Goal: Task Accomplishment & Management: Manage account settings

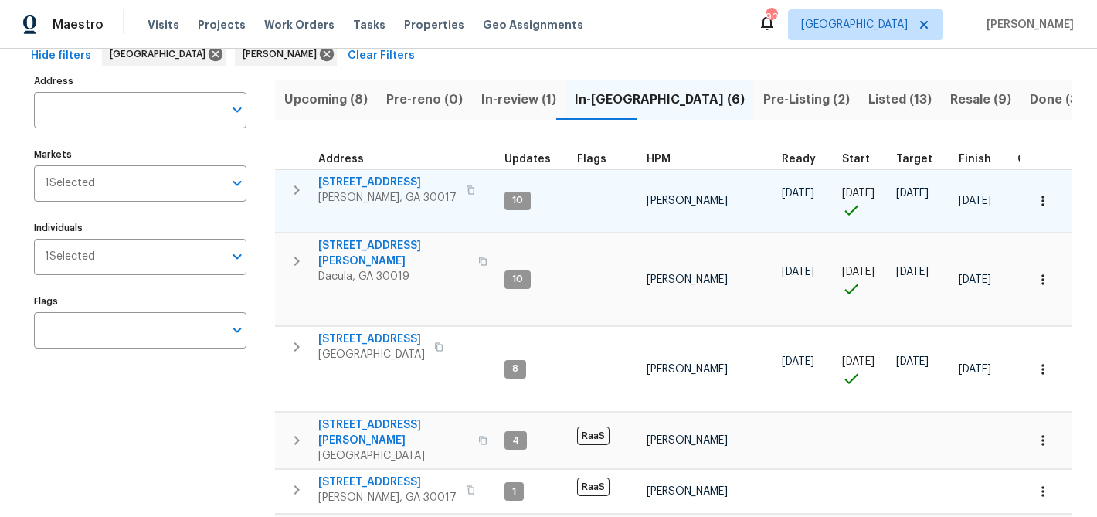
scroll to position [82, 0]
click at [372, 178] on span "[STREET_ADDRESS]" at bounding box center [387, 181] width 138 height 15
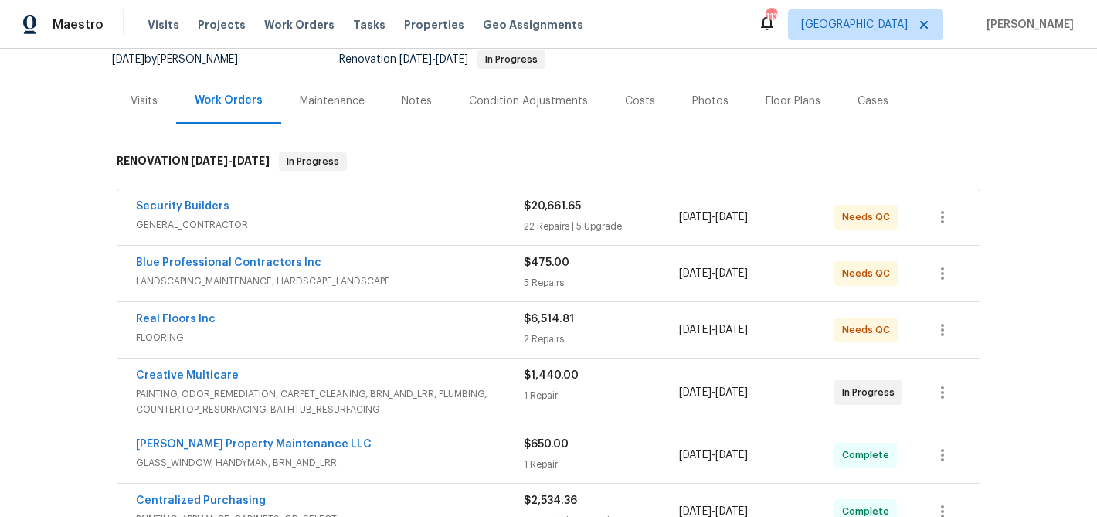
scroll to position [187, 0]
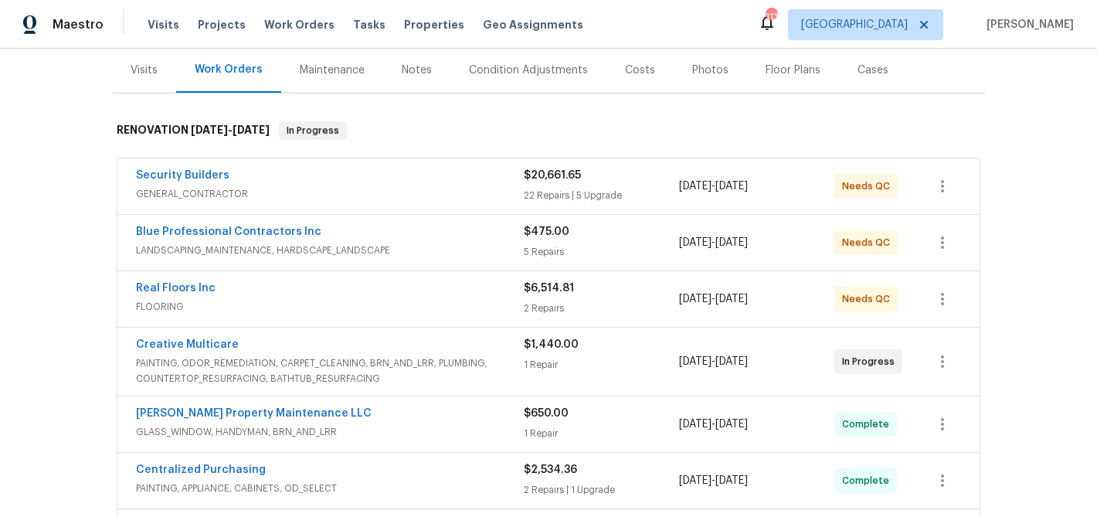
click at [386, 292] on div "Real Floors Inc" at bounding box center [330, 289] width 388 height 19
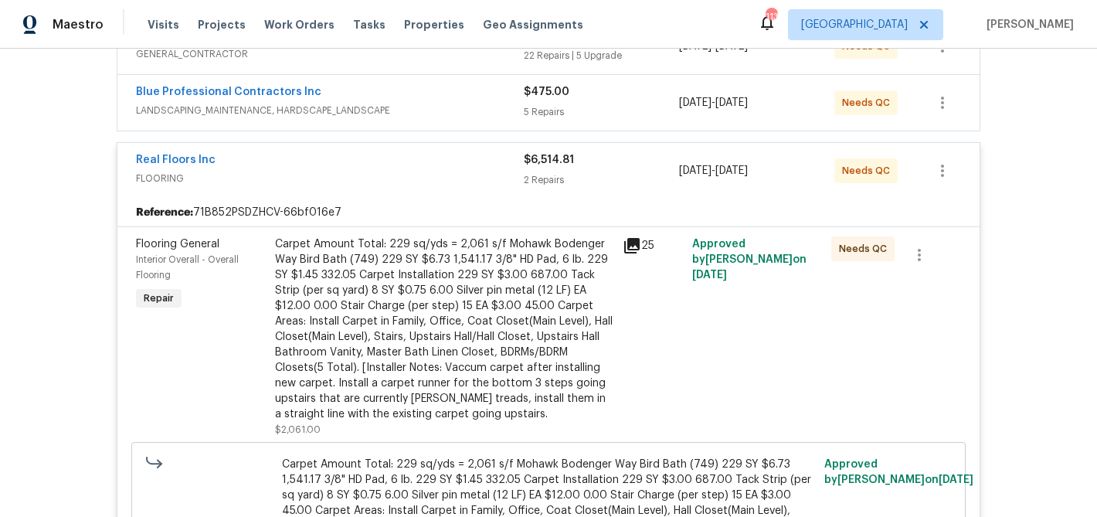
scroll to position [328, 0]
click at [386, 293] on div "Carpet Amount Total: 229 sq/yds = 2,061 s/f Mohawk Bodenger Way Bird Bath (749)…" at bounding box center [444, 327] width 338 height 185
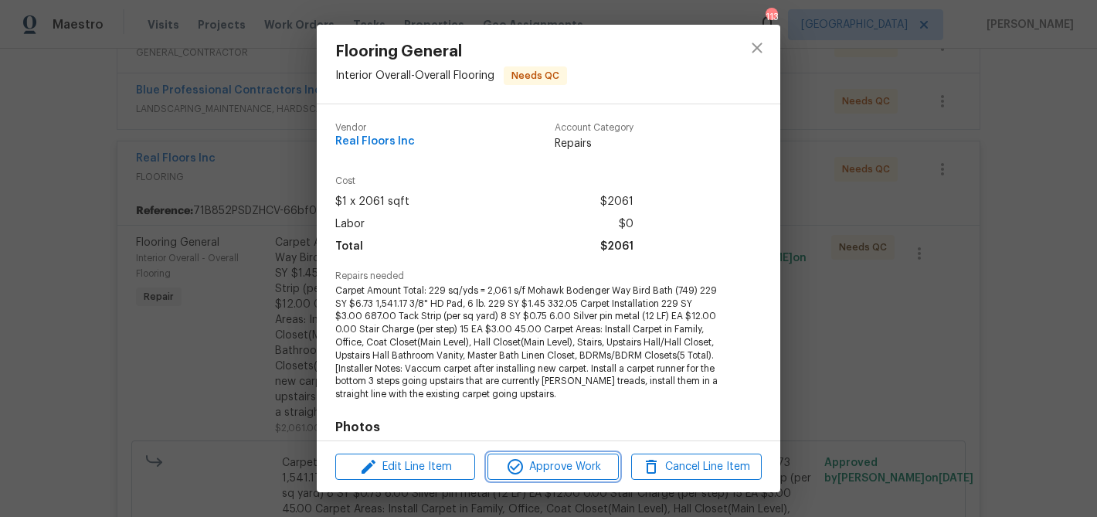
click at [533, 471] on span "Approve Work" at bounding box center [552, 466] width 121 height 19
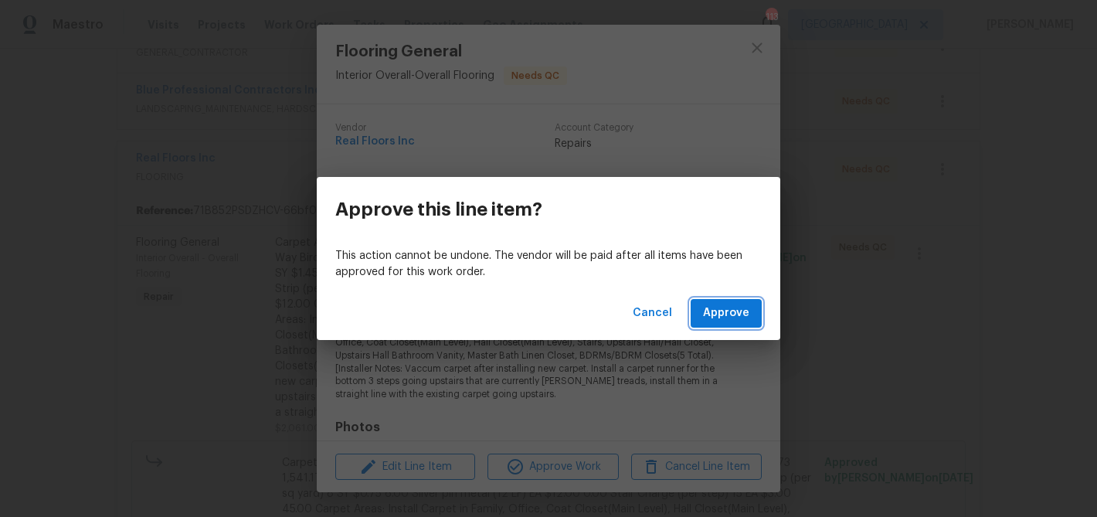
click at [734, 307] on span "Approve" at bounding box center [726, 313] width 46 height 19
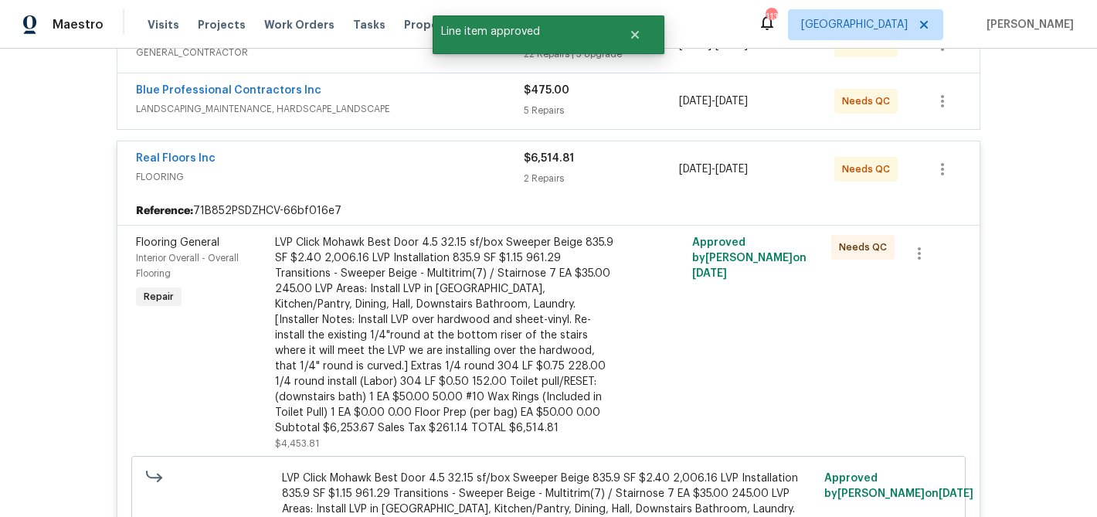
click at [429, 283] on div "LVP Click Mohawk Best Door 4.5 32.15 sf/box Sweeper Beige 835.9 SF $2.40 2,006.…" at bounding box center [444, 335] width 338 height 201
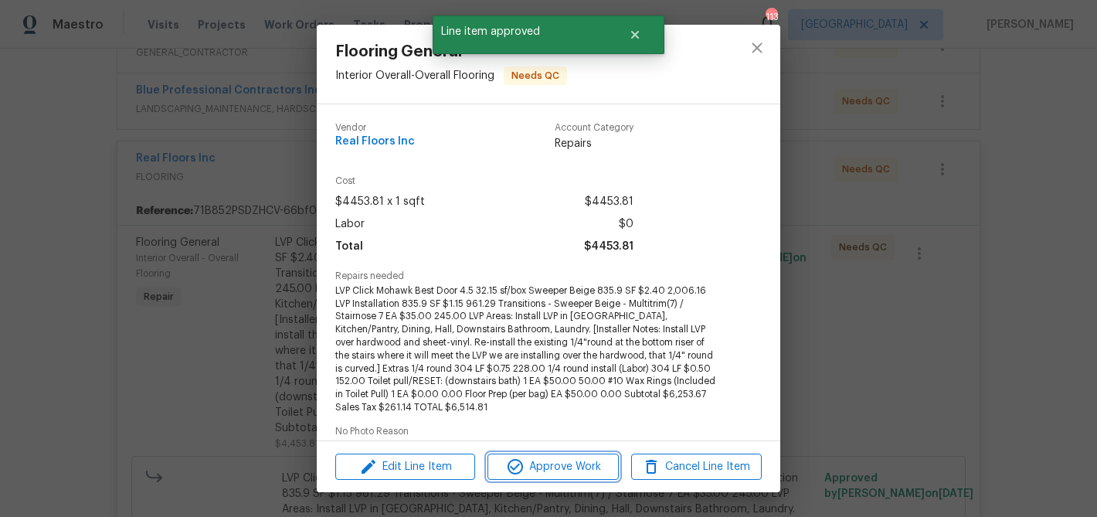
click at [538, 472] on span "Approve Work" at bounding box center [552, 466] width 121 height 19
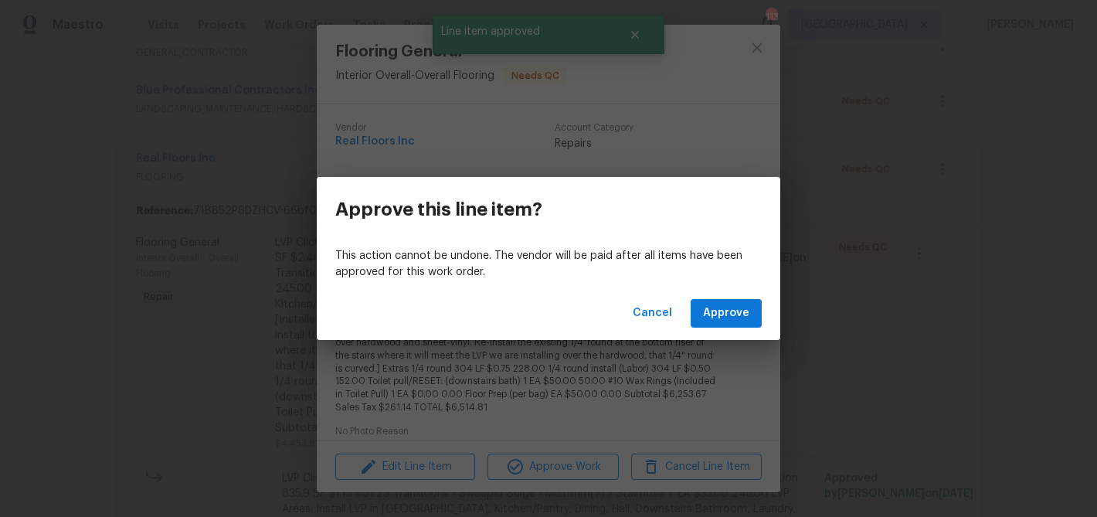
click at [714, 330] on div "Cancel Approve" at bounding box center [548, 313] width 463 height 53
click at [719, 316] on span "Approve" at bounding box center [726, 313] width 46 height 19
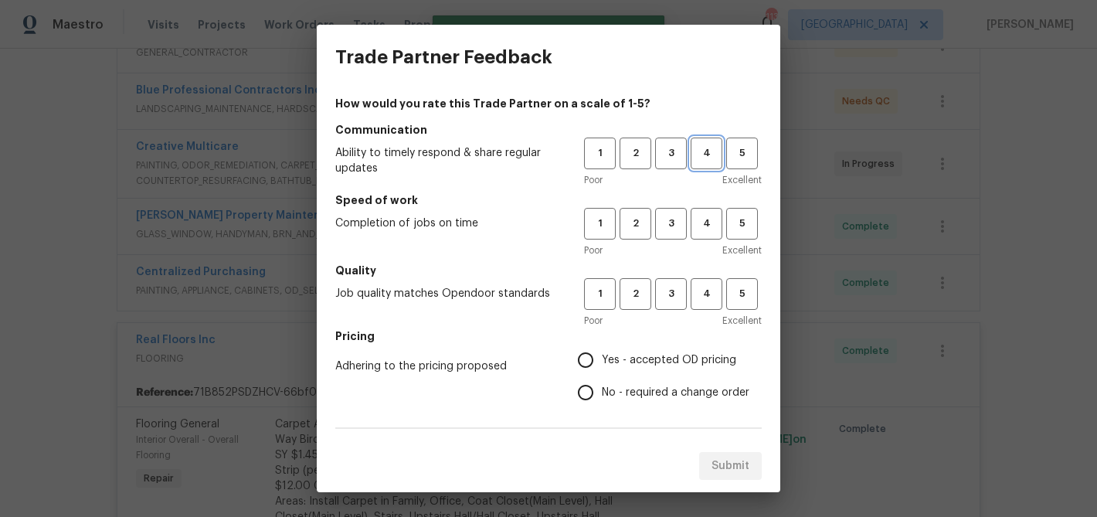
click at [698, 139] on button "4" at bounding box center [706, 153] width 32 height 32
drag, startPoint x: 698, startPoint y: 222, endPoint x: 698, endPoint y: 270, distance: 48.7
click at [698, 222] on span "4" at bounding box center [706, 224] width 29 height 18
click at [698, 307] on button "4" at bounding box center [706, 294] width 32 height 32
click at [628, 391] on span "No - required a change order" at bounding box center [676, 393] width 148 height 16
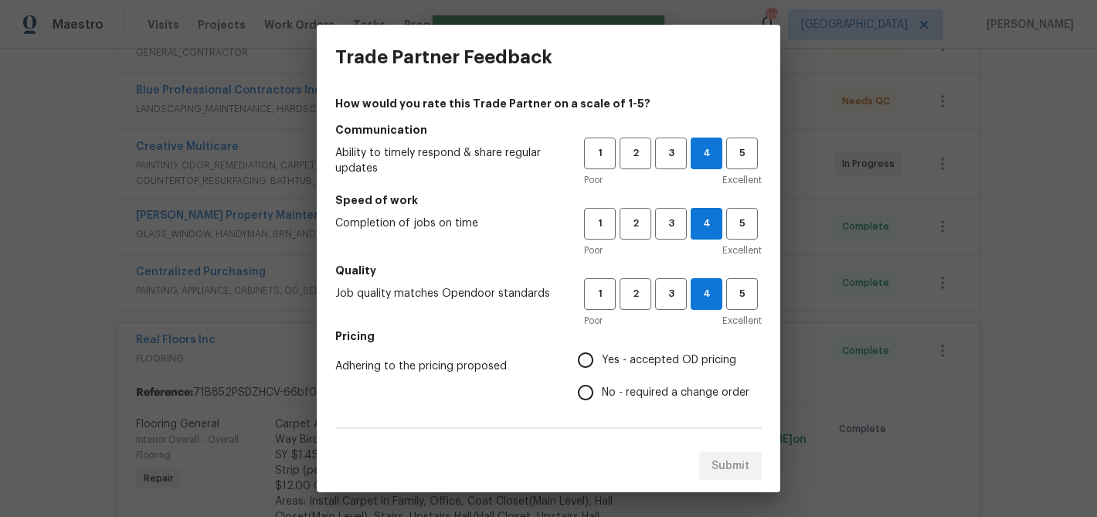
click at [602, 391] on input "No - required a change order" at bounding box center [585, 392] width 32 height 32
radio input "true"
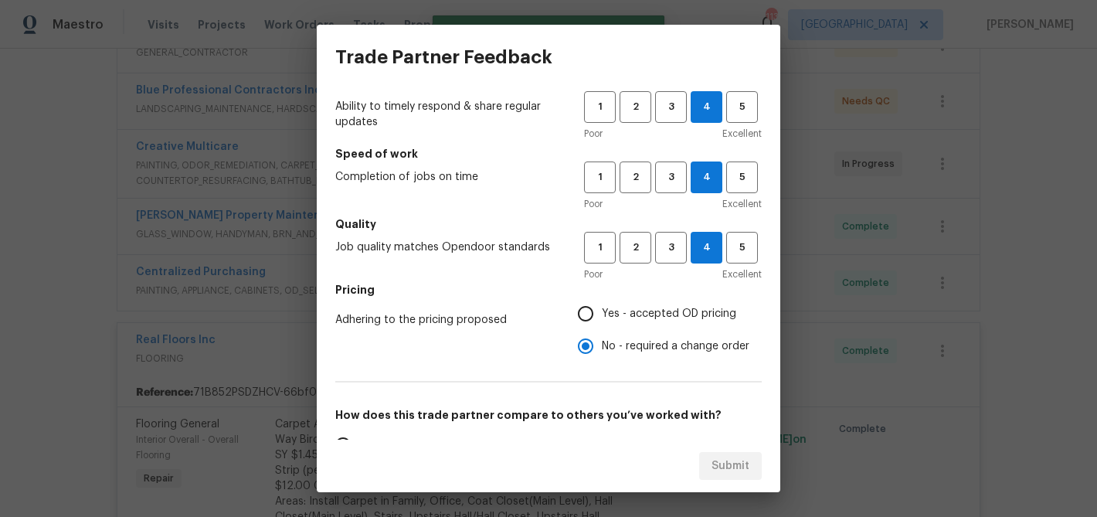
scroll to position [110, 0]
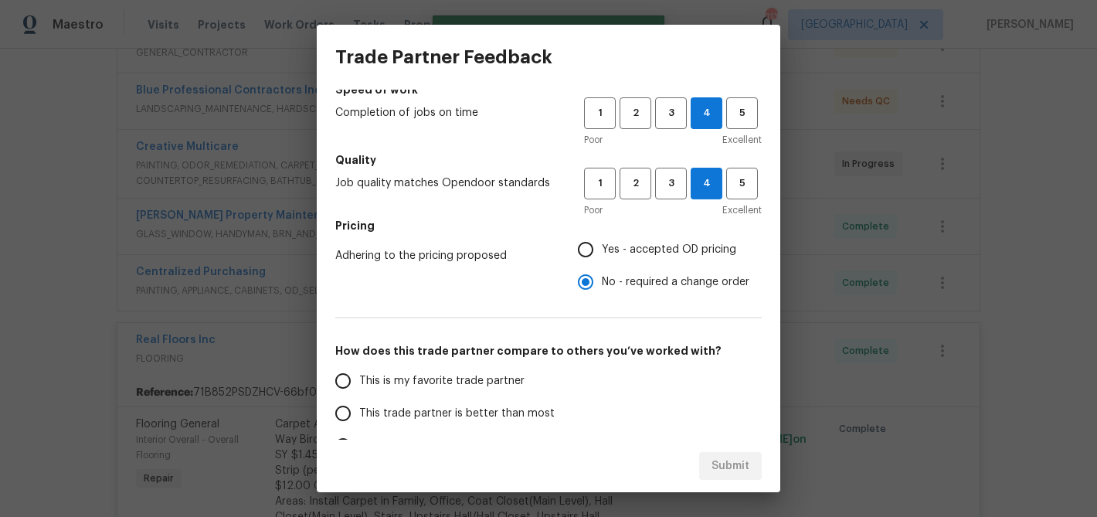
click at [495, 407] on span "This trade partner is better than most" at bounding box center [456, 413] width 195 height 16
click at [359, 407] on input "This trade partner is better than most" at bounding box center [343, 413] width 32 height 32
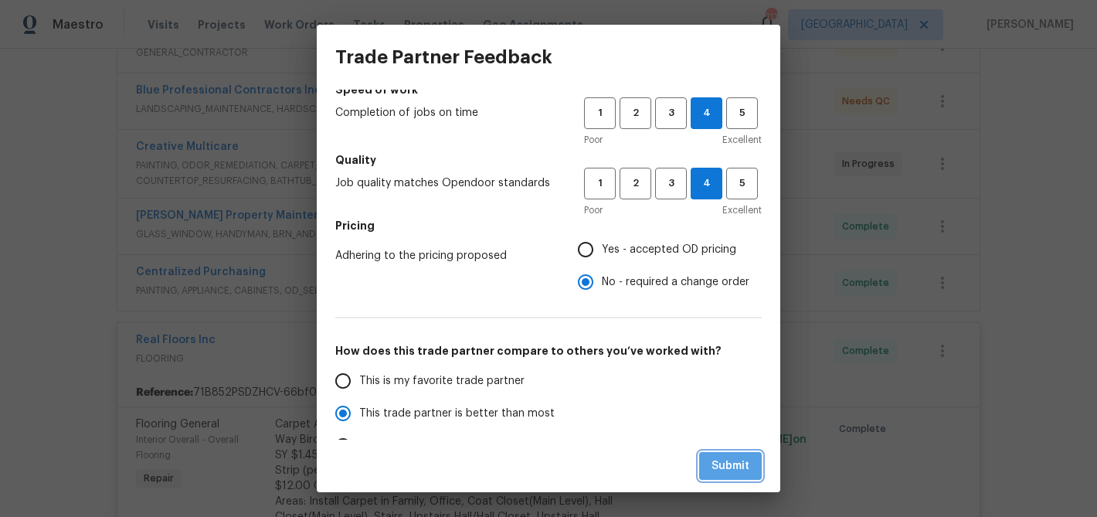
click at [728, 454] on button "Submit" at bounding box center [730, 466] width 63 height 29
radio input "true"
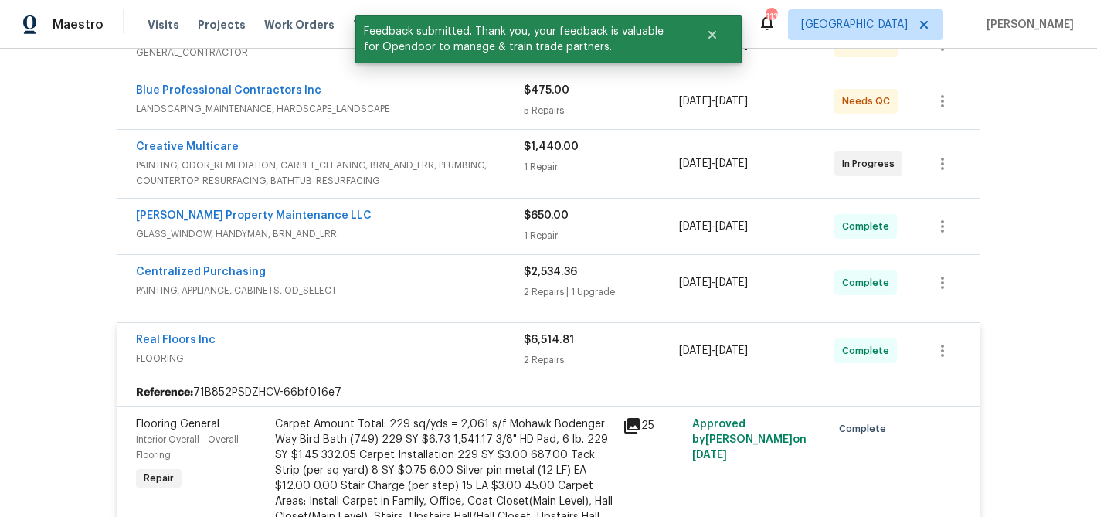
click at [463, 350] on div "Real Floors Inc" at bounding box center [330, 341] width 388 height 19
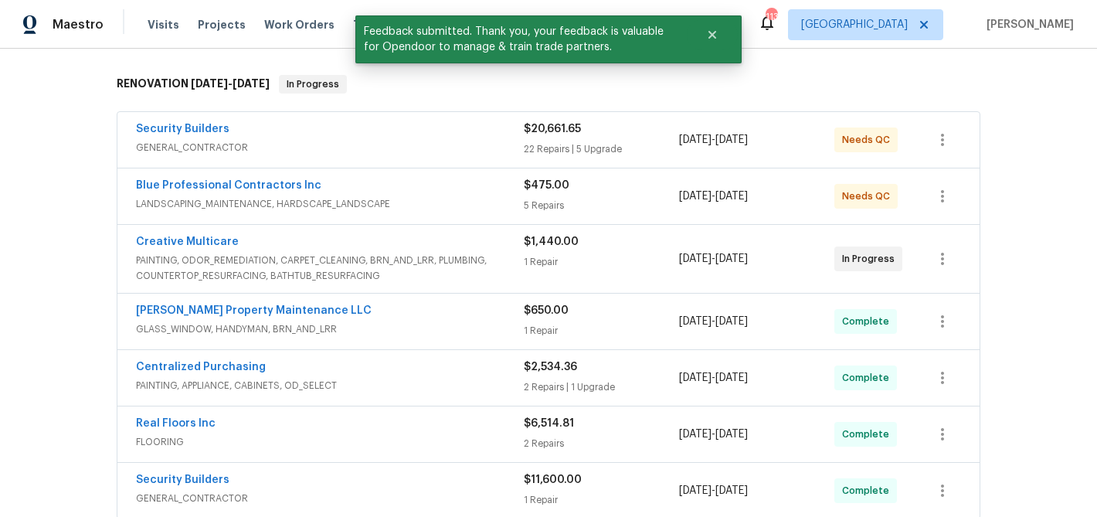
scroll to position [231, 0]
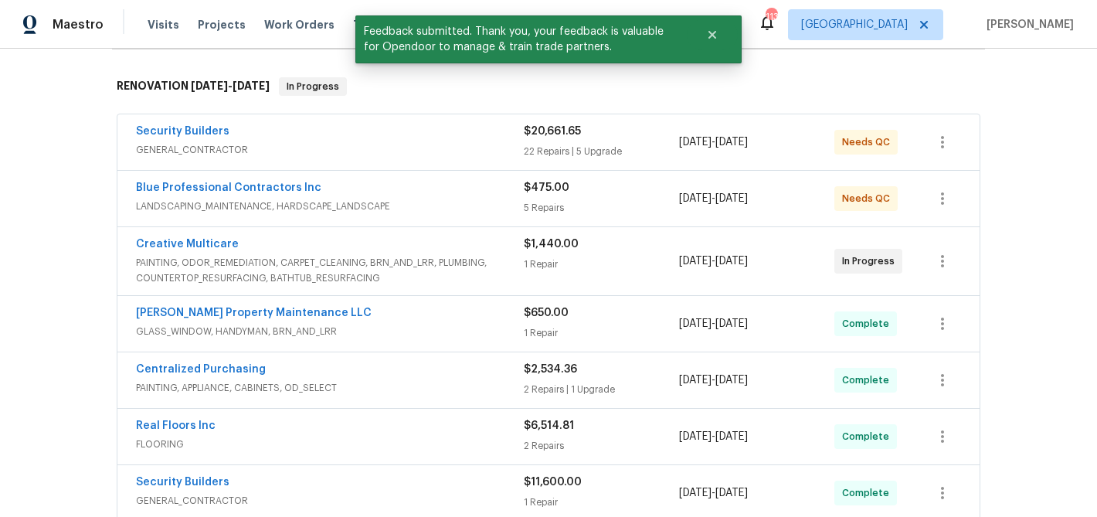
click at [409, 245] on div "Creative Multicare" at bounding box center [330, 245] width 388 height 19
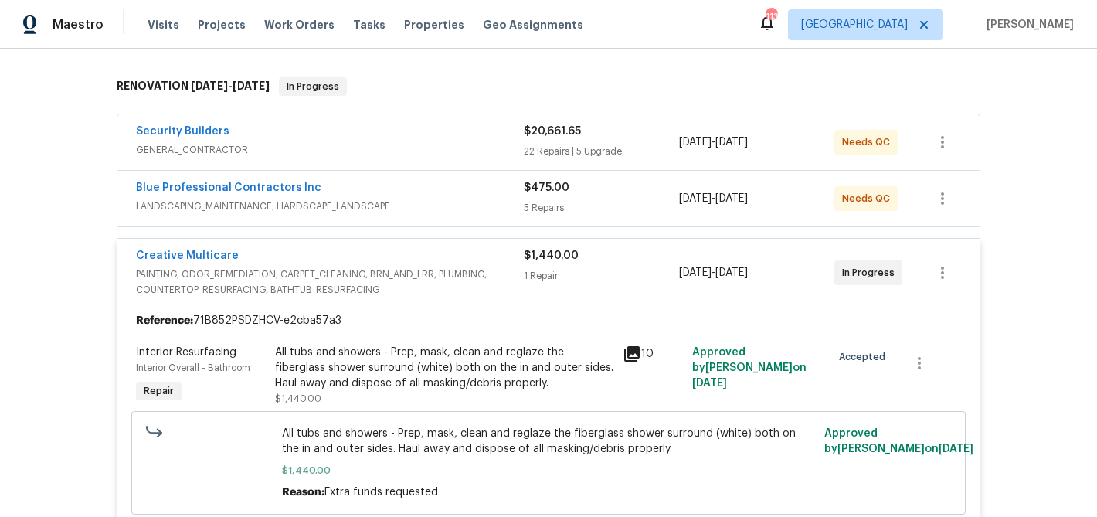
click at [410, 243] on div "Creative Multicare PAINTING, ODOR_REMEDIATION, CARPET_CLEANING, BRN_AND_LRR, PL…" at bounding box center [548, 273] width 862 height 68
click at [394, 254] on div "Creative Multicare" at bounding box center [330, 257] width 388 height 19
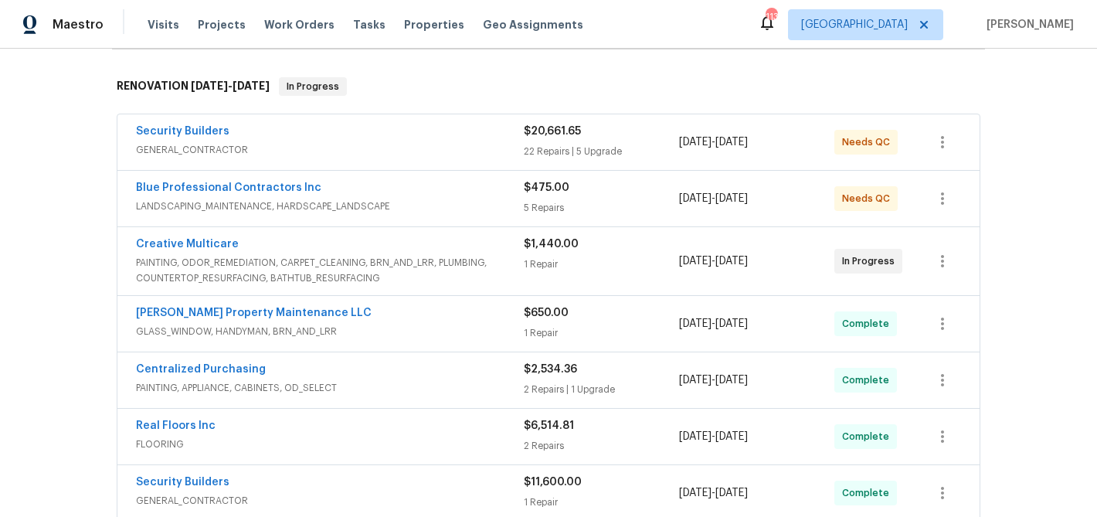
click at [400, 182] on div "Blue Professional Contractors Inc" at bounding box center [330, 189] width 388 height 19
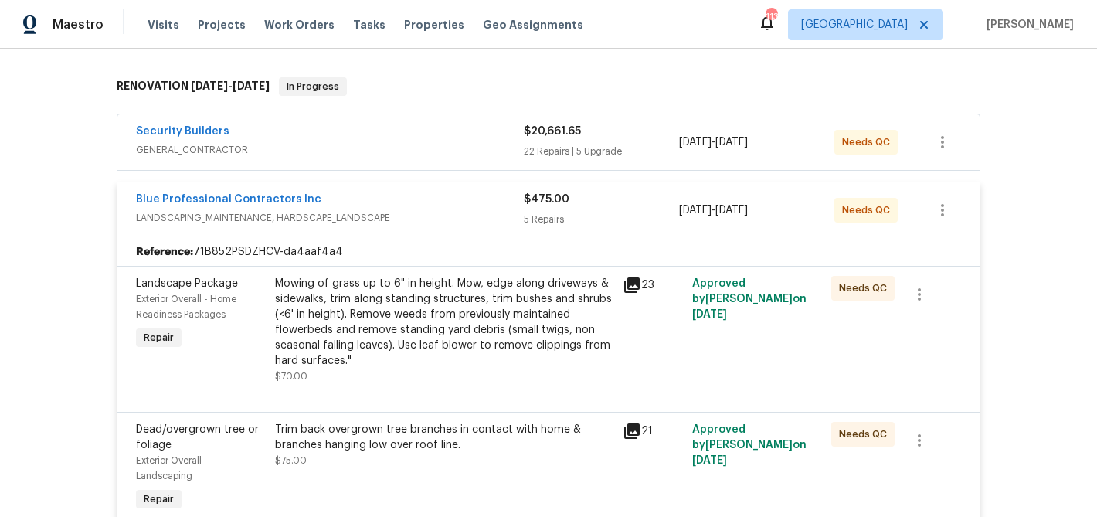
scroll to position [245, 0]
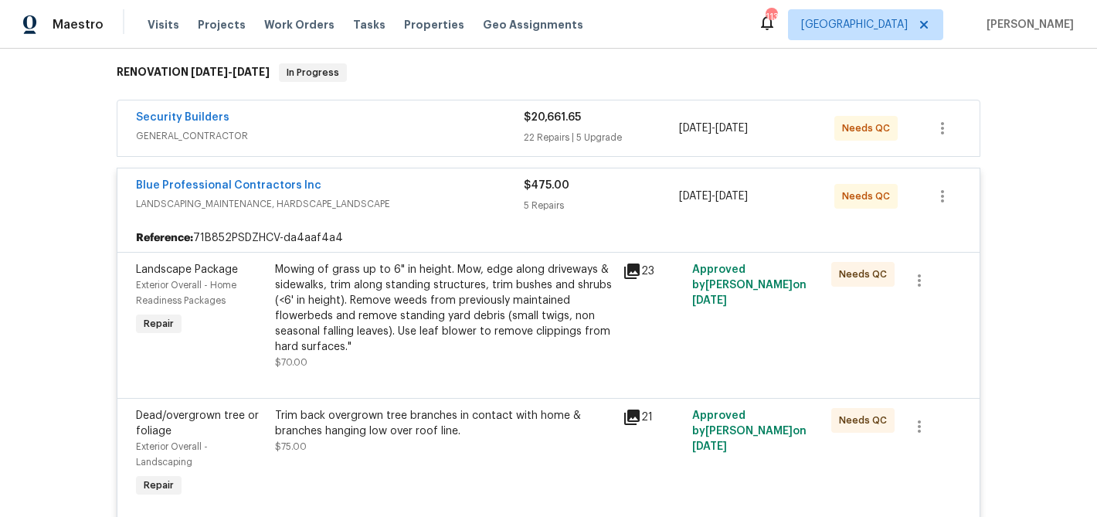
click at [435, 316] on div "Mowing of grass up to 6" in height. Mow, edge along driveways & sidewalks, trim…" at bounding box center [444, 308] width 338 height 93
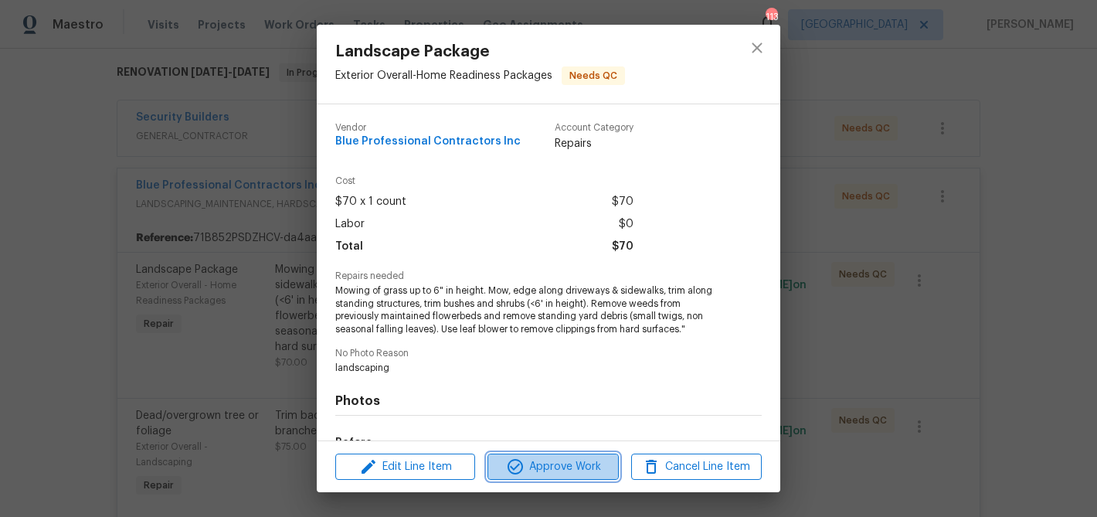
click at [524, 463] on span "Approve Work" at bounding box center [552, 466] width 121 height 19
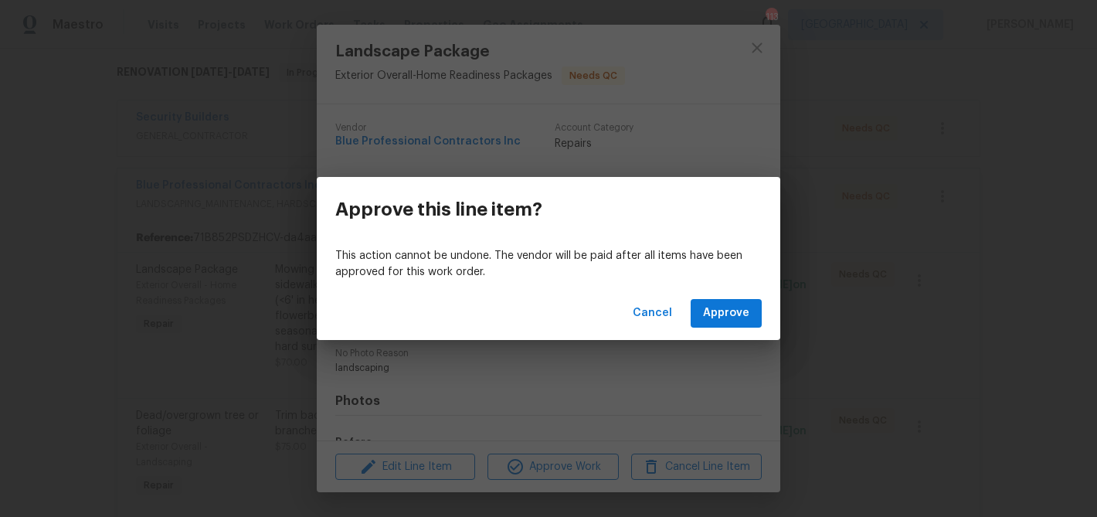
click at [757, 290] on div "Cancel Approve" at bounding box center [548, 313] width 463 height 53
click at [752, 305] on button "Approve" at bounding box center [725, 313] width 71 height 29
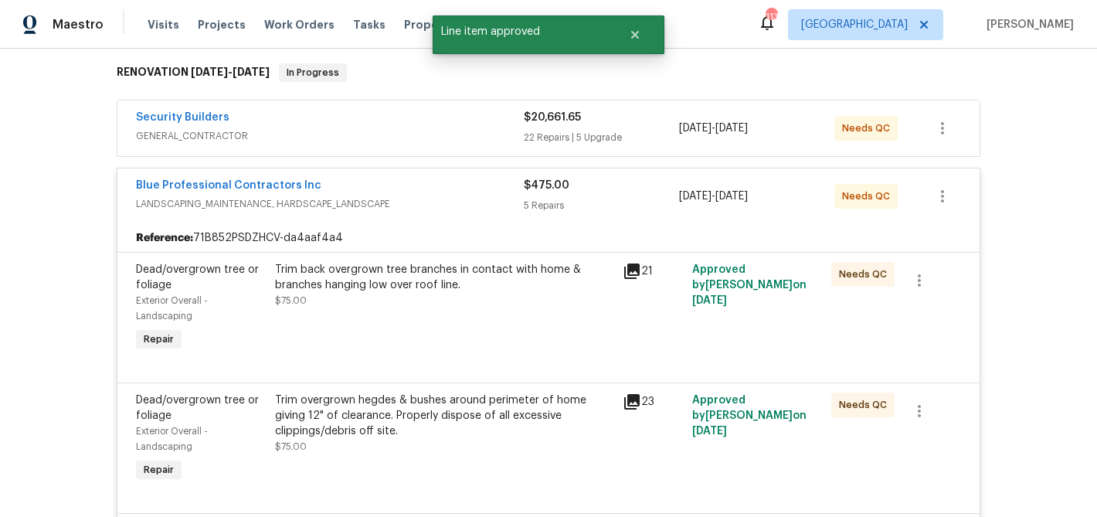
click at [555, 287] on div "Trim back overgrown tree branches in contact with home & branches hanging low o…" at bounding box center [444, 277] width 338 height 31
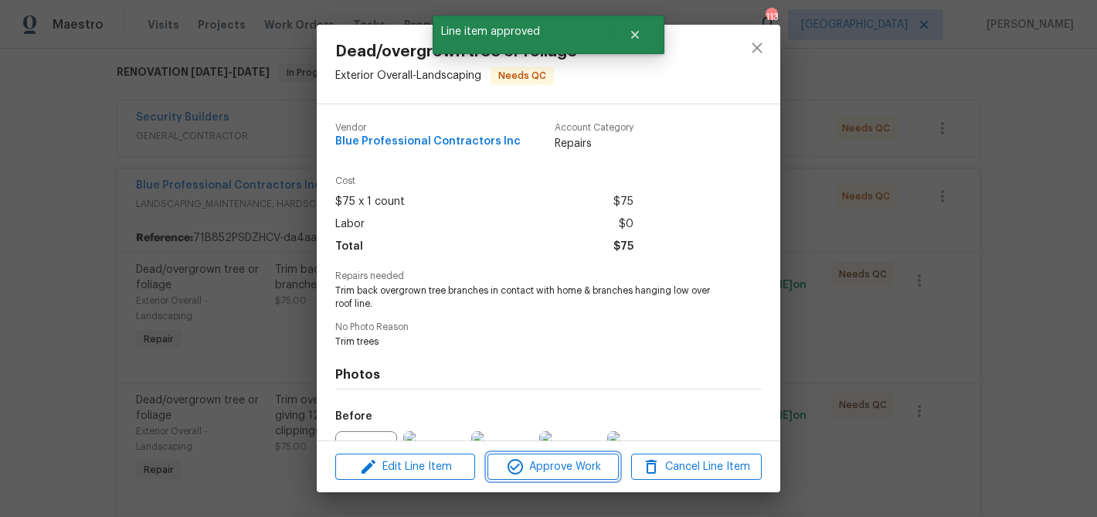
click at [542, 463] on span "Approve Work" at bounding box center [552, 466] width 121 height 19
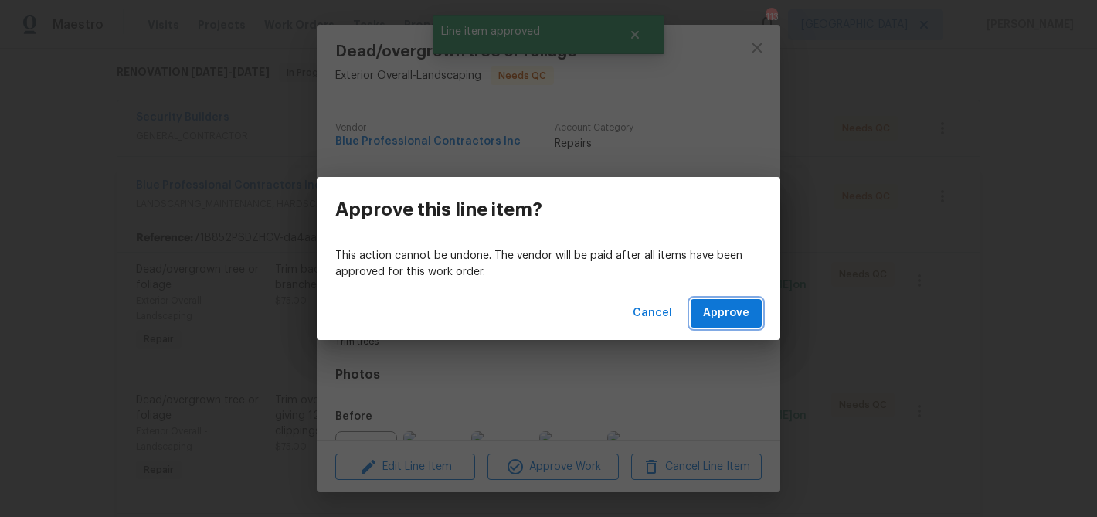
click at [718, 308] on span "Approve" at bounding box center [726, 313] width 46 height 19
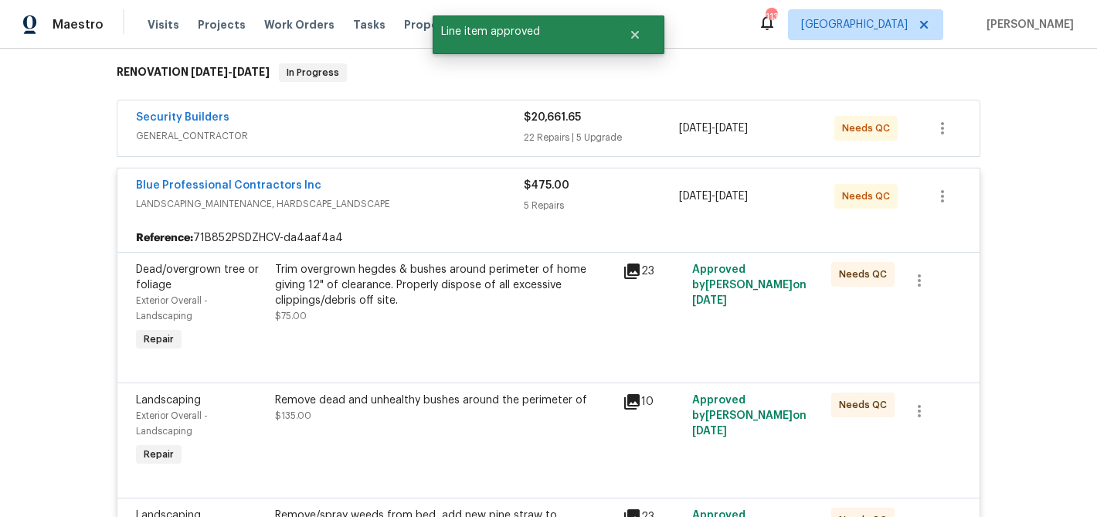
click at [511, 325] on div "Trim overgrown hegdes & bushes around perimeter of home giving 12" of clearance…" at bounding box center [444, 308] width 348 height 102
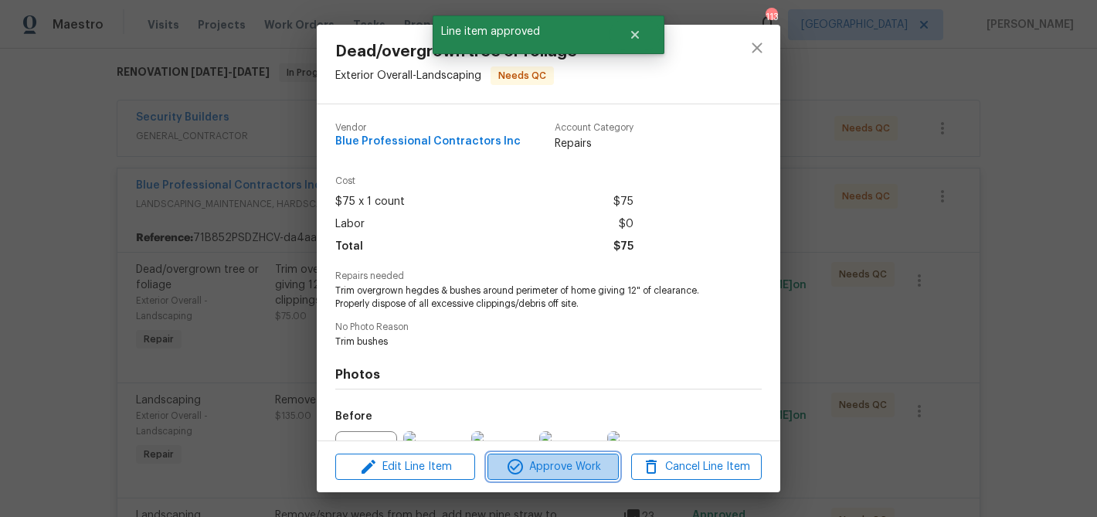
click at [558, 466] on span "Approve Work" at bounding box center [552, 466] width 121 height 19
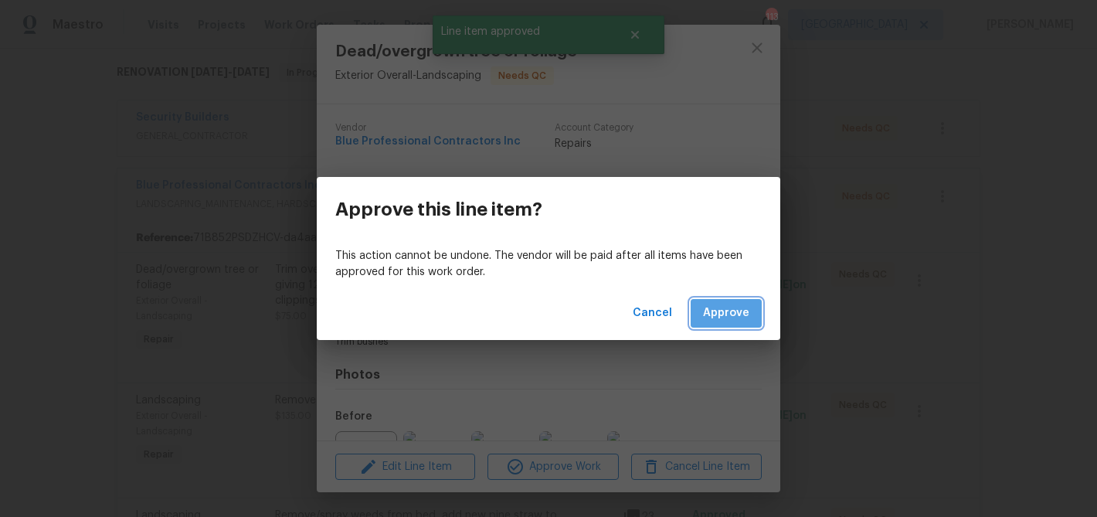
click at [735, 313] on span "Approve" at bounding box center [726, 313] width 46 height 19
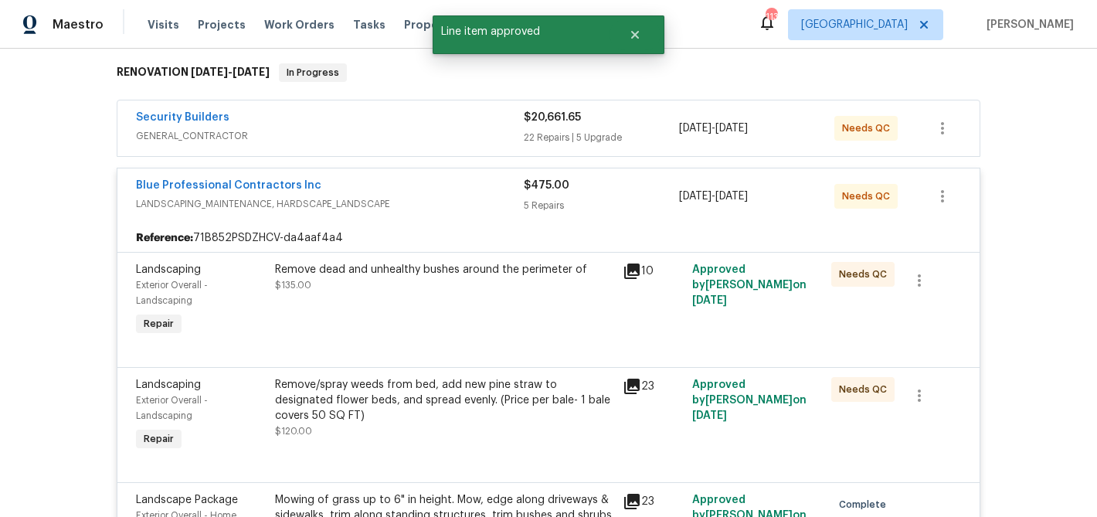
click at [511, 307] on div "Remove dead and unhealthy bushes around the perimeter of $135.00" at bounding box center [444, 300] width 348 height 87
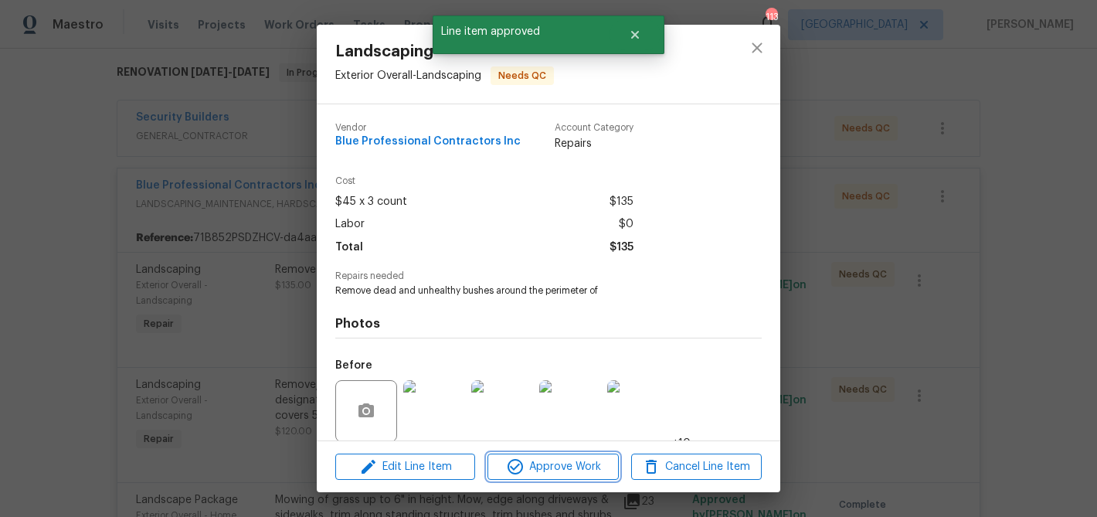
click at [563, 460] on span "Approve Work" at bounding box center [552, 466] width 121 height 19
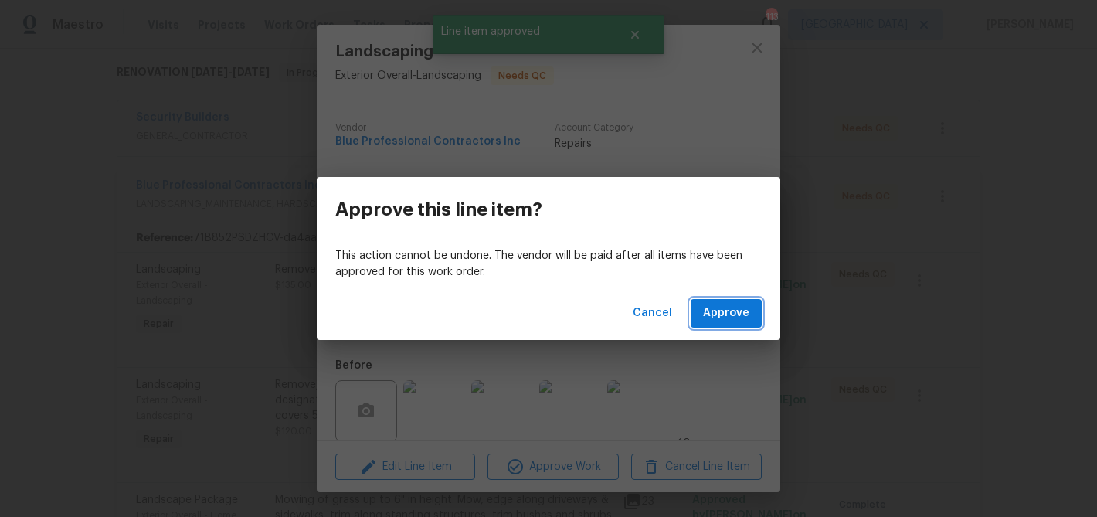
click at [737, 317] on span "Approve" at bounding box center [726, 313] width 46 height 19
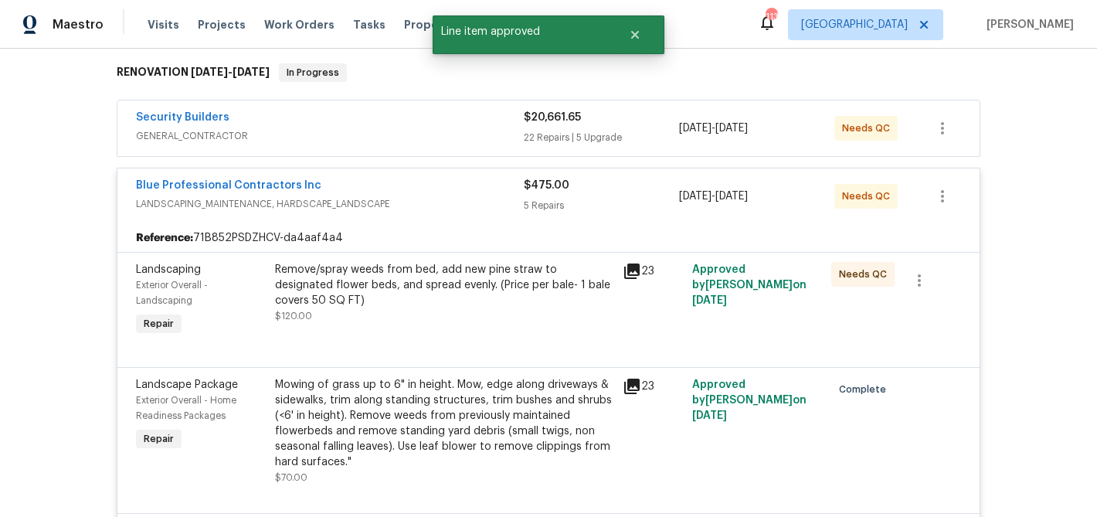
click at [568, 324] on div "Remove/spray weeds from bed, add new pine straw to designated flower beds, and …" at bounding box center [444, 300] width 348 height 87
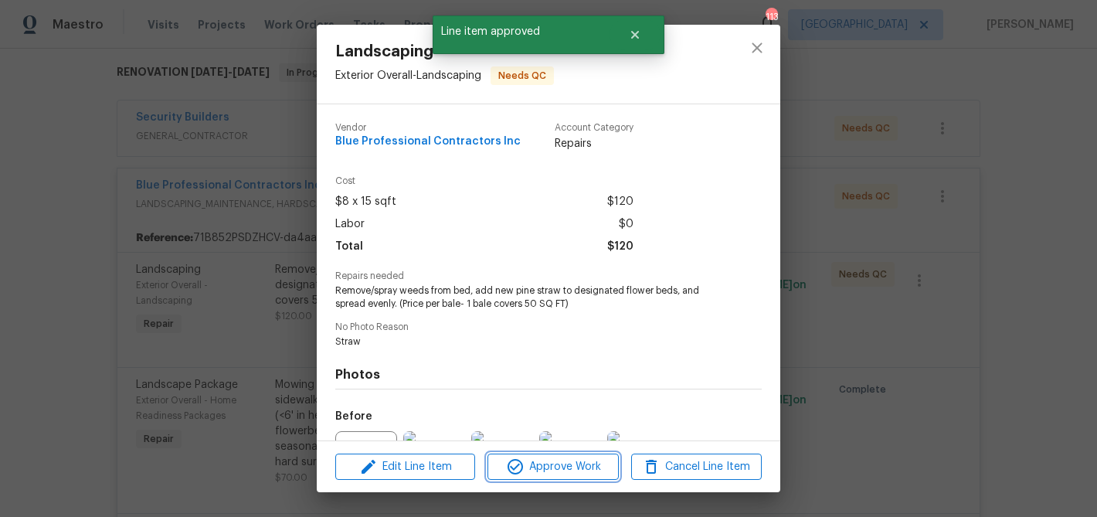
click at [583, 462] on span "Approve Work" at bounding box center [552, 466] width 121 height 19
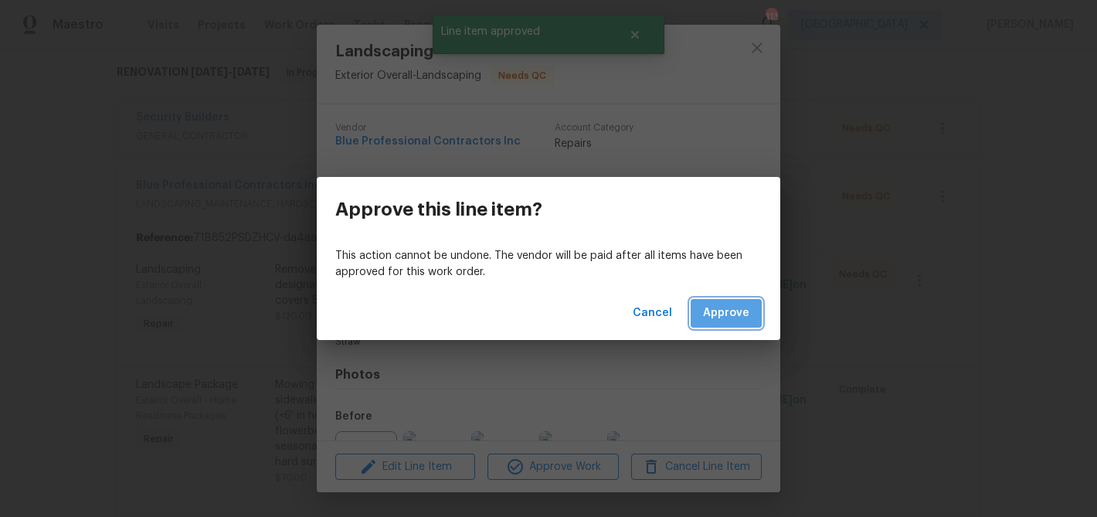
click at [731, 319] on span "Approve" at bounding box center [726, 313] width 46 height 19
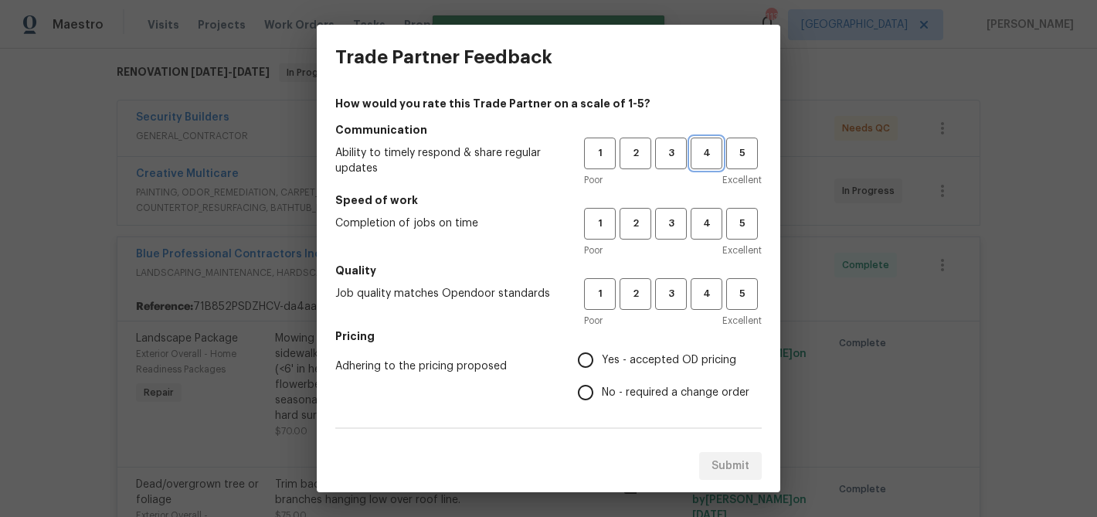
click at [705, 151] on span "4" at bounding box center [706, 153] width 29 height 18
drag, startPoint x: 709, startPoint y: 217, endPoint x: 709, endPoint y: 301, distance: 84.2
click at [709, 217] on span "4" at bounding box center [706, 224] width 29 height 18
click at [709, 307] on button "4" at bounding box center [706, 294] width 32 height 32
click at [623, 360] on span "Yes - accepted OD pricing" at bounding box center [669, 360] width 134 height 16
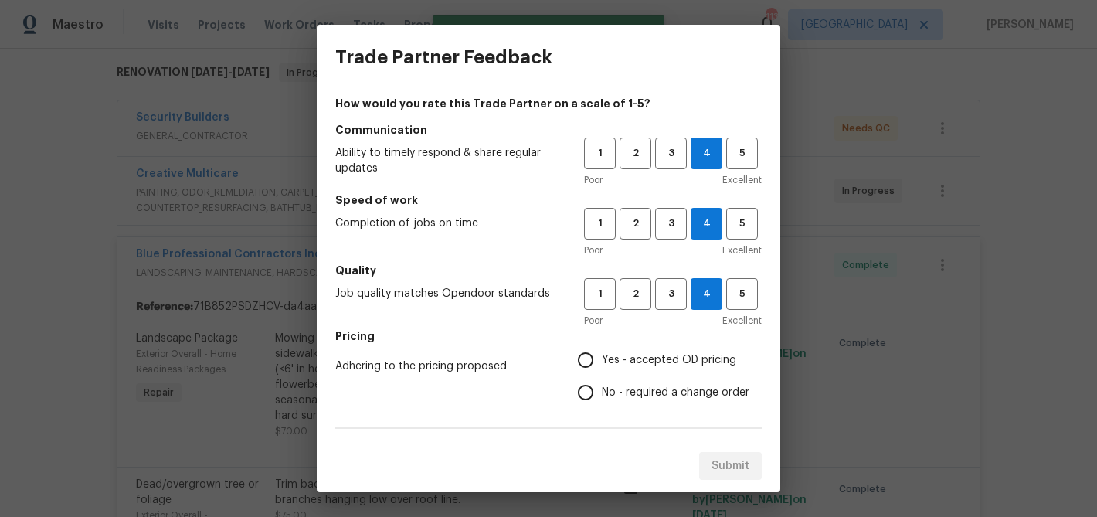
click at [602, 360] on input "Yes - accepted OD pricing" at bounding box center [585, 360] width 32 height 32
radio input "true"
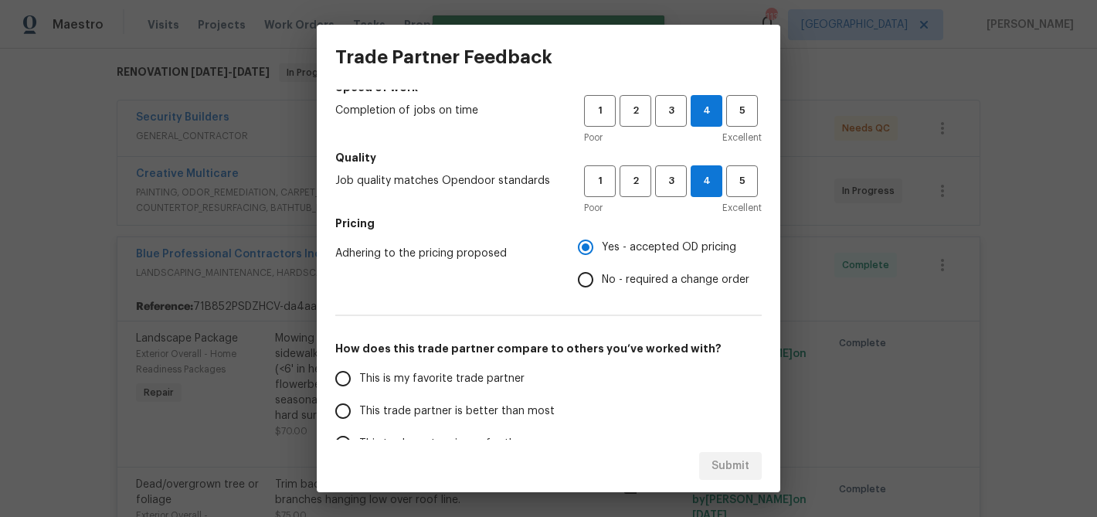
scroll to position [143, 0]
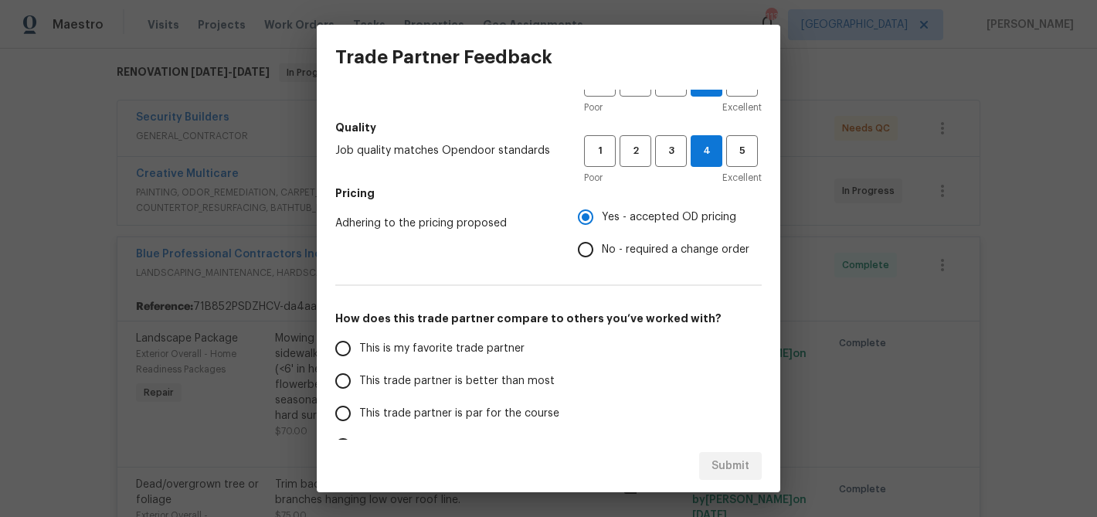
click at [497, 388] on span "This trade partner is better than most" at bounding box center [456, 381] width 195 height 16
click at [359, 388] on input "This trade partner is better than most" at bounding box center [343, 381] width 32 height 32
click at [706, 467] on button "Submit" at bounding box center [730, 466] width 63 height 29
radio input "true"
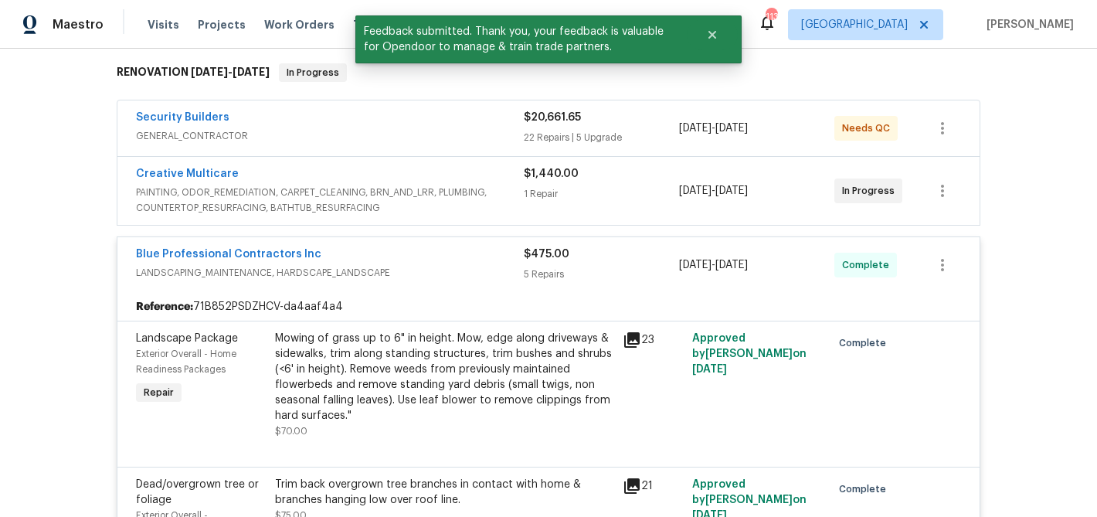
click at [380, 248] on div "Blue Professional Contractors Inc" at bounding box center [330, 255] width 388 height 19
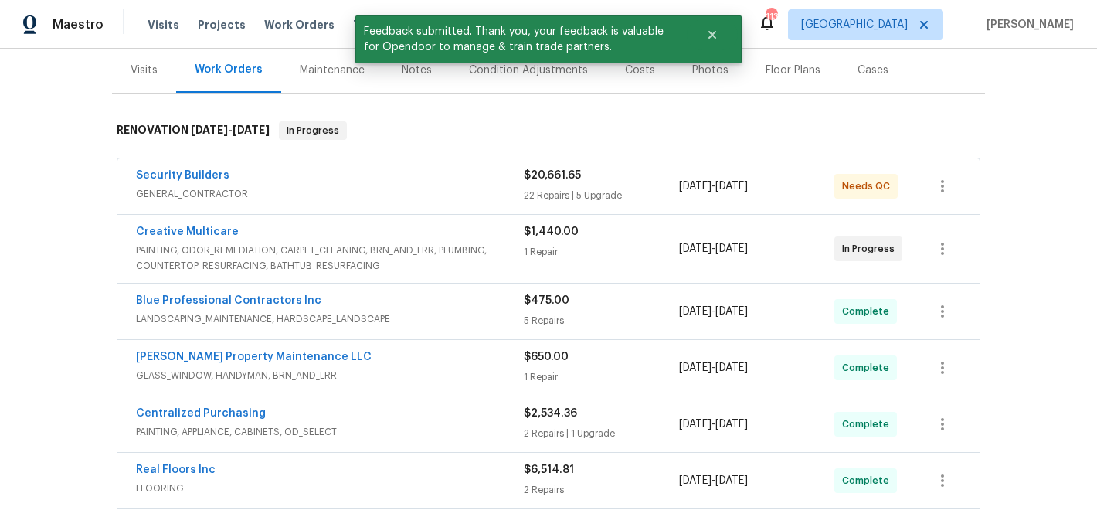
scroll to position [186, 0]
click at [446, 178] on div "Security Builders" at bounding box center [330, 177] width 388 height 19
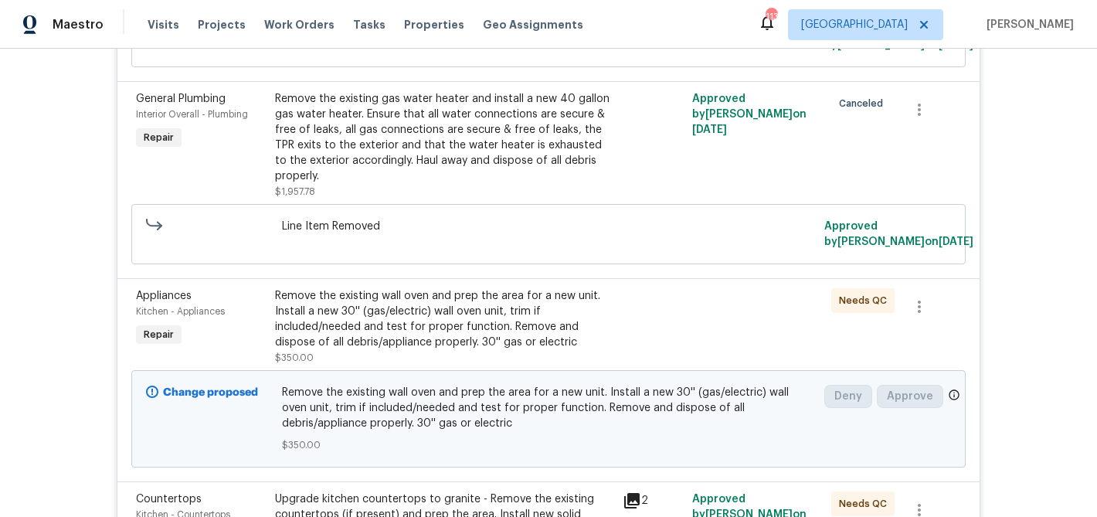
scroll to position [850, 0]
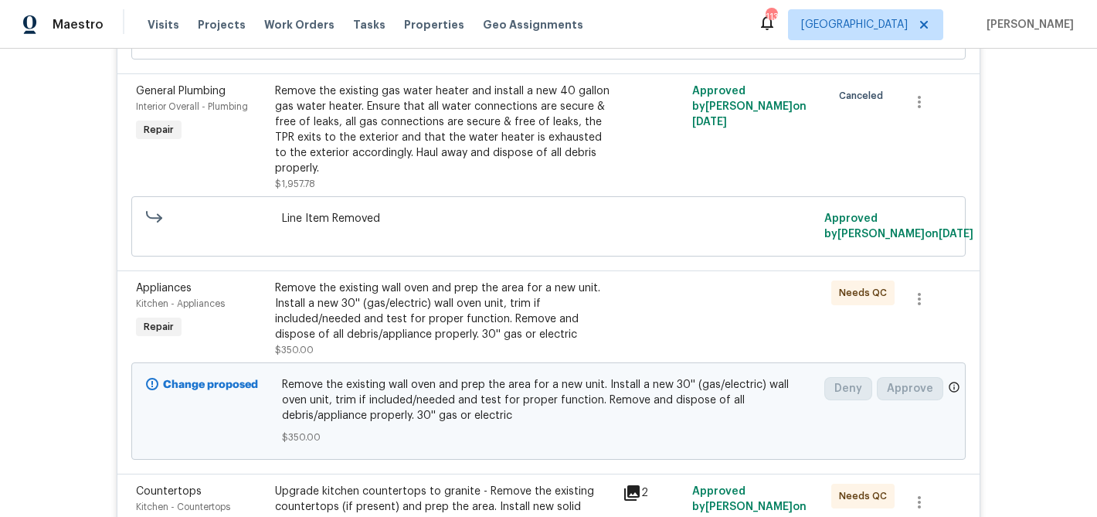
click at [494, 296] on div "Remove the existing wall oven and prep the area for a new unit. Install a new 3…" at bounding box center [444, 311] width 338 height 62
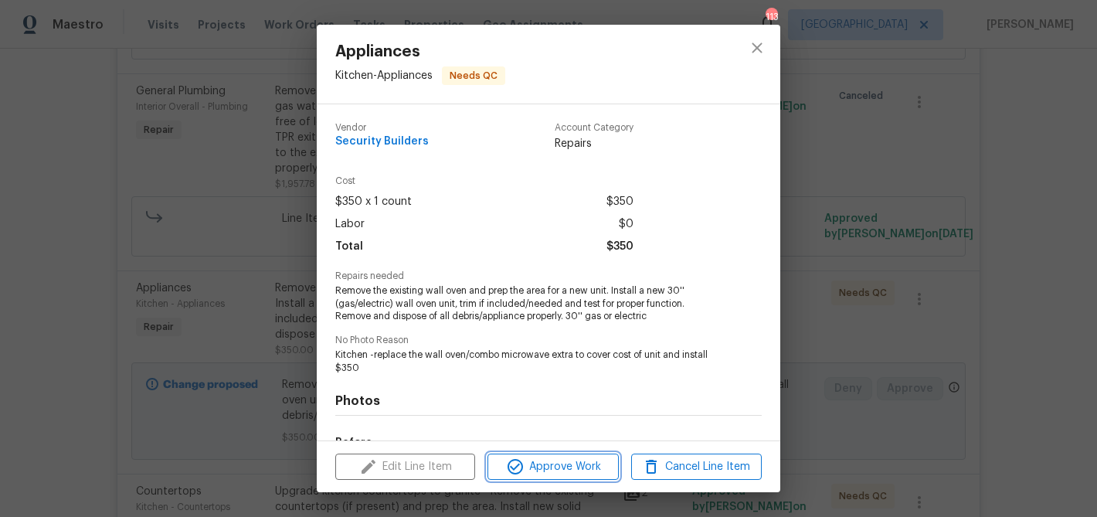
click at [548, 467] on span "Approve Work" at bounding box center [552, 466] width 121 height 19
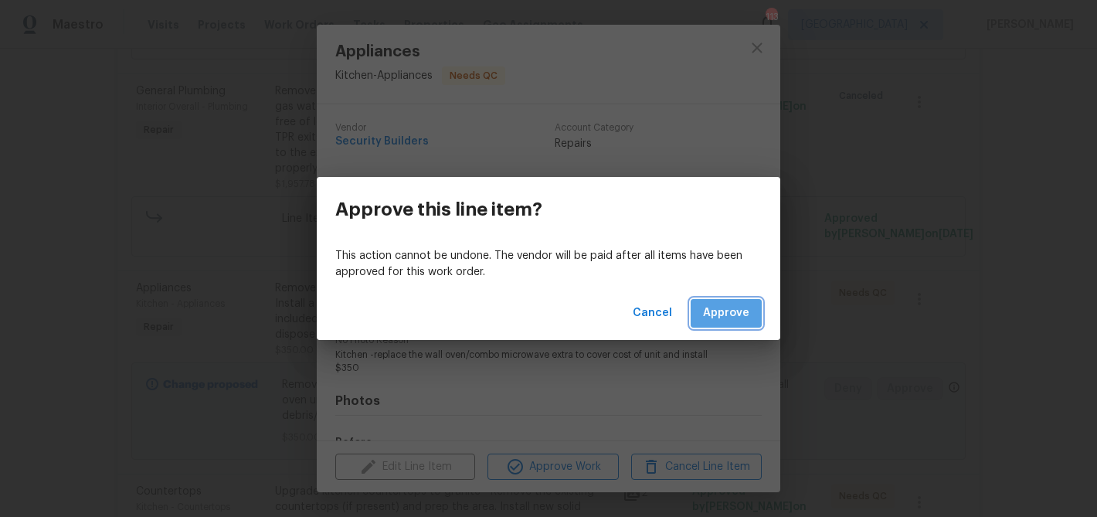
click at [751, 308] on button "Approve" at bounding box center [725, 313] width 71 height 29
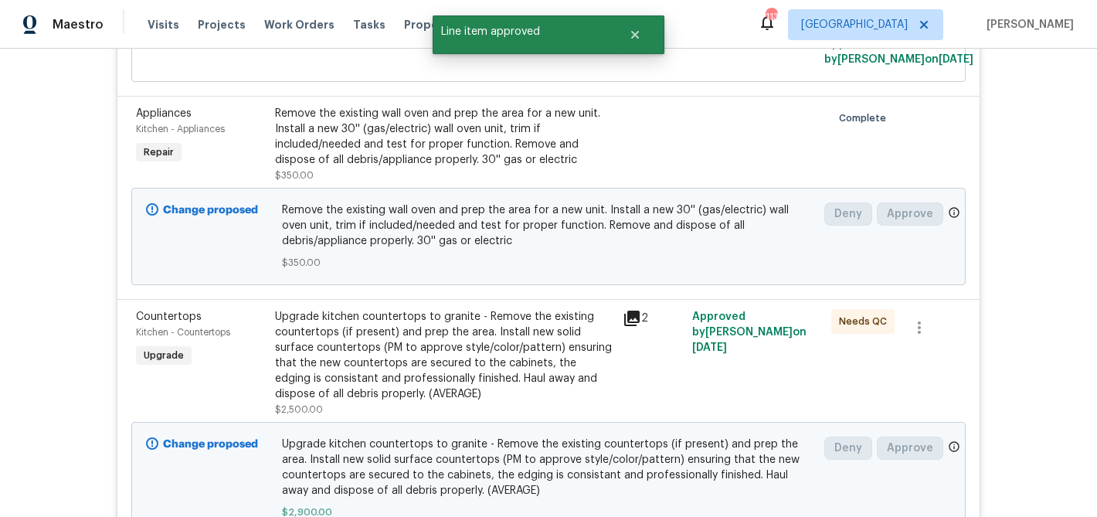
scroll to position [1025, 0]
click at [568, 326] on div "Upgrade kitchen countertops to granite - Remove the existing countertops (if pr…" at bounding box center [444, 354] width 338 height 93
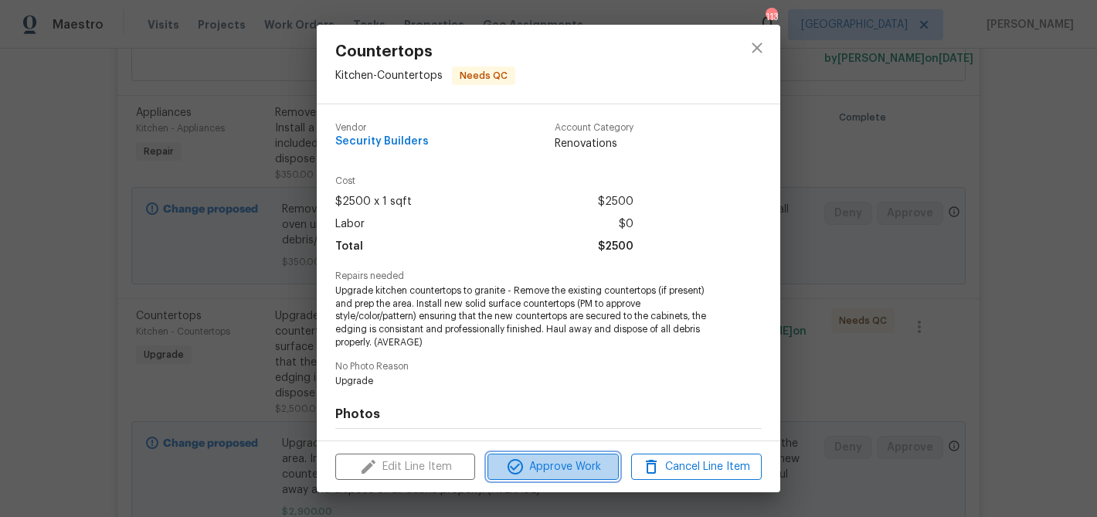
click at [572, 460] on span "Approve Work" at bounding box center [552, 466] width 121 height 19
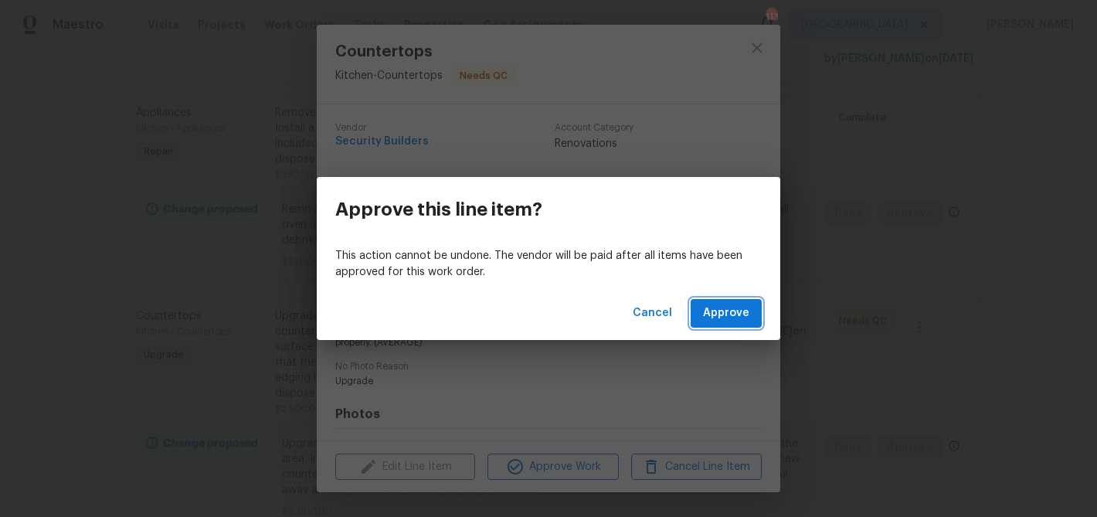
click at [740, 300] on button "Approve" at bounding box center [725, 313] width 71 height 29
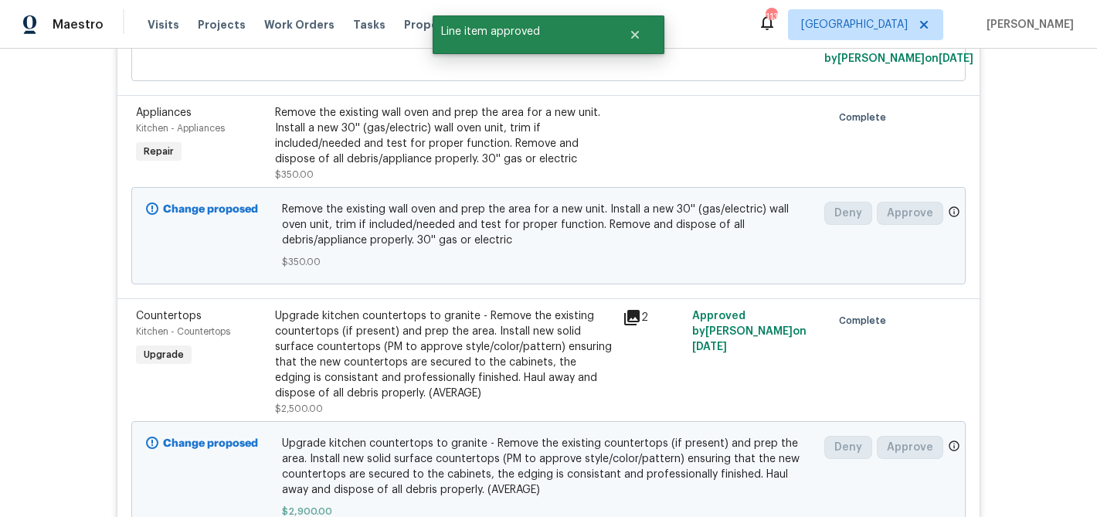
click at [534, 341] on div "Upgrade kitchen countertops to granite - Remove the existing countertops (if pr…" at bounding box center [444, 354] width 338 height 93
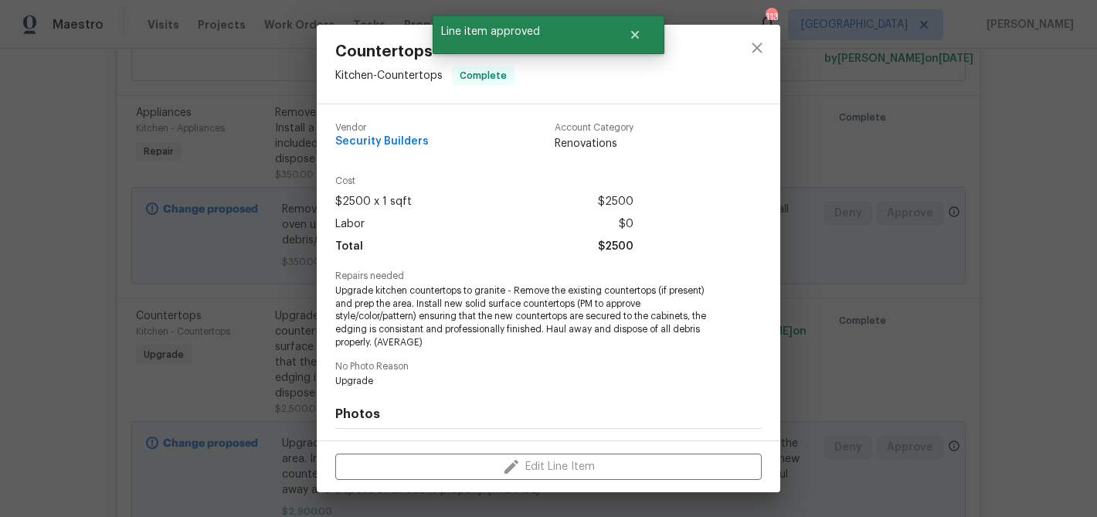
click at [840, 266] on div "Countertops Kitchen - Countertops Complete Vendor Security Builders Account Cat…" at bounding box center [548, 258] width 1097 height 517
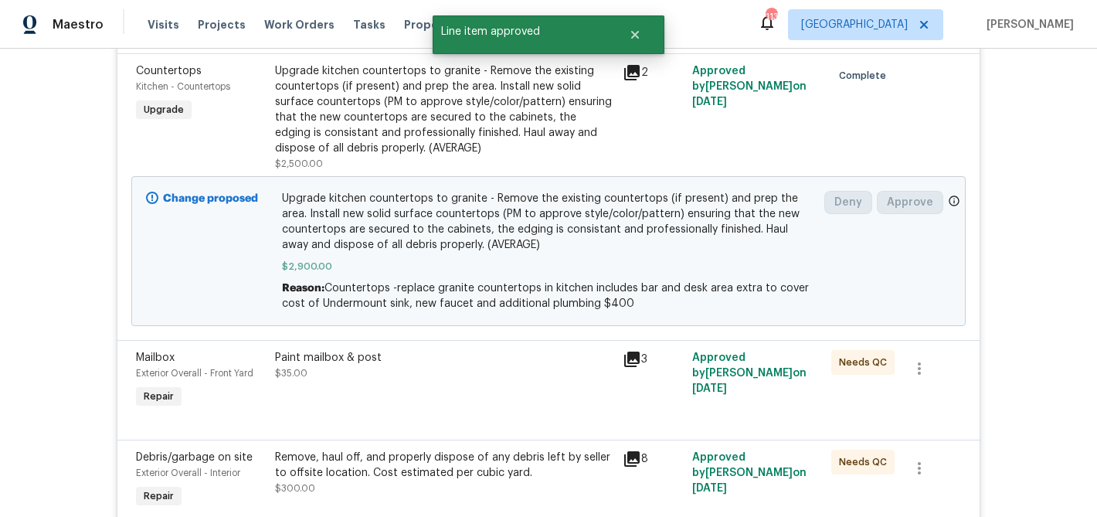
scroll to position [1400, 0]
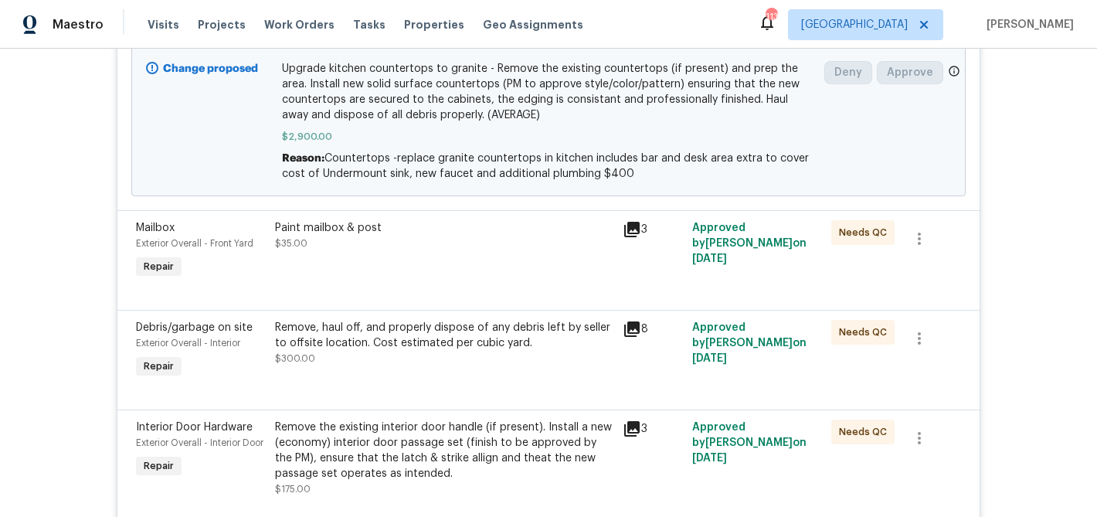
click at [477, 285] on div at bounding box center [548, 291] width 825 height 19
click at [481, 255] on div "Paint mailbox & post $35.00" at bounding box center [444, 250] width 348 height 71
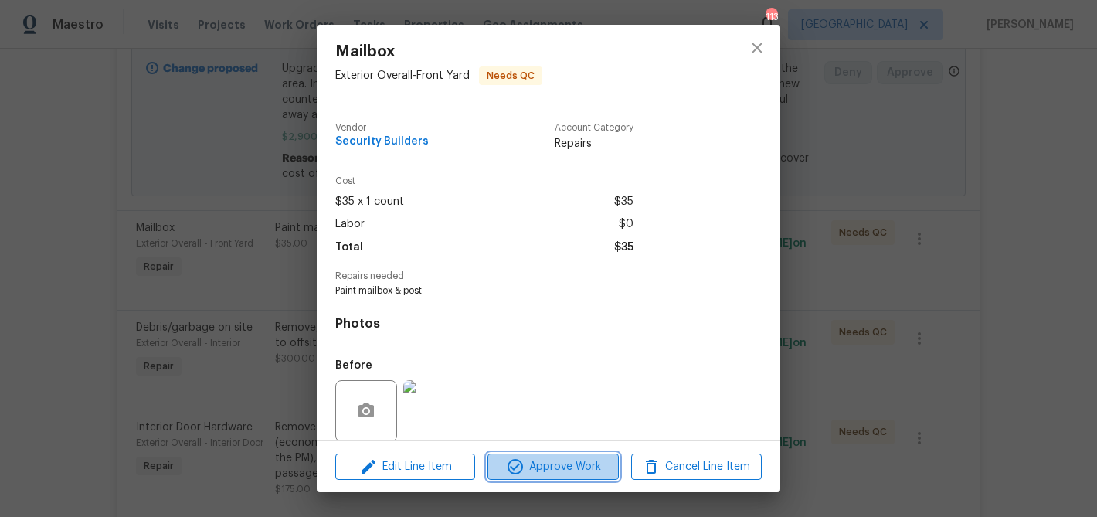
click at [521, 468] on icon "button" at bounding box center [514, 466] width 15 height 15
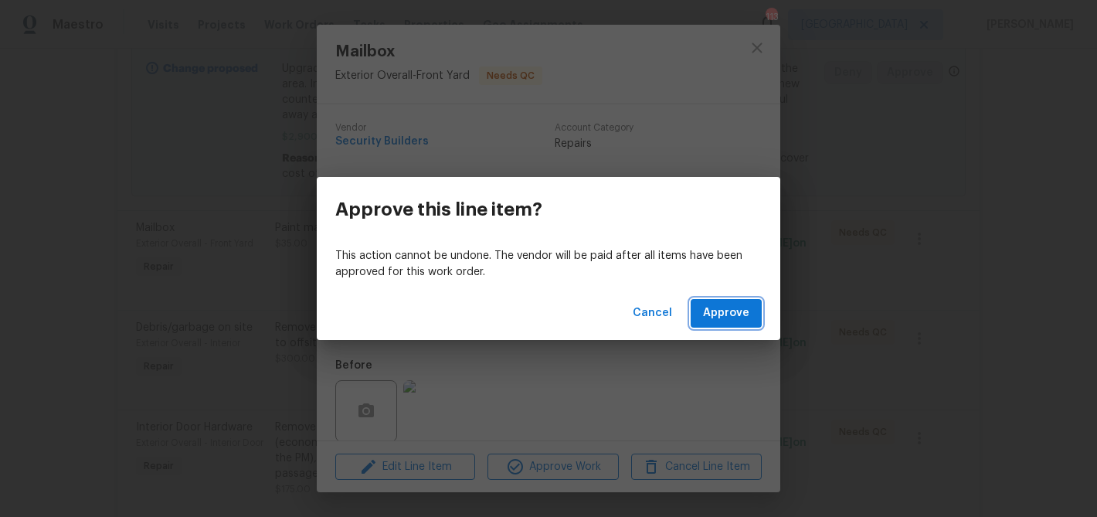
click at [716, 315] on span "Approve" at bounding box center [726, 313] width 46 height 19
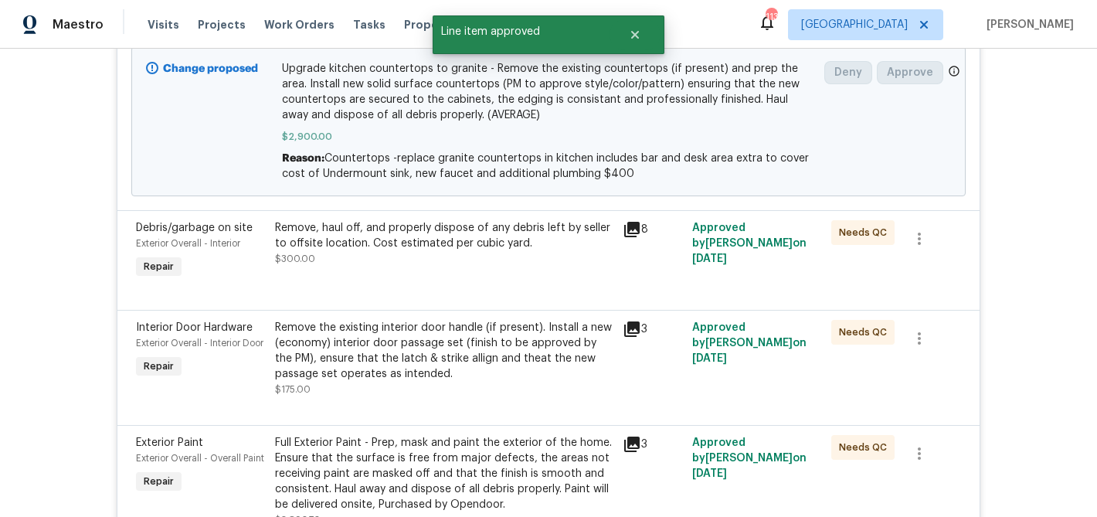
click at [463, 238] on div "Remove, haul off, and properly dispose of any debris left by seller to offsite …" at bounding box center [444, 235] width 338 height 31
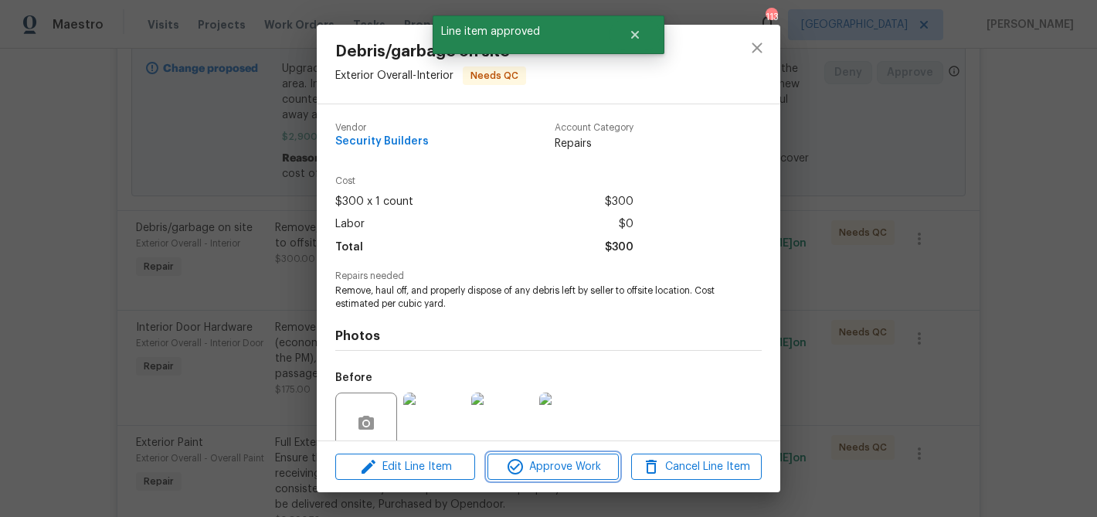
click at [503, 457] on span "Approve Work" at bounding box center [552, 466] width 121 height 19
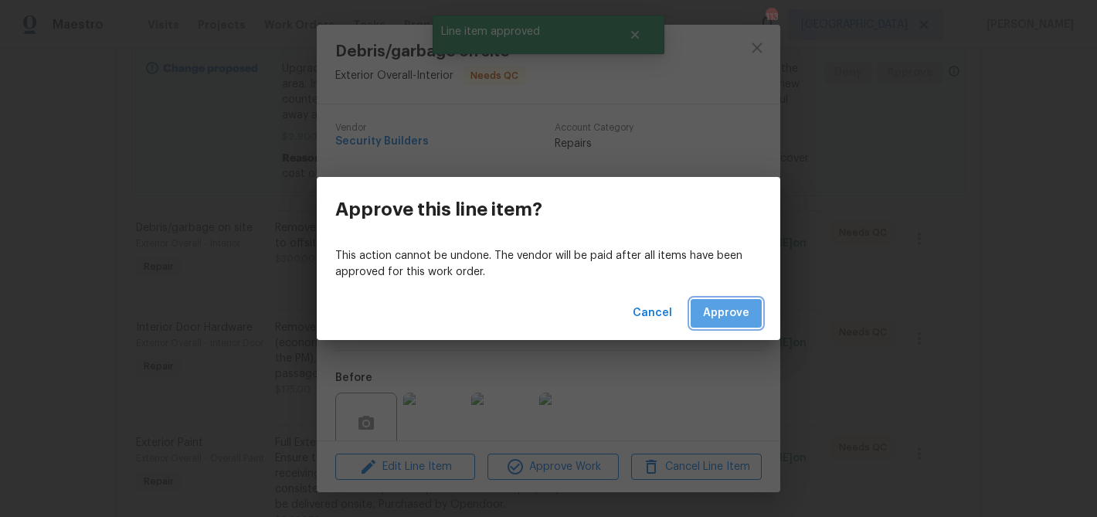
click at [728, 322] on span "Approve" at bounding box center [726, 313] width 46 height 19
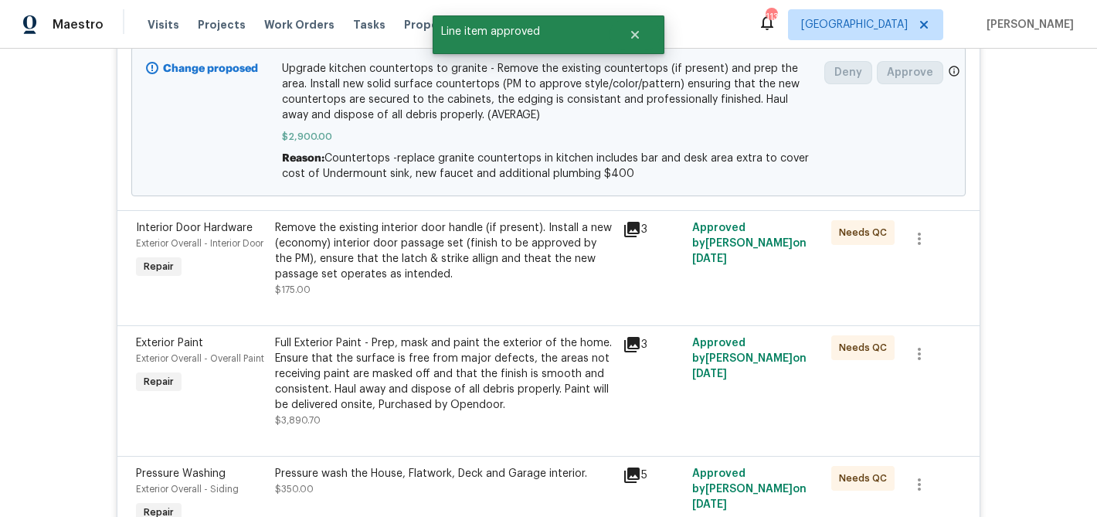
click at [523, 258] on div "Remove the existing interior door handle (if present). Install a new (economy) …" at bounding box center [444, 251] width 338 height 62
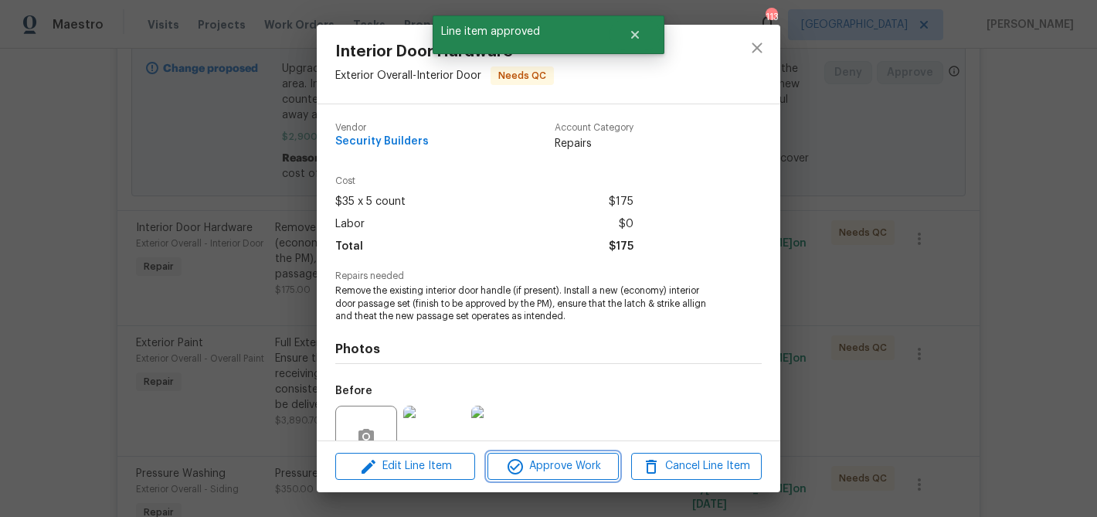
click at [566, 479] on button "Approve Work" at bounding box center [552, 466] width 131 height 27
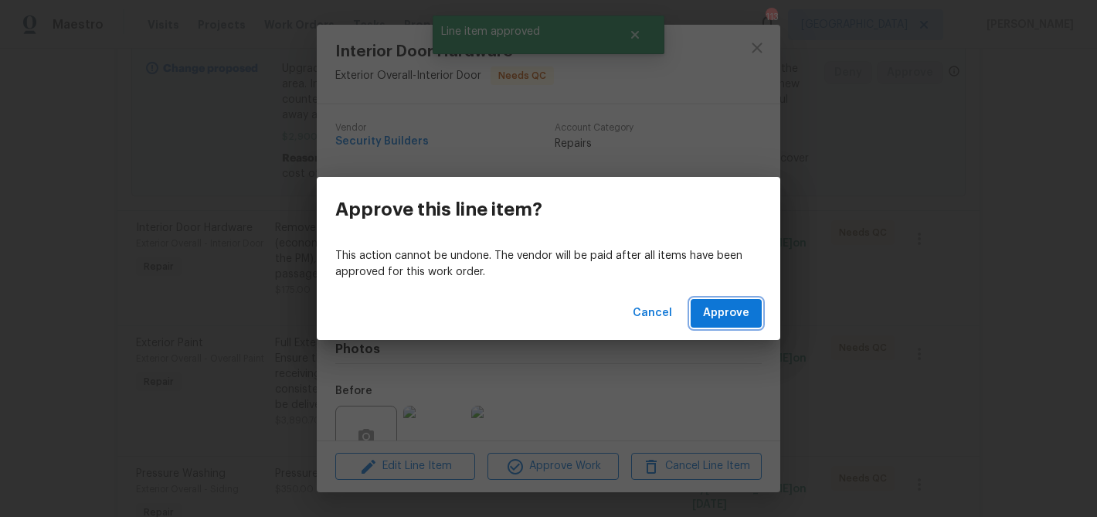
click at [718, 307] on span "Approve" at bounding box center [726, 313] width 46 height 19
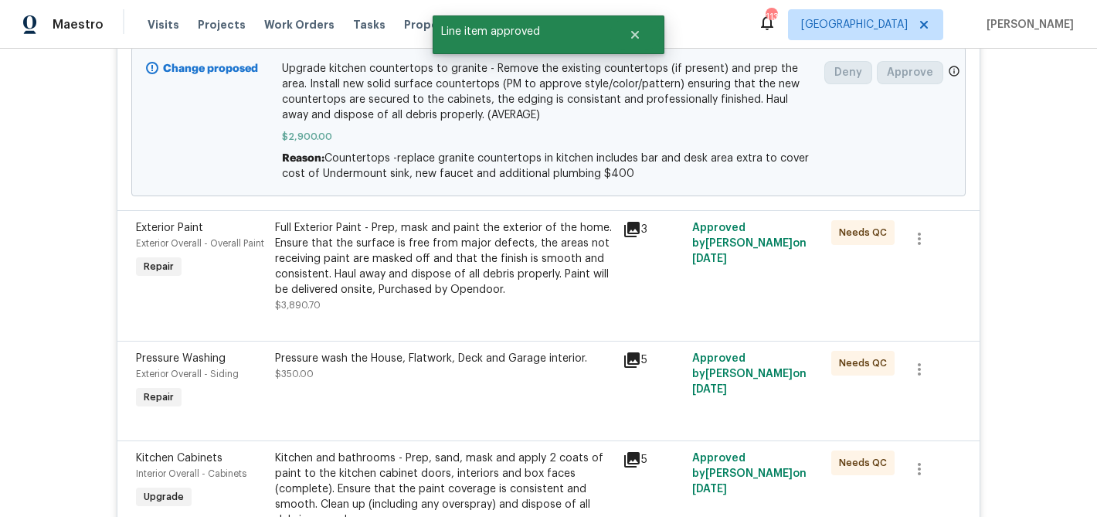
click at [511, 267] on div "Full Exterior Paint - Prep, mask and paint the exterior of the home. Ensure tha…" at bounding box center [444, 258] width 338 height 77
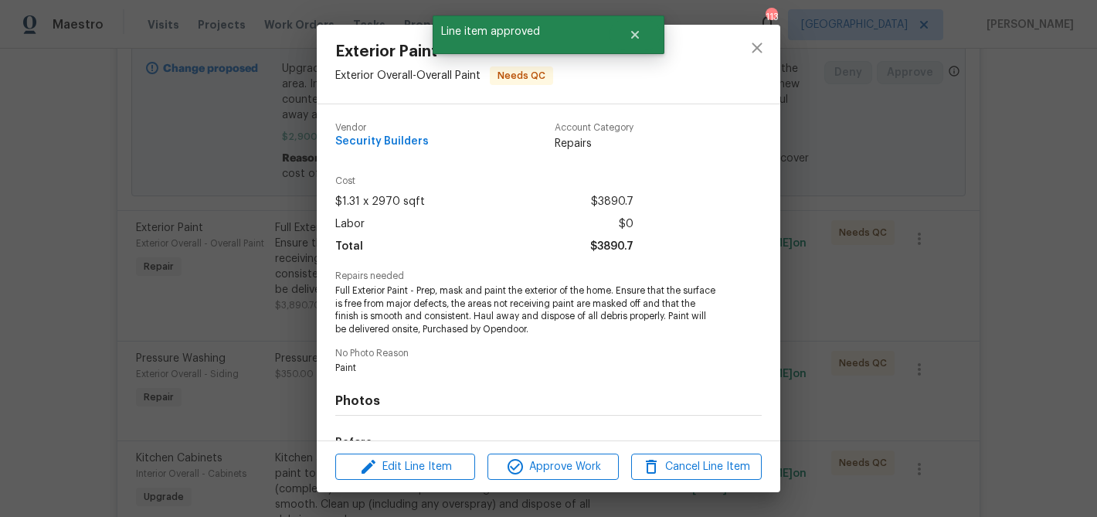
click at [572, 480] on div "Edit Line Item Approve Work Cancel Line Item" at bounding box center [548, 467] width 463 height 52
click at [575, 467] on span "Approve Work" at bounding box center [552, 466] width 121 height 19
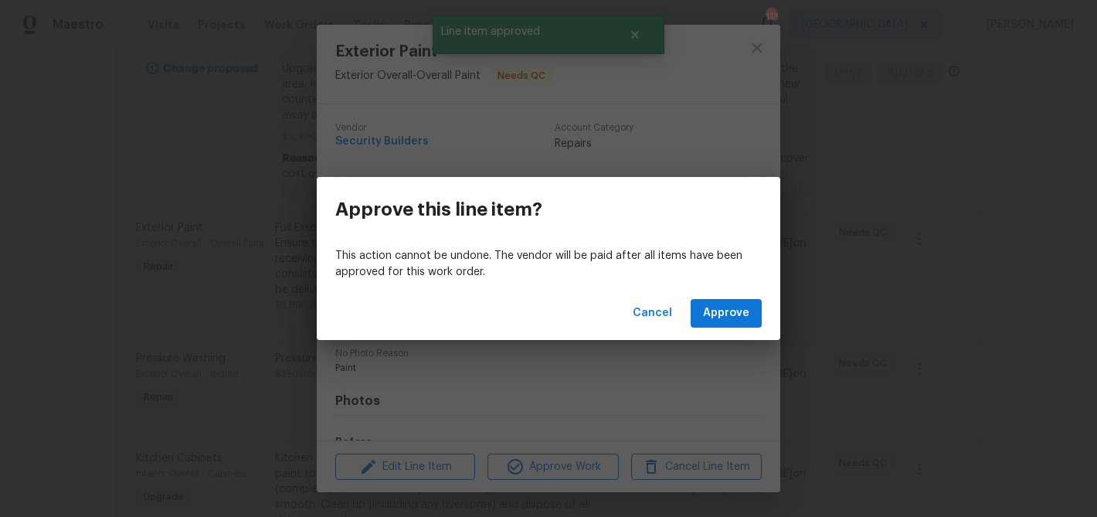
drag, startPoint x: 776, startPoint y: 287, endPoint x: 759, endPoint y: 292, distance: 17.6
click at [766, 292] on div "Cancel Approve" at bounding box center [548, 313] width 463 height 53
click at [751, 292] on div "Cancel Approve" at bounding box center [548, 313] width 463 height 53
click at [730, 314] on span "Approve" at bounding box center [726, 313] width 46 height 19
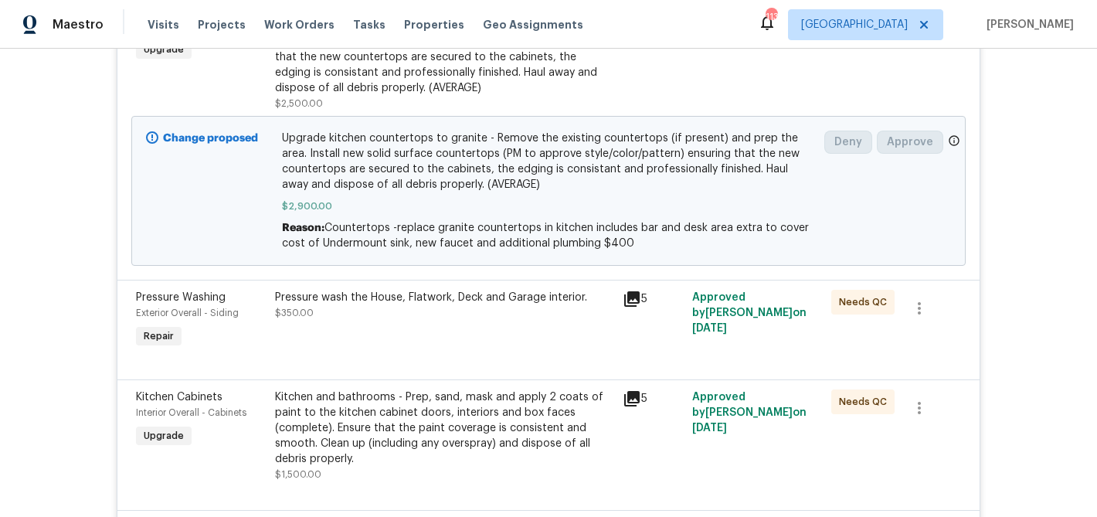
scroll to position [1340, 0]
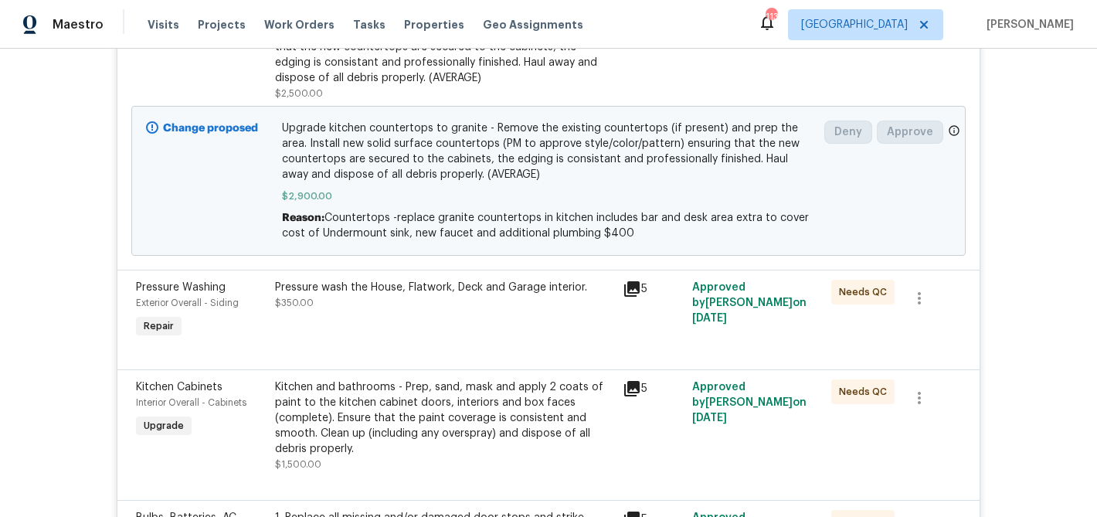
click at [450, 303] on div "Pressure wash the House, Flatwork, Deck and Garage interior. $350.00" at bounding box center [444, 295] width 338 height 31
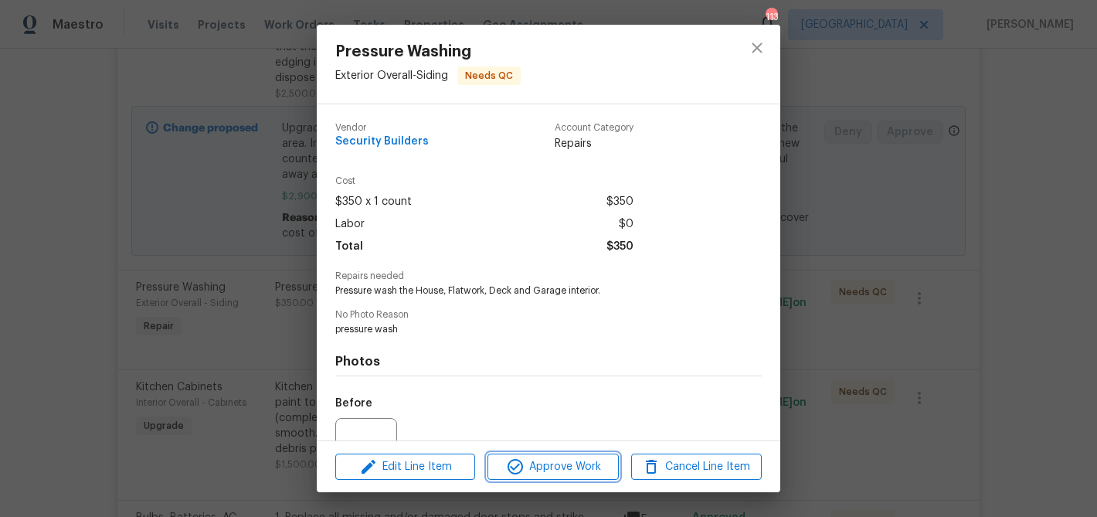
click at [578, 463] on span "Approve Work" at bounding box center [552, 466] width 121 height 19
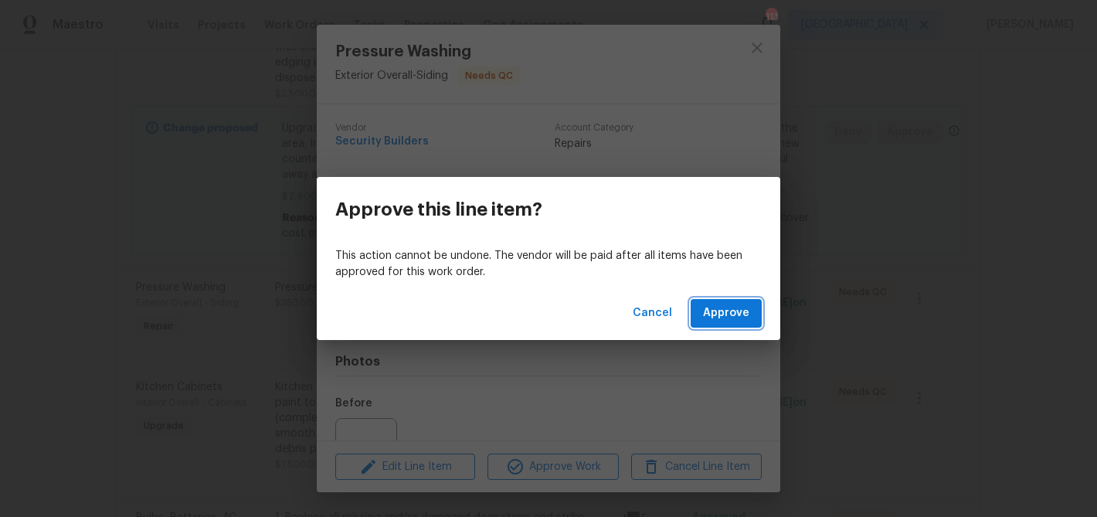
click at [733, 300] on button "Approve" at bounding box center [725, 313] width 71 height 29
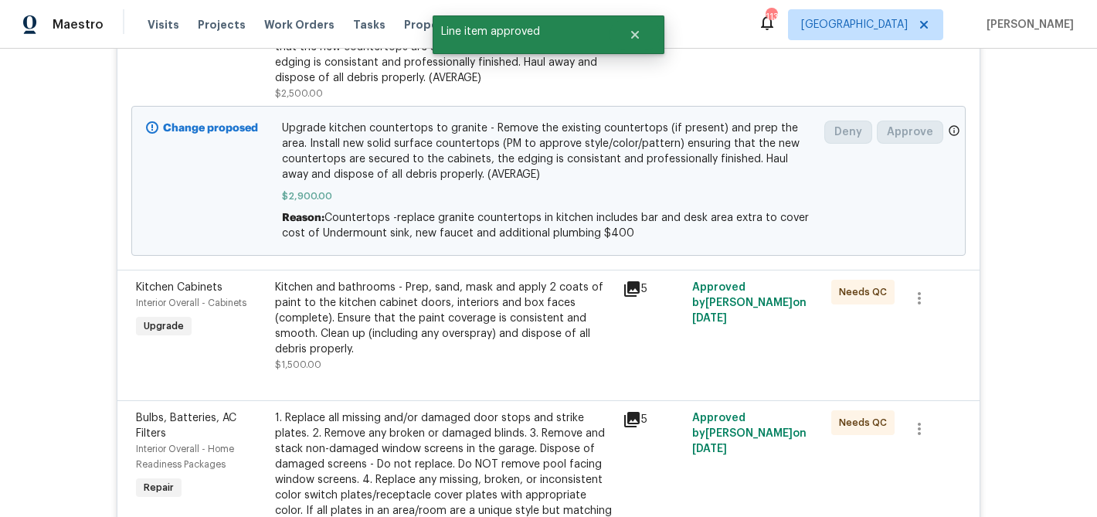
click at [525, 304] on div "Kitchen and bathrooms - Prep, sand, mask and apply 2 coats of paint to the kitc…" at bounding box center [444, 318] width 338 height 77
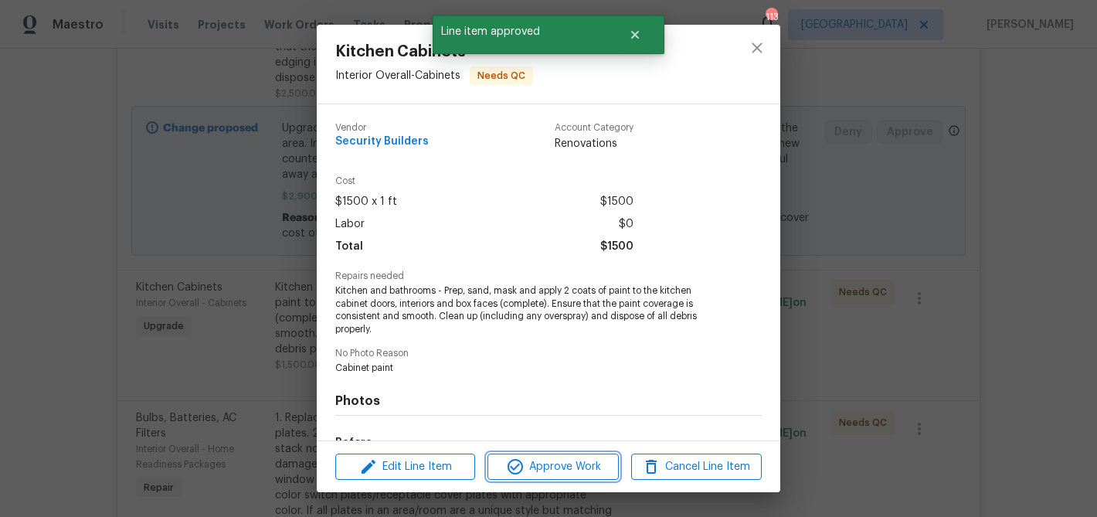
click at [533, 467] on span "Approve Work" at bounding box center [552, 466] width 121 height 19
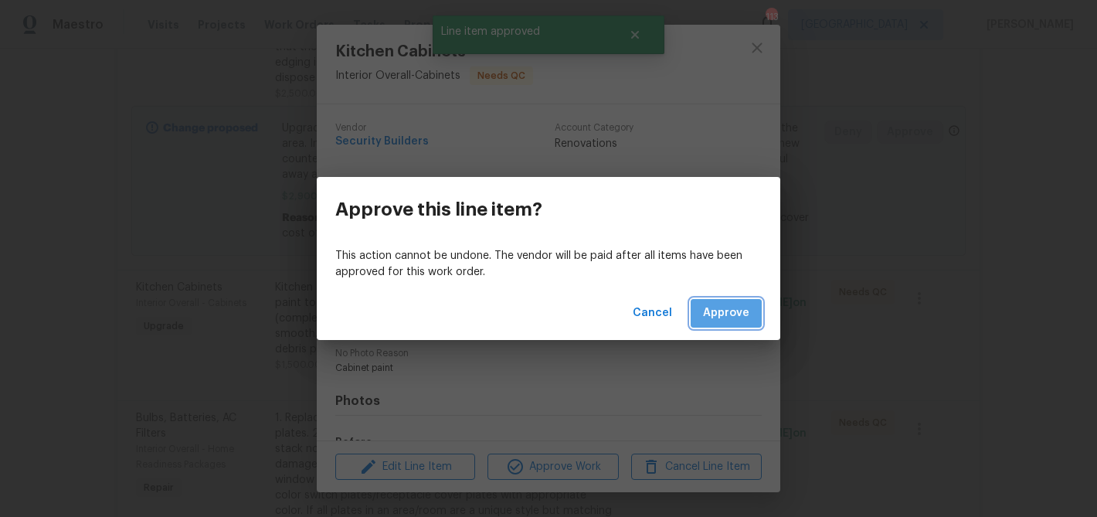
click at [708, 324] on button "Approve" at bounding box center [725, 313] width 71 height 29
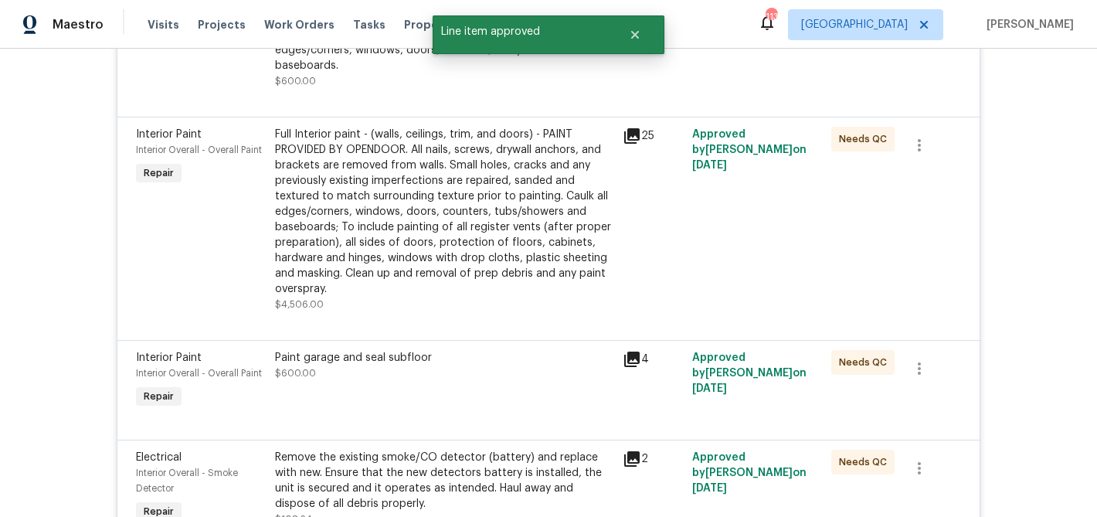
scroll to position [2698, 0]
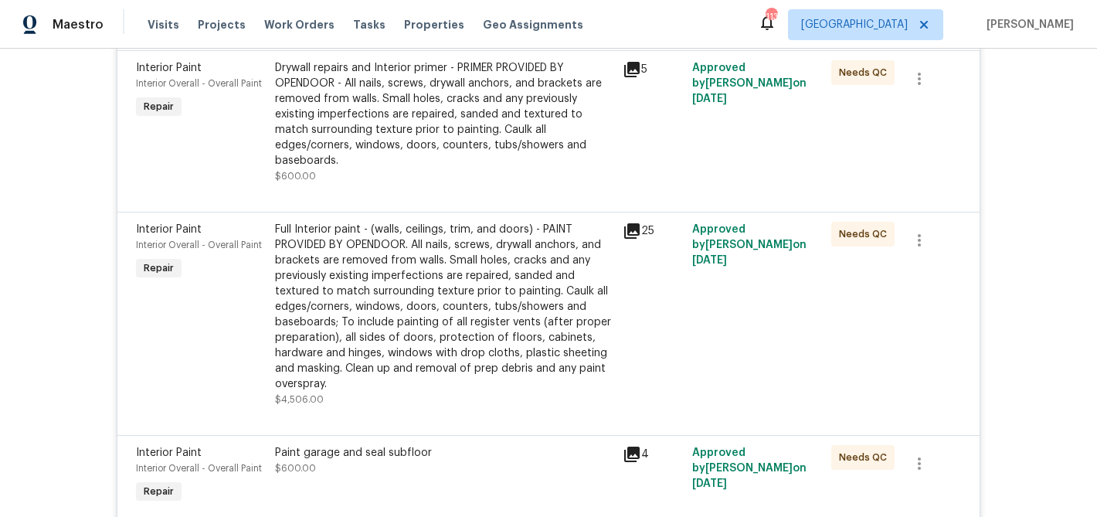
click at [485, 267] on div "Full Interior paint - (walls, ceilings, trim, and doors) - PAINT PROVIDED BY OP…" at bounding box center [444, 307] width 338 height 170
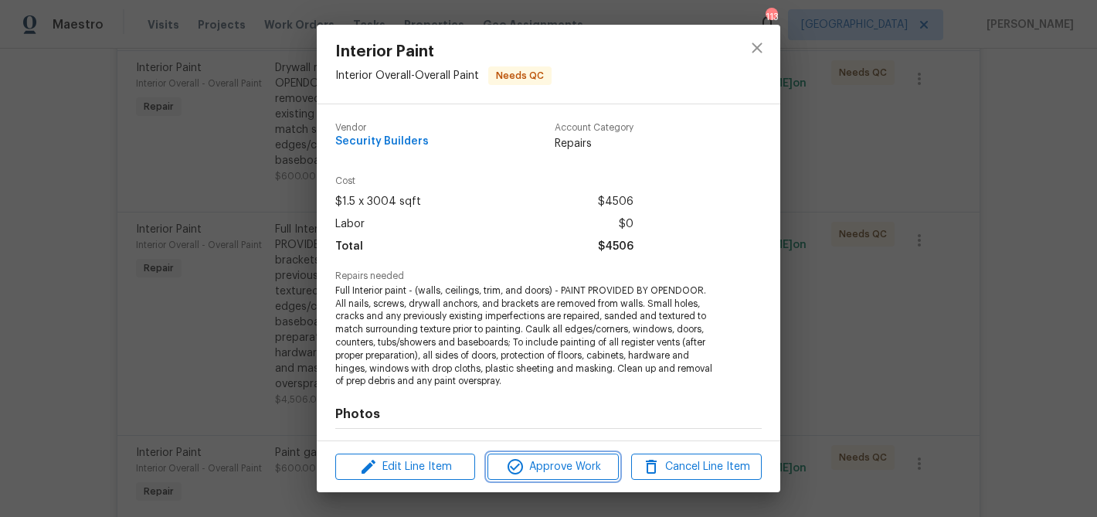
click at [548, 463] on span "Approve Work" at bounding box center [552, 466] width 121 height 19
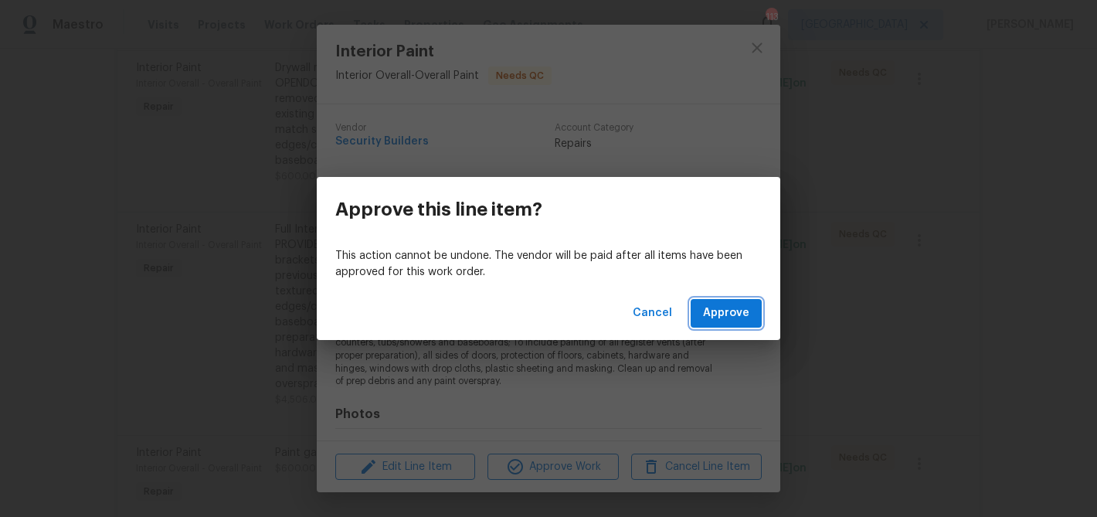
click at [731, 324] on button "Approve" at bounding box center [725, 313] width 71 height 29
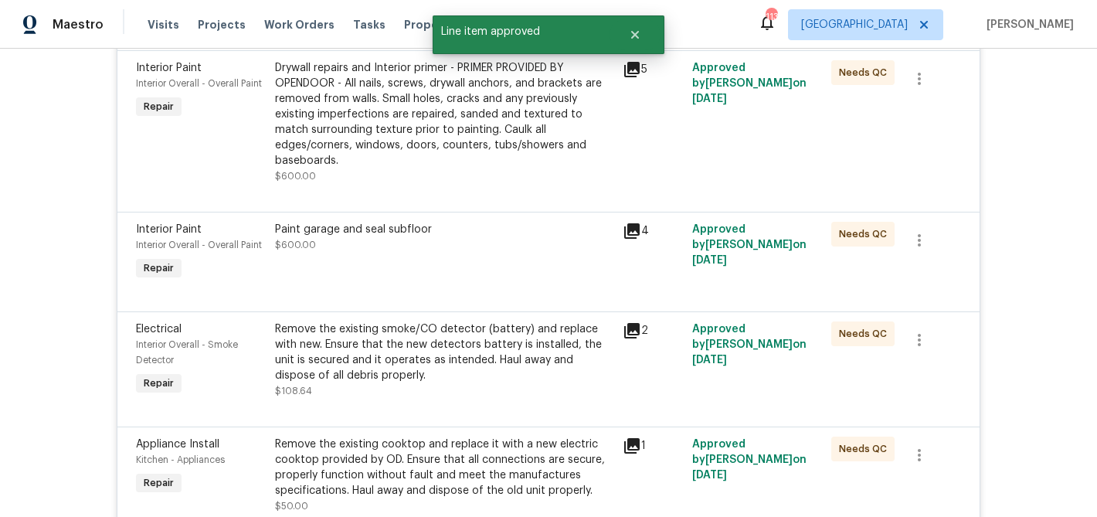
click at [511, 231] on div "Paint garage and seal subfloor $600.00" at bounding box center [444, 252] width 348 height 71
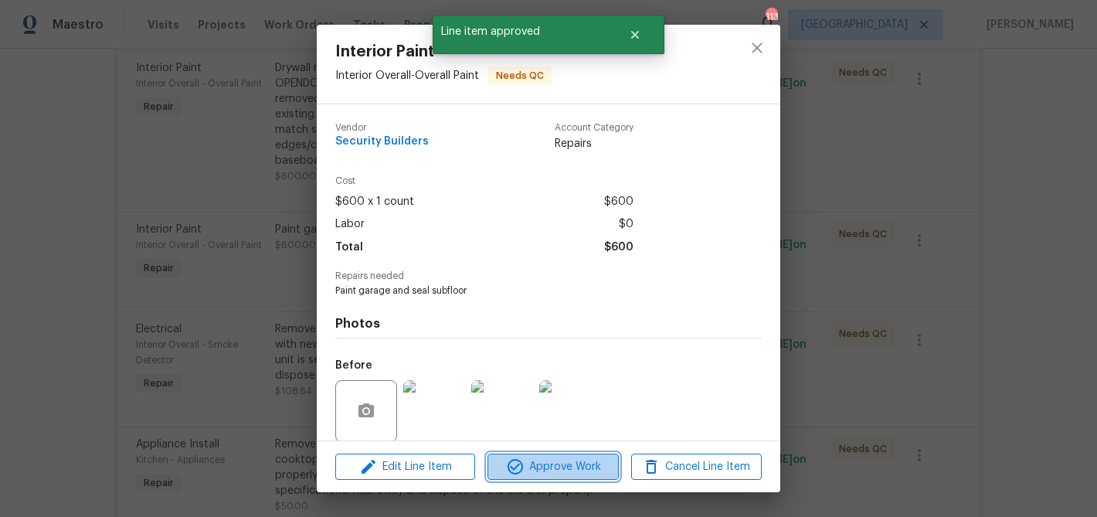
click at [540, 462] on span "Approve Work" at bounding box center [552, 466] width 121 height 19
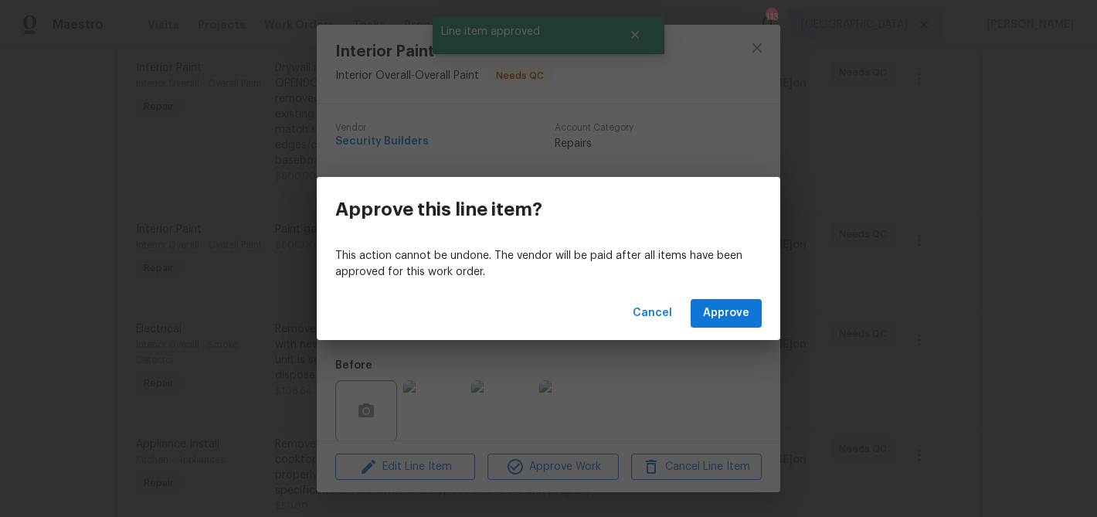
click at [742, 293] on div "Cancel Approve" at bounding box center [548, 313] width 463 height 53
click at [724, 310] on span "Approve" at bounding box center [726, 313] width 46 height 19
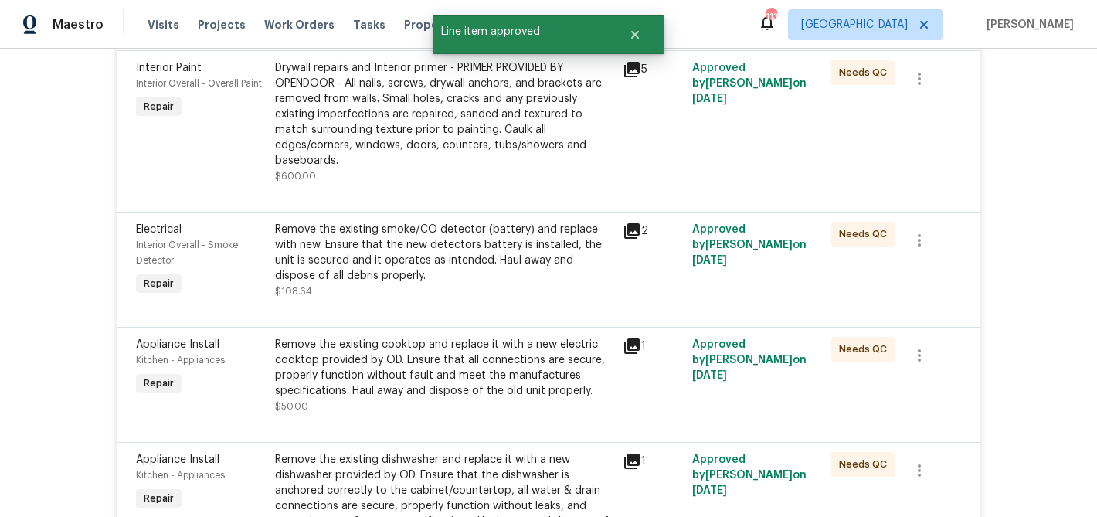
click at [467, 235] on div "Remove the existing smoke/CO detector (battery) and replace with new. Ensure th…" at bounding box center [444, 253] width 338 height 62
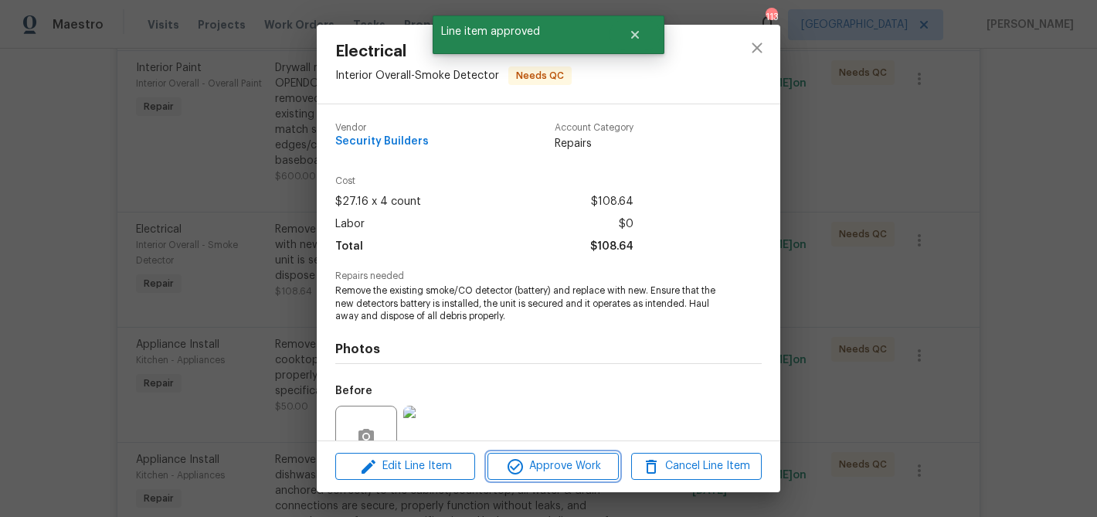
click at [560, 463] on span "Approve Work" at bounding box center [552, 465] width 121 height 19
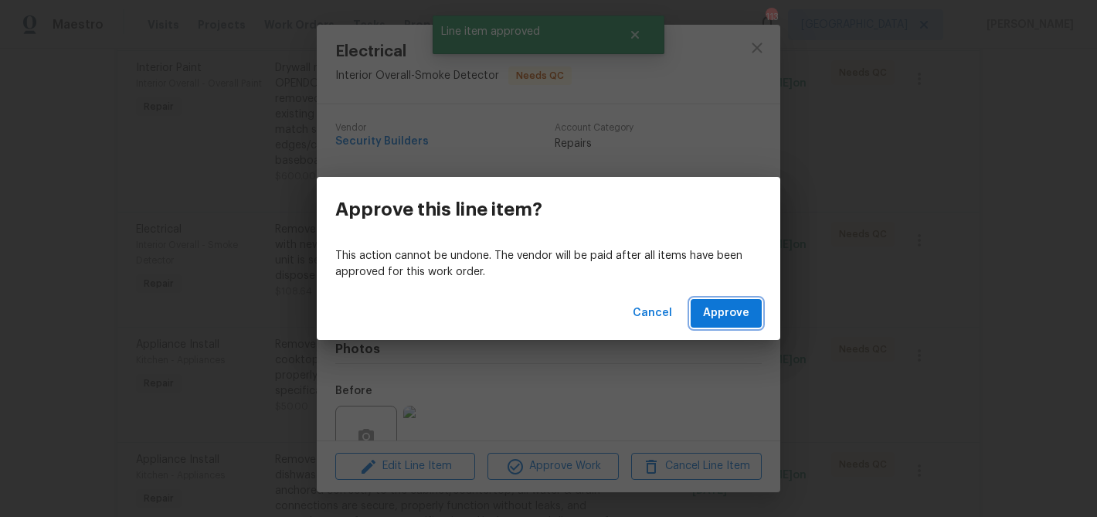
click at [724, 319] on span "Approve" at bounding box center [726, 313] width 46 height 19
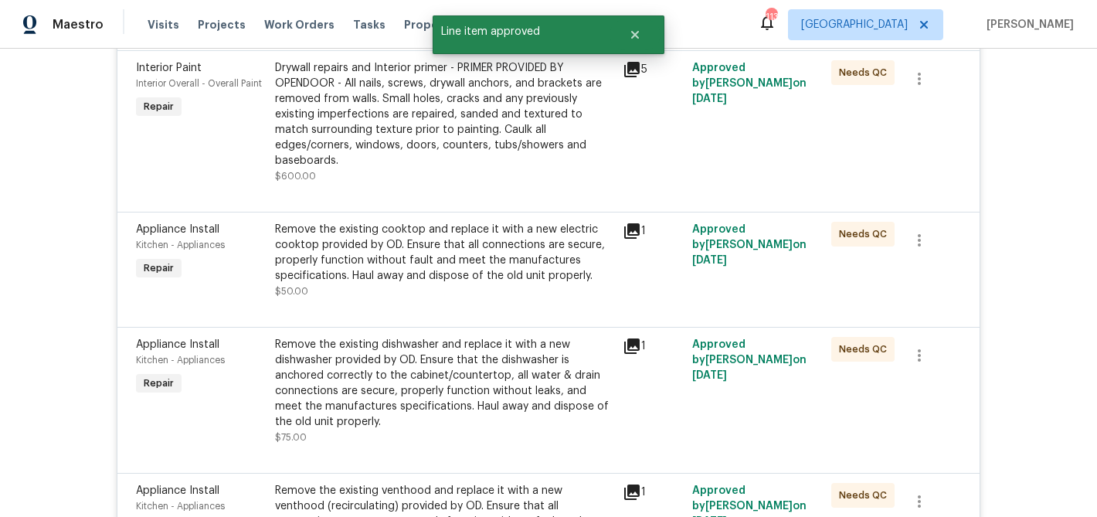
click at [514, 222] on div "Remove the existing cooktop and replace it with a new electric cooktop provided…" at bounding box center [444, 253] width 338 height 62
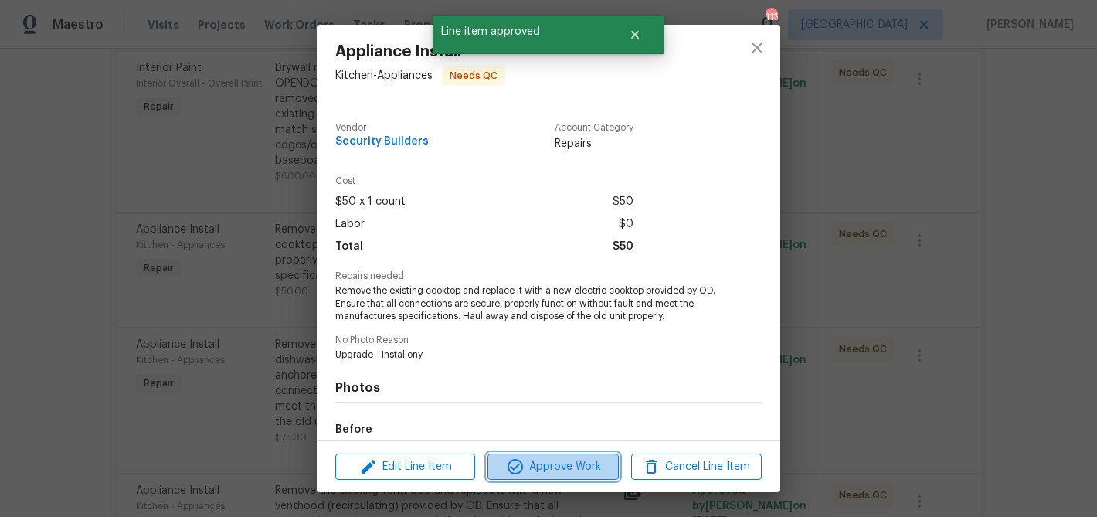
click at [579, 465] on span "Approve Work" at bounding box center [552, 466] width 121 height 19
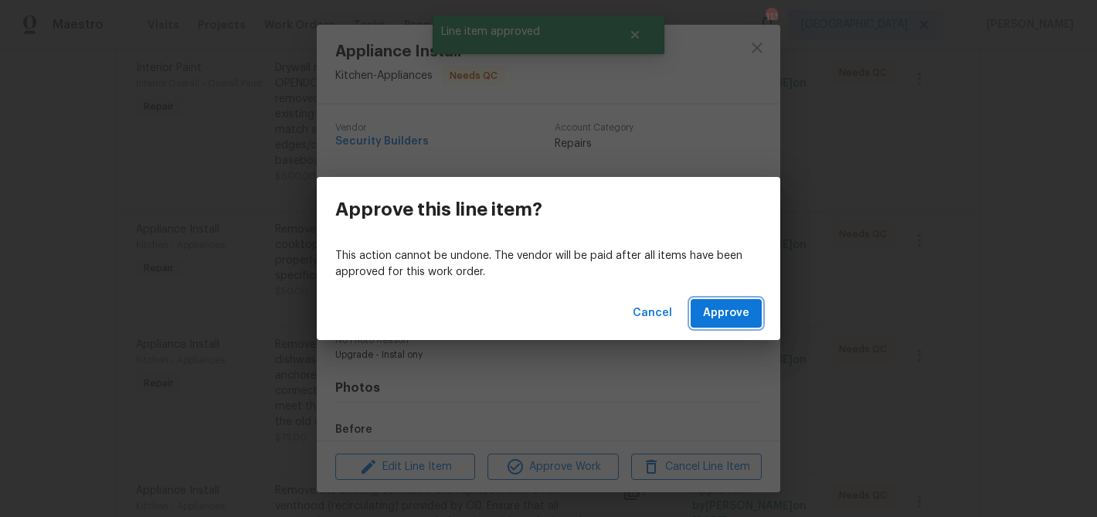
click at [735, 303] on button "Approve" at bounding box center [725, 313] width 71 height 29
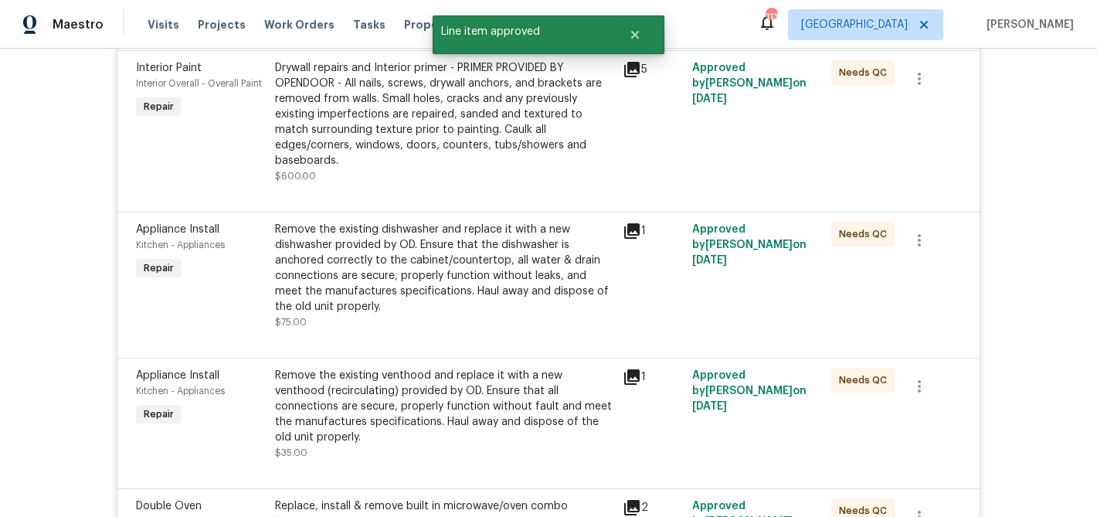
click at [530, 232] on div "Remove the existing dishwasher and replace it with a new dishwasher provided by…" at bounding box center [444, 268] width 338 height 93
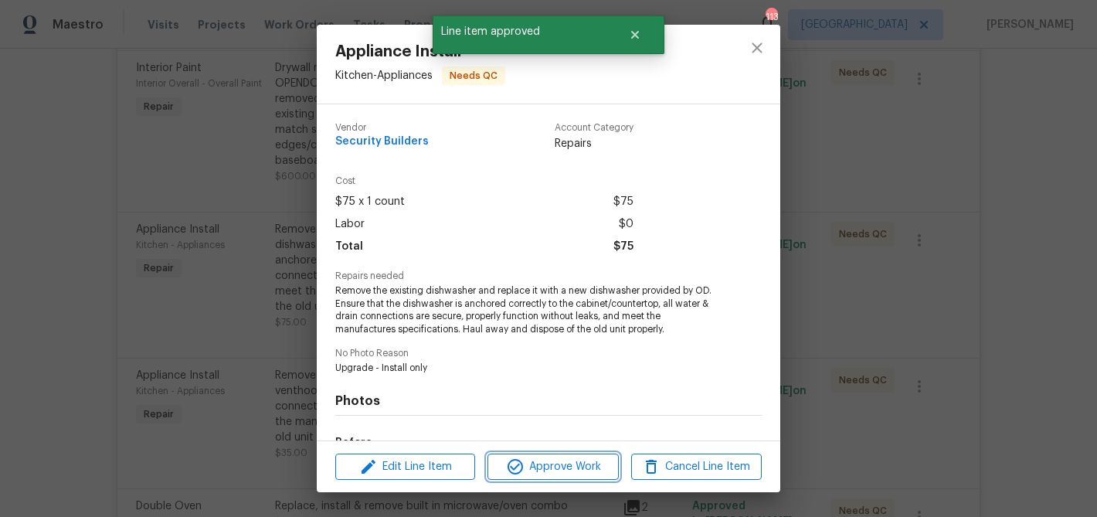
click at [582, 467] on span "Approve Work" at bounding box center [552, 466] width 121 height 19
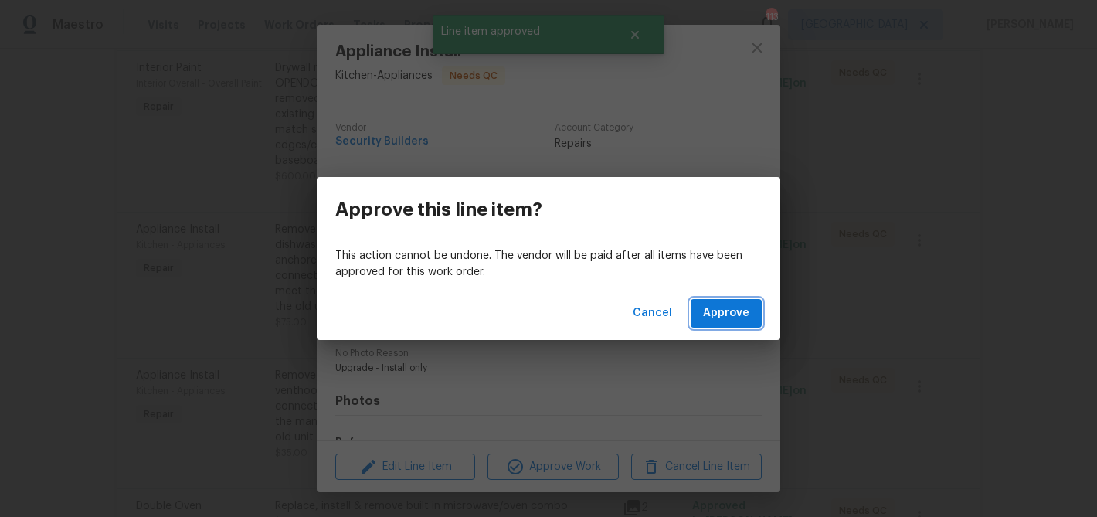
click at [728, 315] on span "Approve" at bounding box center [726, 313] width 46 height 19
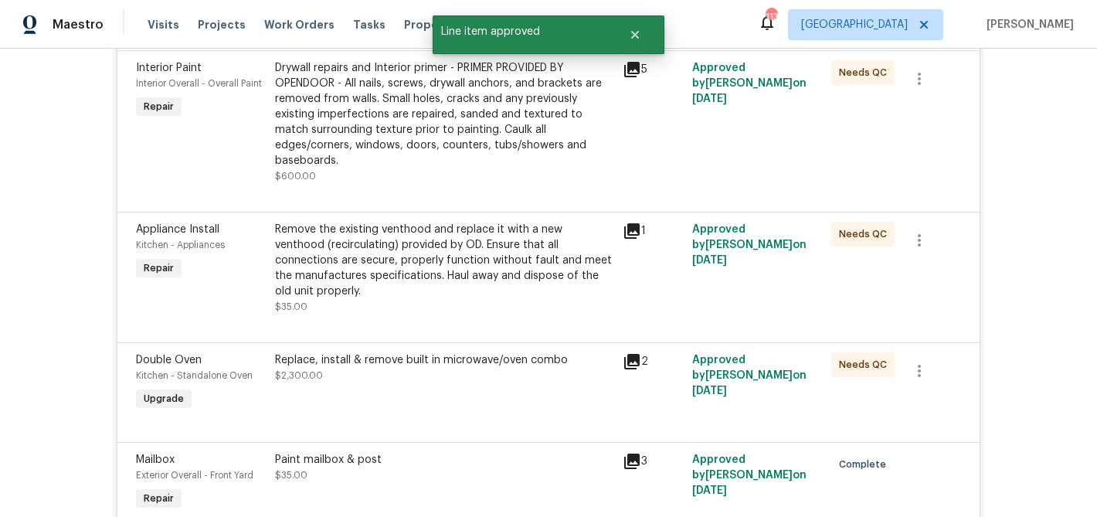
click at [527, 252] on div "Remove the existing venthood and replace it with a new venthood (recirculating)…" at bounding box center [444, 260] width 338 height 77
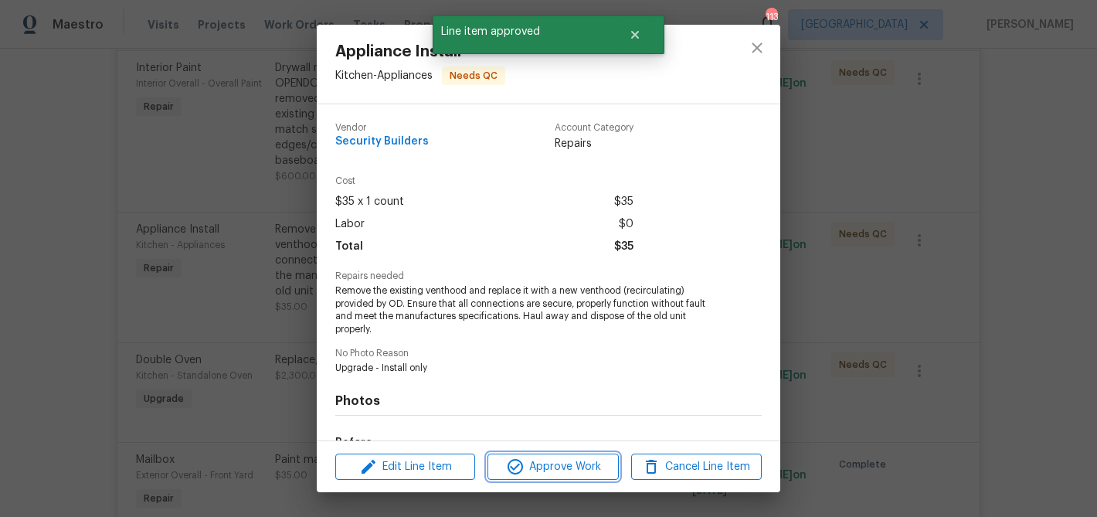
click at [570, 463] on span "Approve Work" at bounding box center [552, 466] width 121 height 19
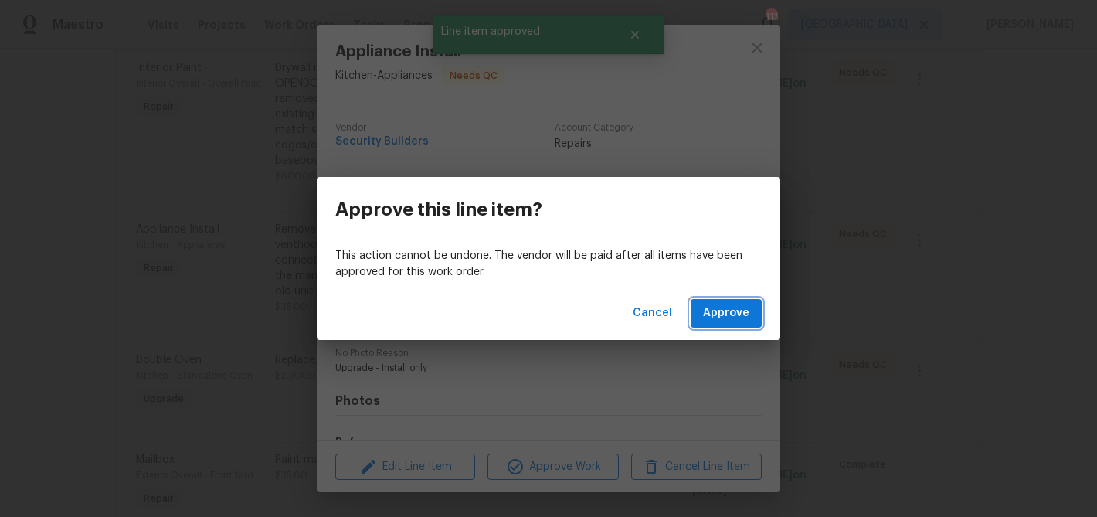
click at [719, 311] on span "Approve" at bounding box center [726, 313] width 46 height 19
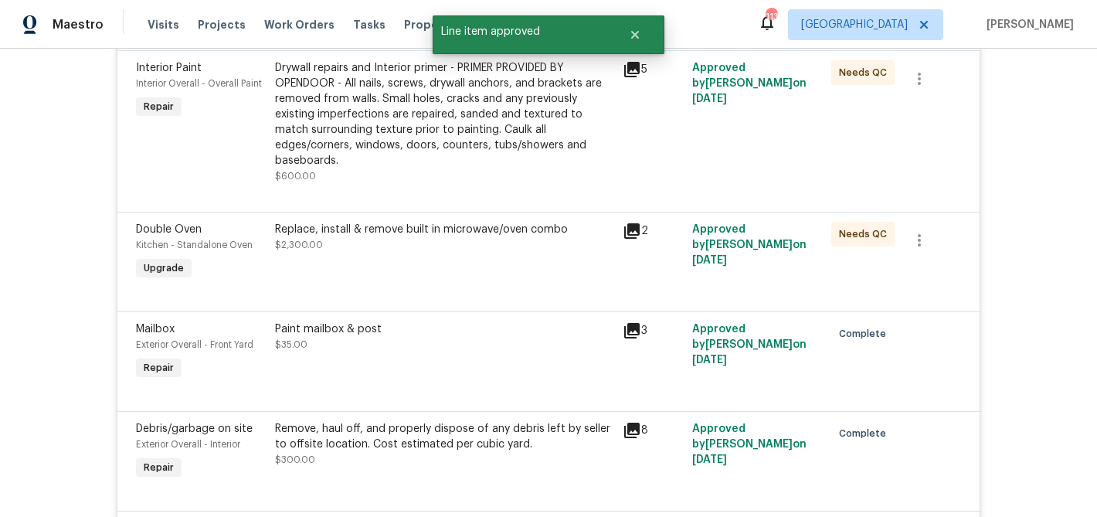
click at [543, 256] on div "Replace, install & remove built in microwave/oven combo $2,300.00" at bounding box center [444, 252] width 348 height 71
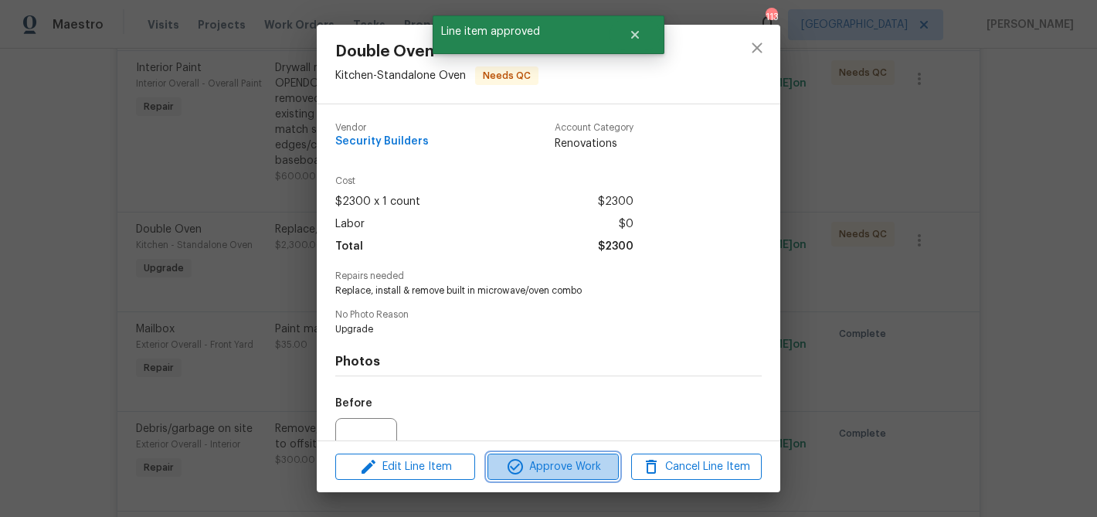
click at [595, 475] on span "Approve Work" at bounding box center [552, 466] width 121 height 19
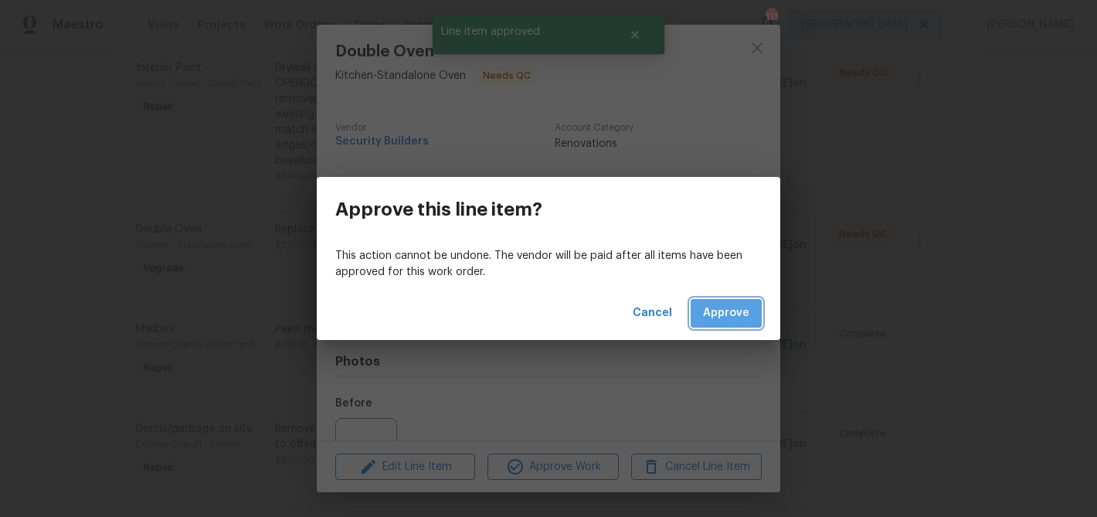
click at [719, 321] on span "Approve" at bounding box center [726, 313] width 46 height 19
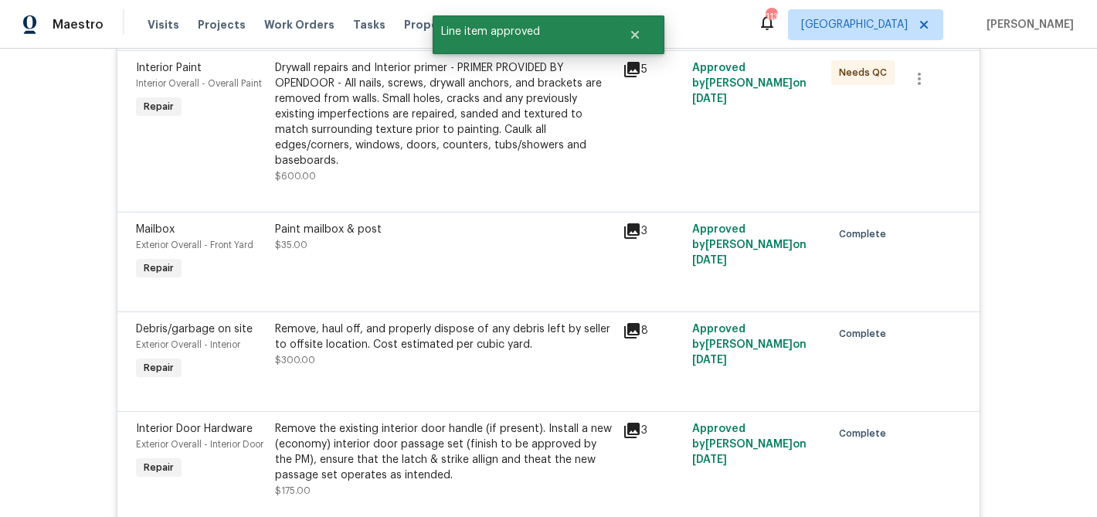
click at [505, 98] on div "Drywall repairs and Interior primer - PRIMER PROVIDED BY OPENDOOR - All nails, …" at bounding box center [444, 114] width 338 height 108
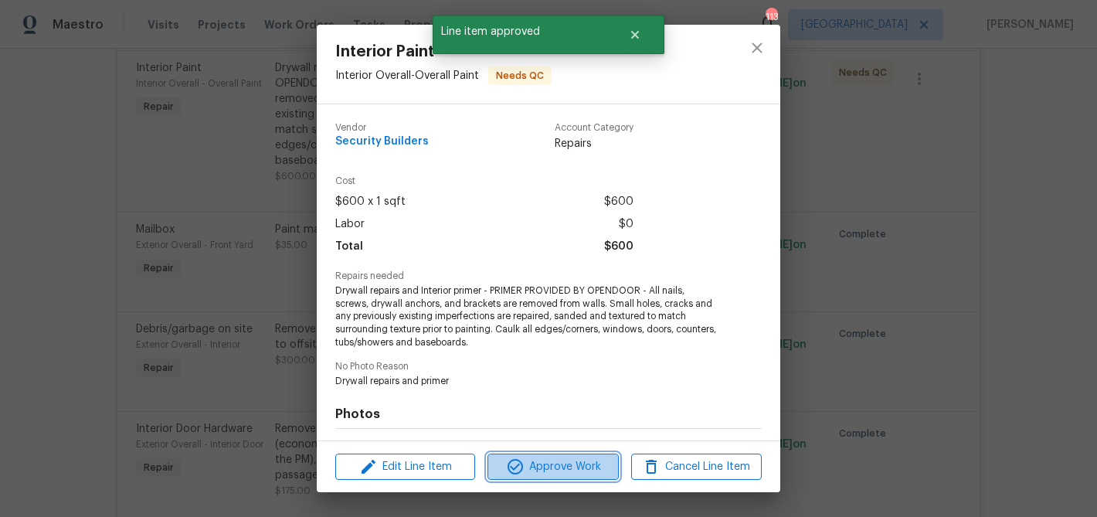
click at [545, 457] on span "Approve Work" at bounding box center [552, 466] width 121 height 19
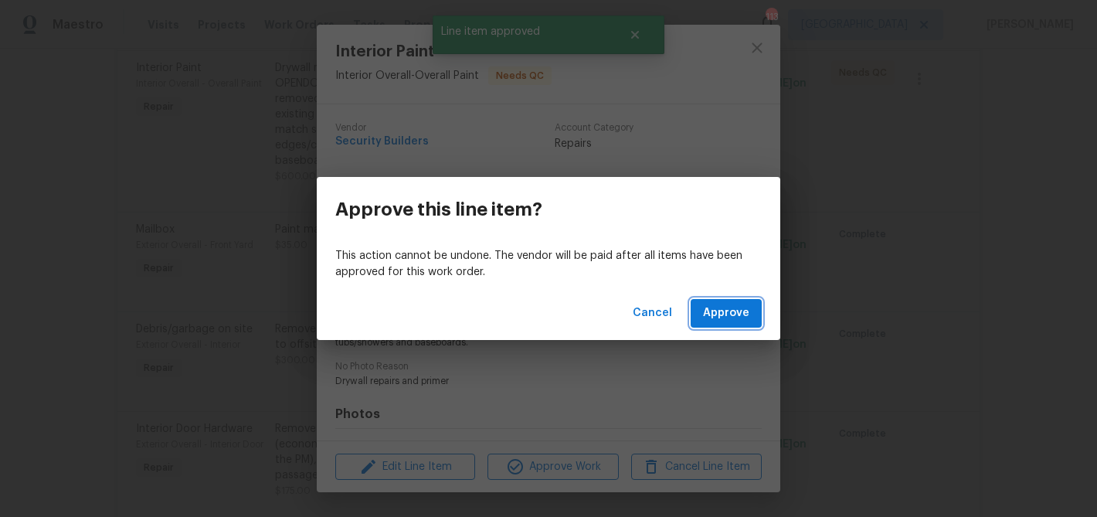
click at [721, 324] on button "Approve" at bounding box center [725, 313] width 71 height 29
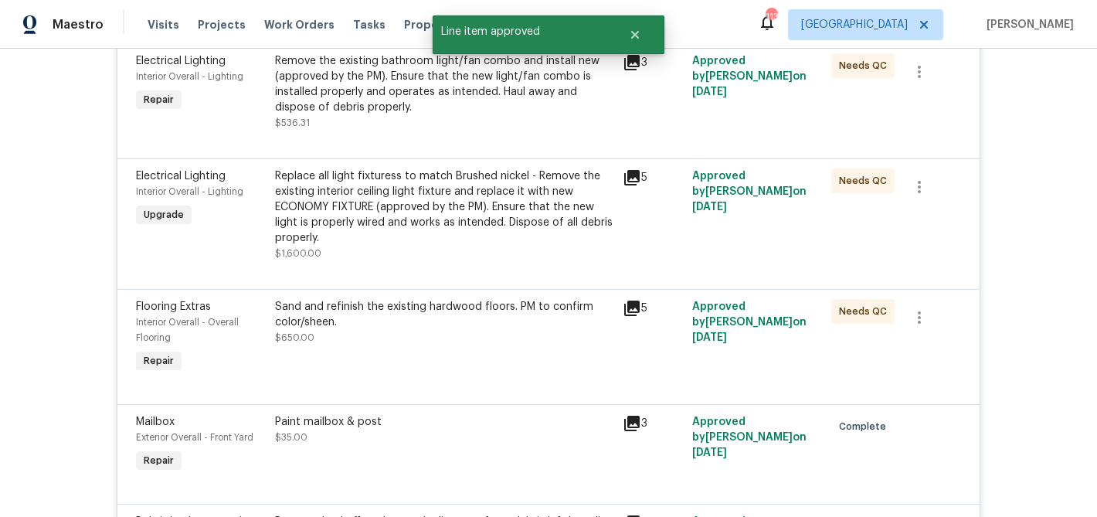
scroll to position [2266, 0]
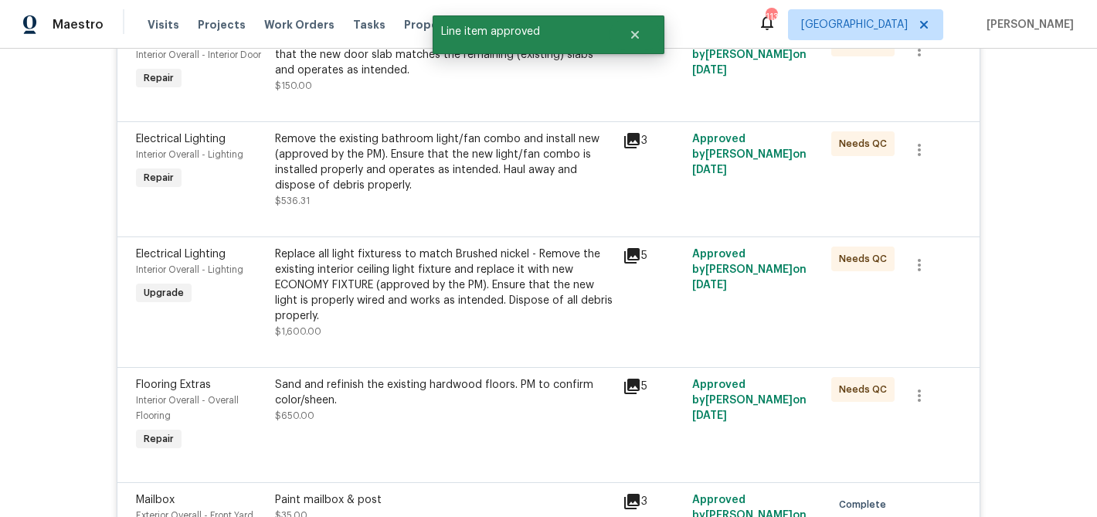
click at [515, 377] on div "Sand and refinish the existing hardwood floors. PM to confirm color/sheen." at bounding box center [444, 392] width 338 height 31
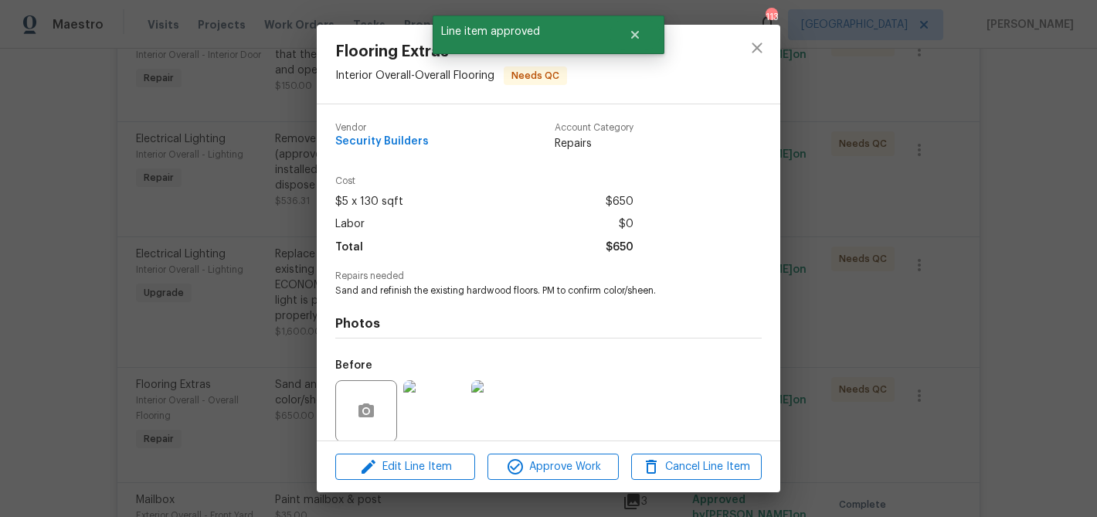
click at [592, 488] on div "Edit Line Item Approve Work Cancel Line Item" at bounding box center [548, 467] width 463 height 52
click at [592, 467] on span "Approve Work" at bounding box center [552, 466] width 121 height 19
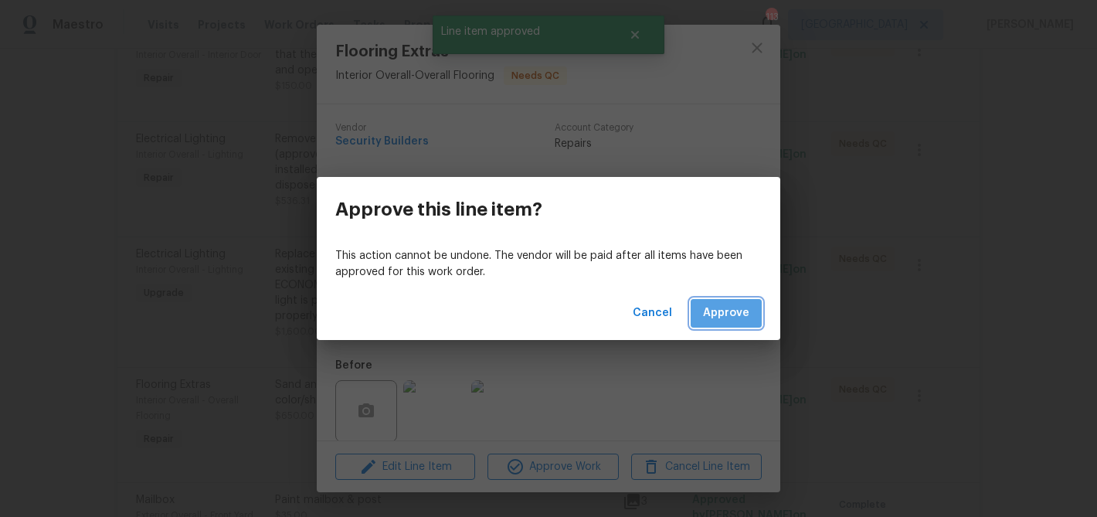
click at [733, 312] on span "Approve" at bounding box center [726, 313] width 46 height 19
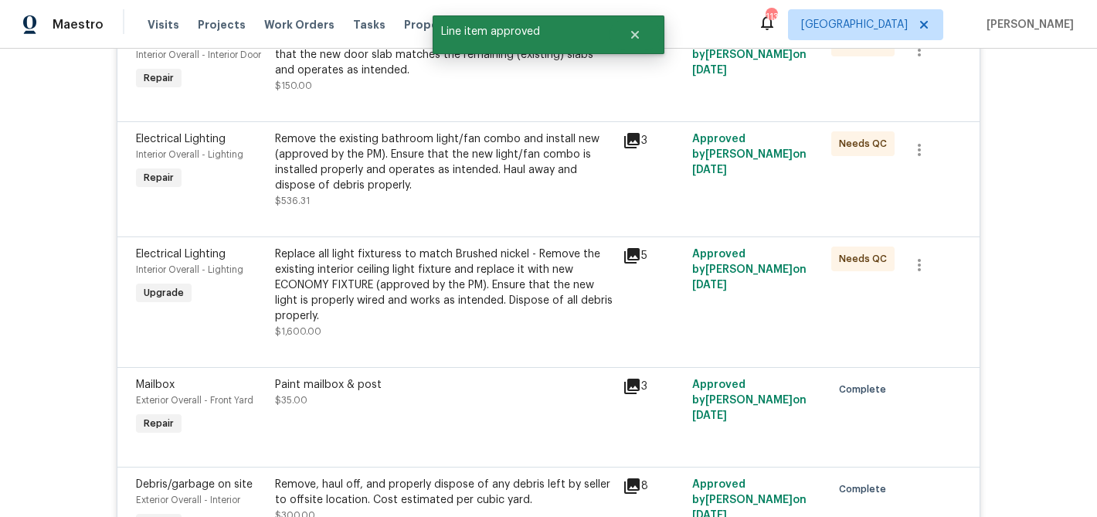
click at [535, 273] on div "Replace all light fixturess to match Brushed nickel - Remove the existing inter…" at bounding box center [444, 284] width 338 height 77
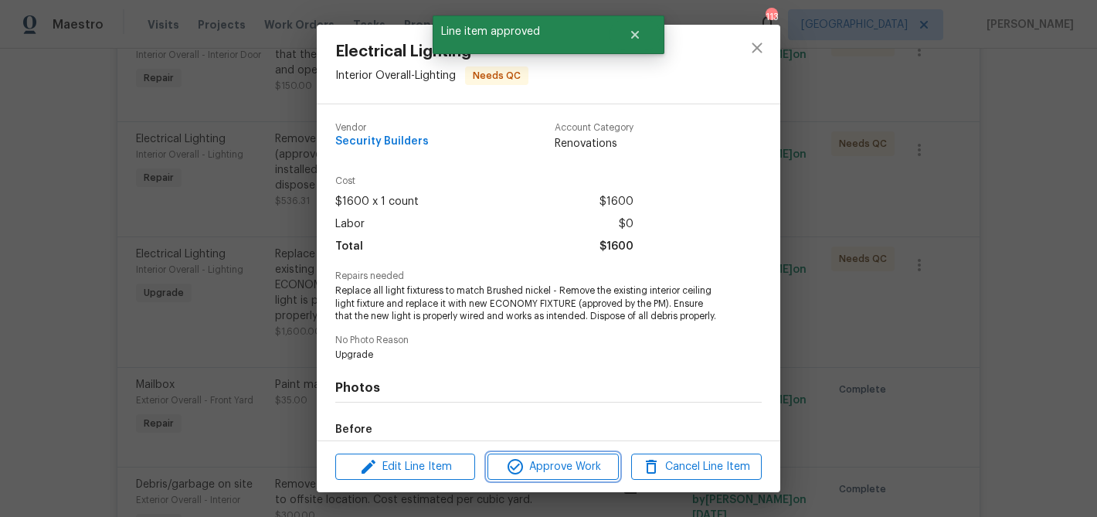
click at [579, 459] on span "Approve Work" at bounding box center [552, 466] width 121 height 19
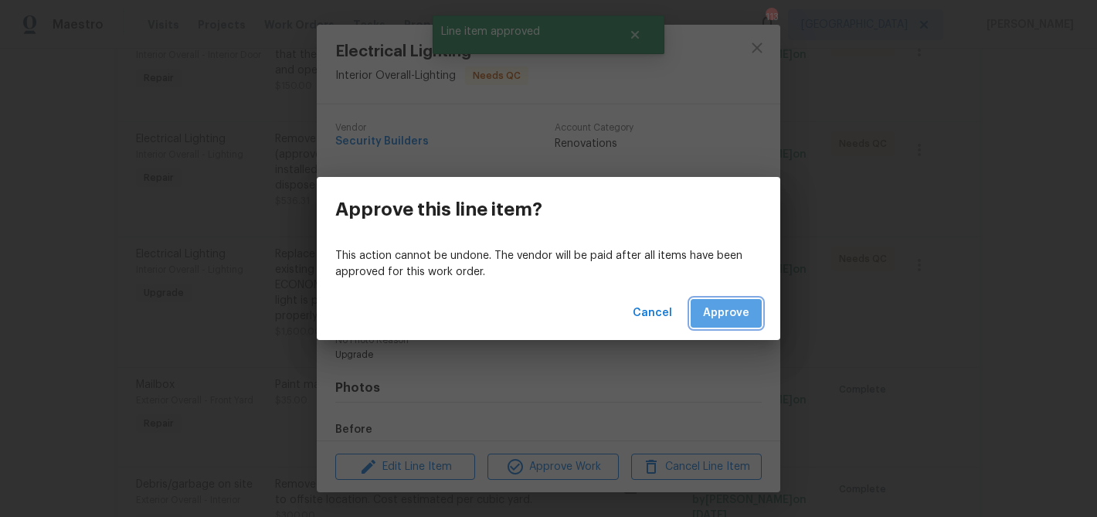
click at [730, 304] on span "Approve" at bounding box center [726, 313] width 46 height 19
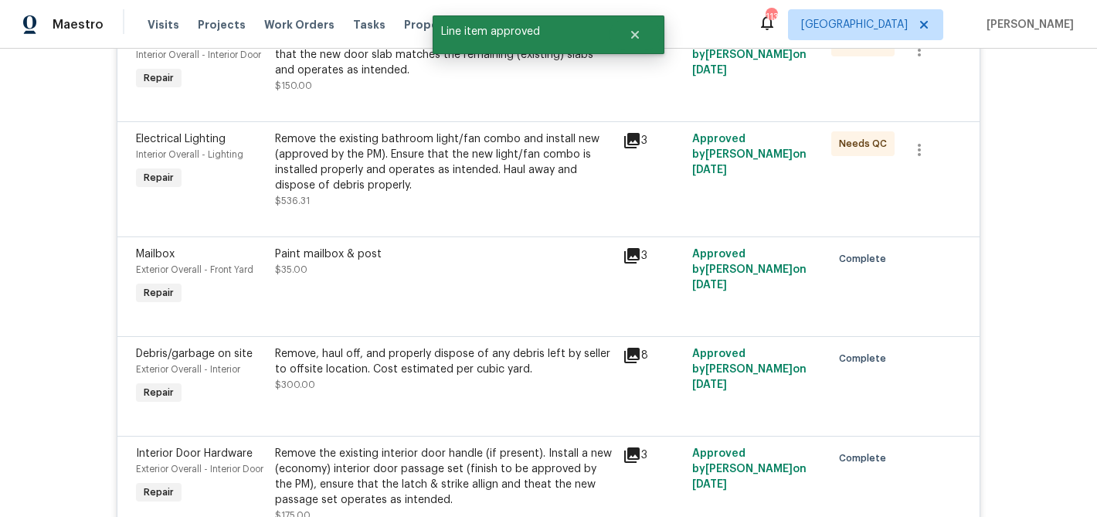
click at [531, 176] on div "Remove the existing bathroom light/fan combo and install new (approved by the P…" at bounding box center [444, 162] width 338 height 62
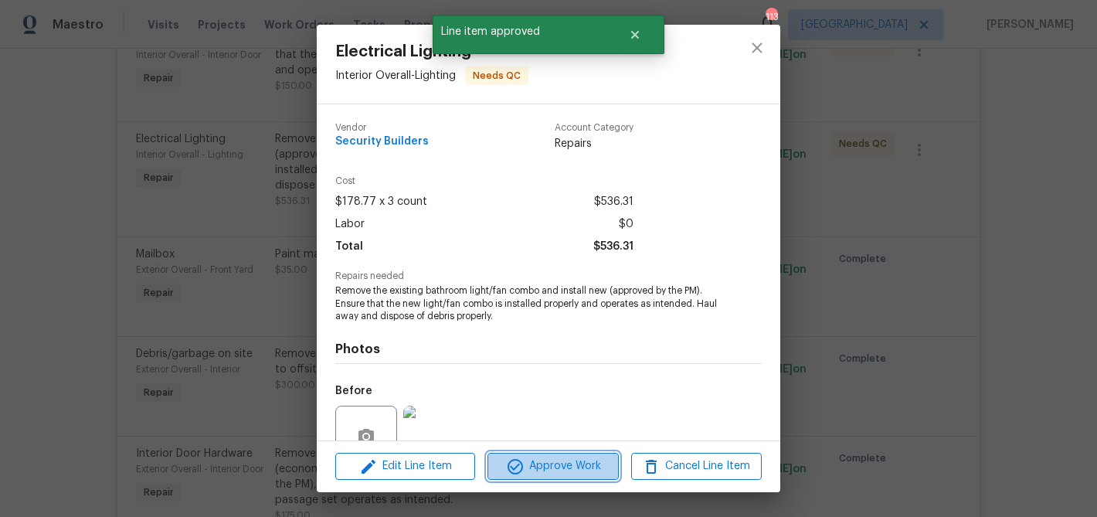
click at [576, 463] on span "Approve Work" at bounding box center [552, 465] width 121 height 19
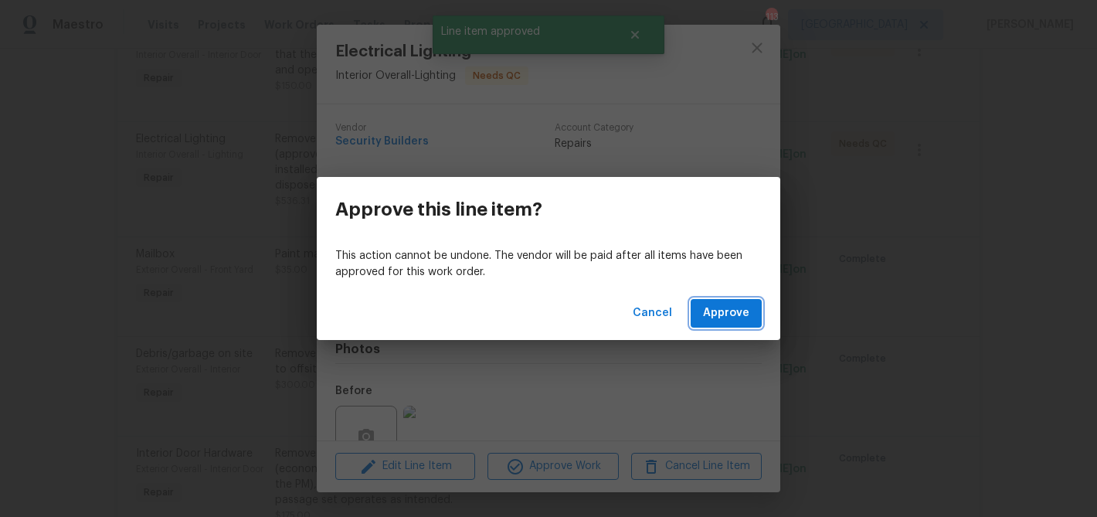
click at [692, 309] on button "Approve" at bounding box center [725, 313] width 71 height 29
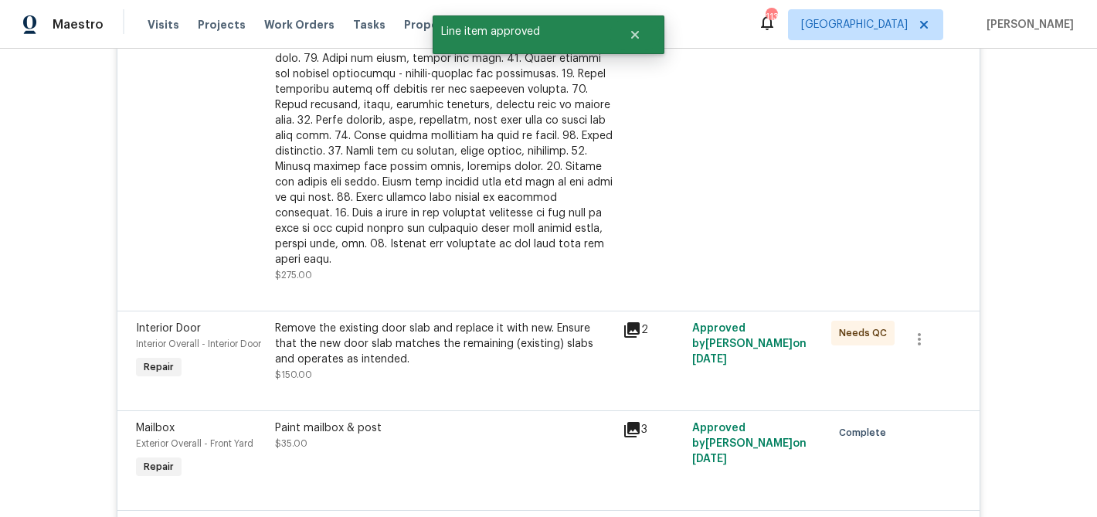
scroll to position [2138, 0]
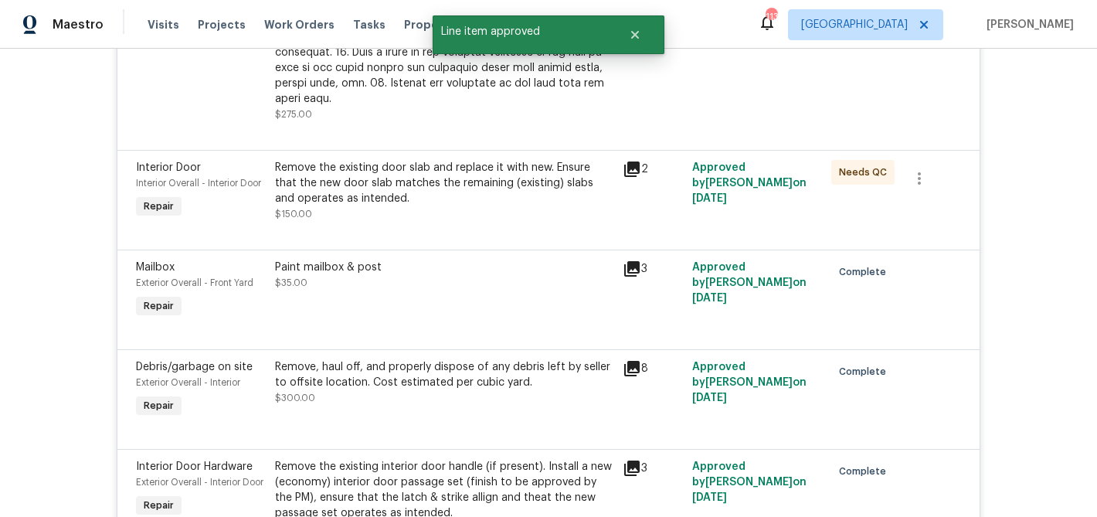
click at [548, 189] on div "Remove the existing door slab and replace it with new. Ensure that the new door…" at bounding box center [444, 183] width 338 height 46
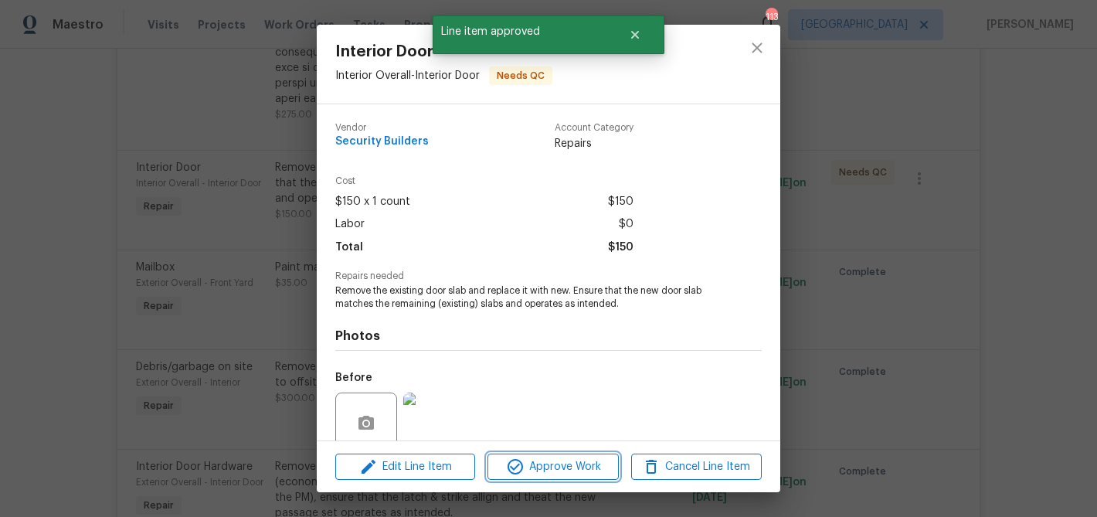
click at [574, 462] on span "Approve Work" at bounding box center [552, 466] width 121 height 19
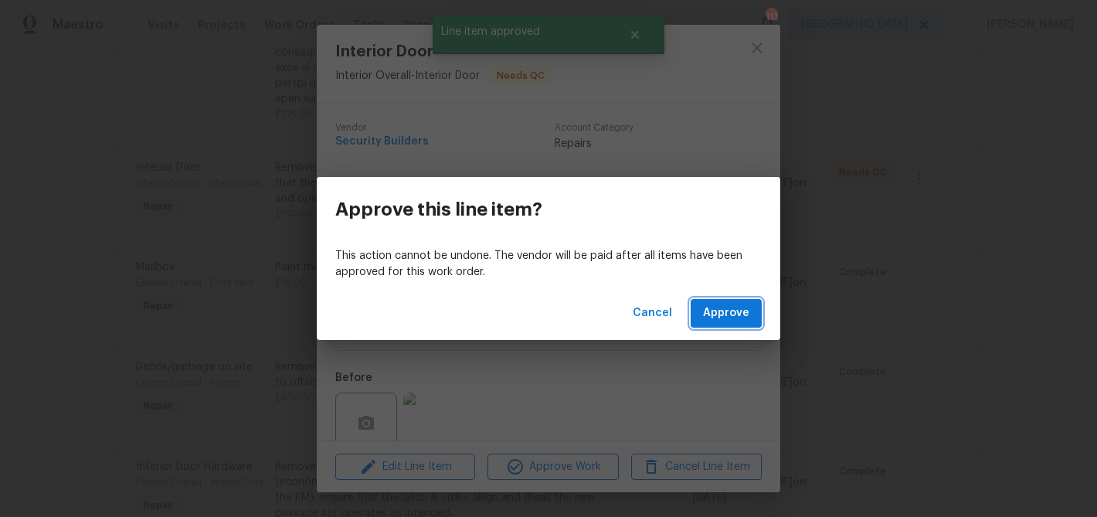
click at [699, 312] on button "Approve" at bounding box center [725, 313] width 71 height 29
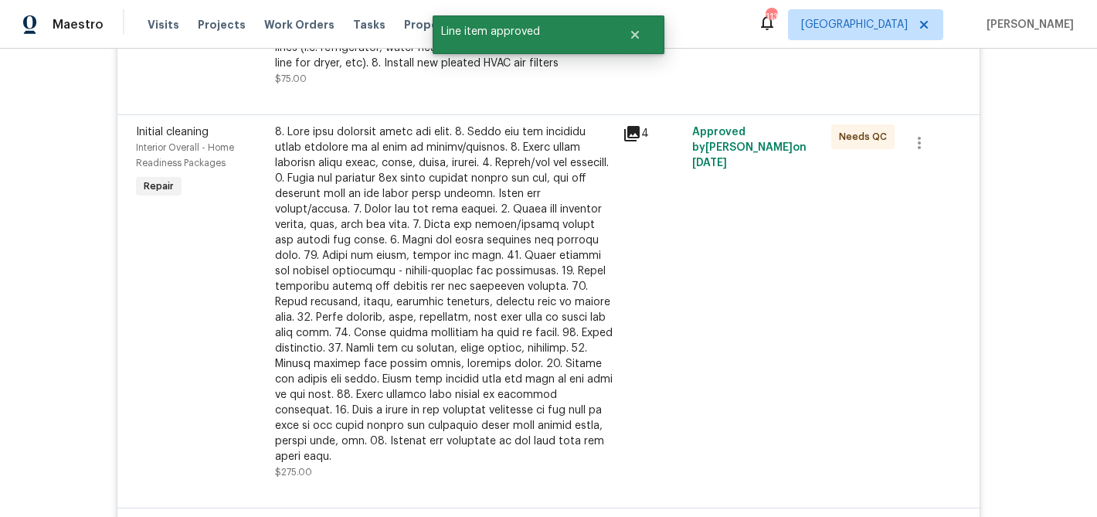
scroll to position [1759, 0]
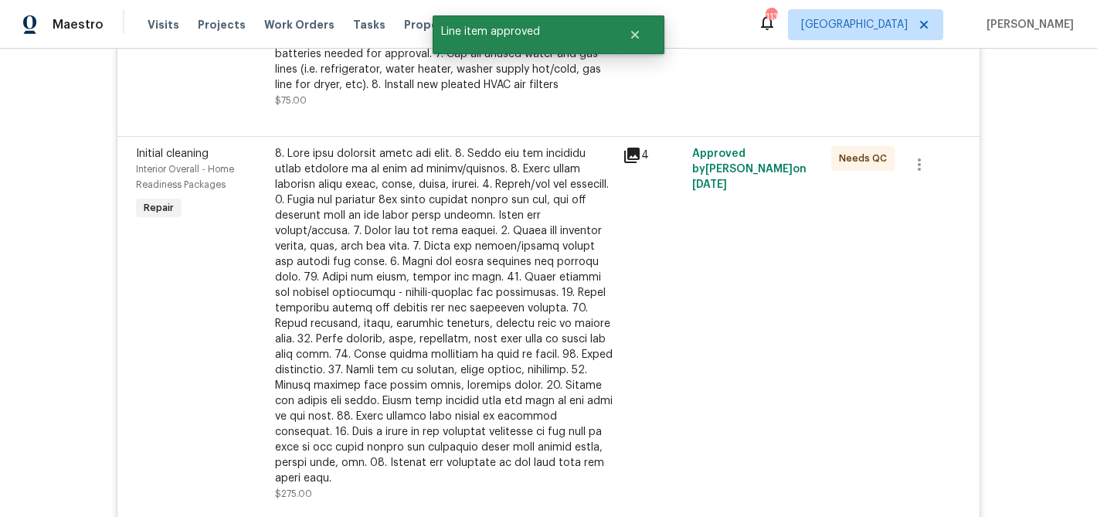
click at [538, 220] on div at bounding box center [444, 316] width 338 height 340
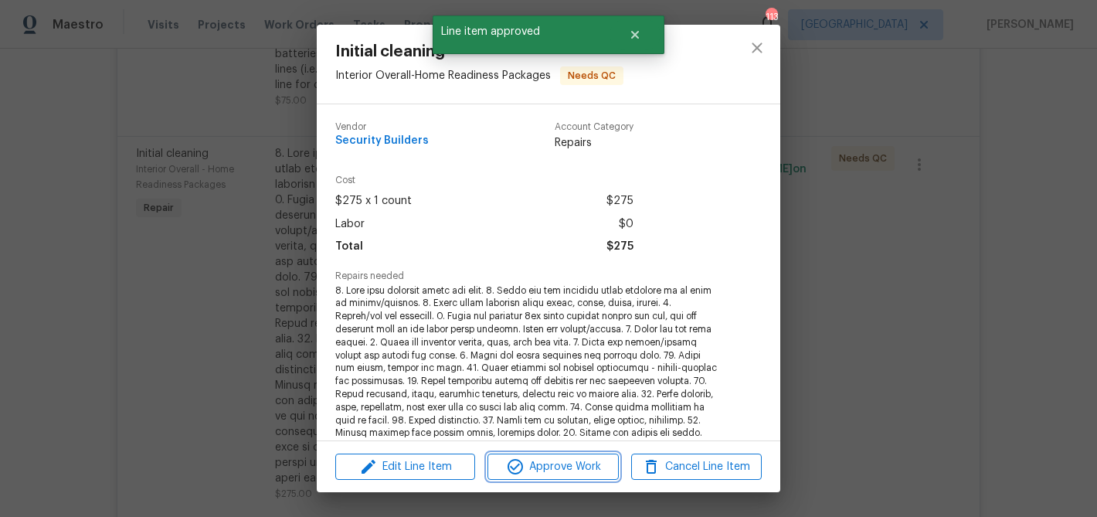
click at [582, 456] on button "Approve Work" at bounding box center [552, 466] width 131 height 27
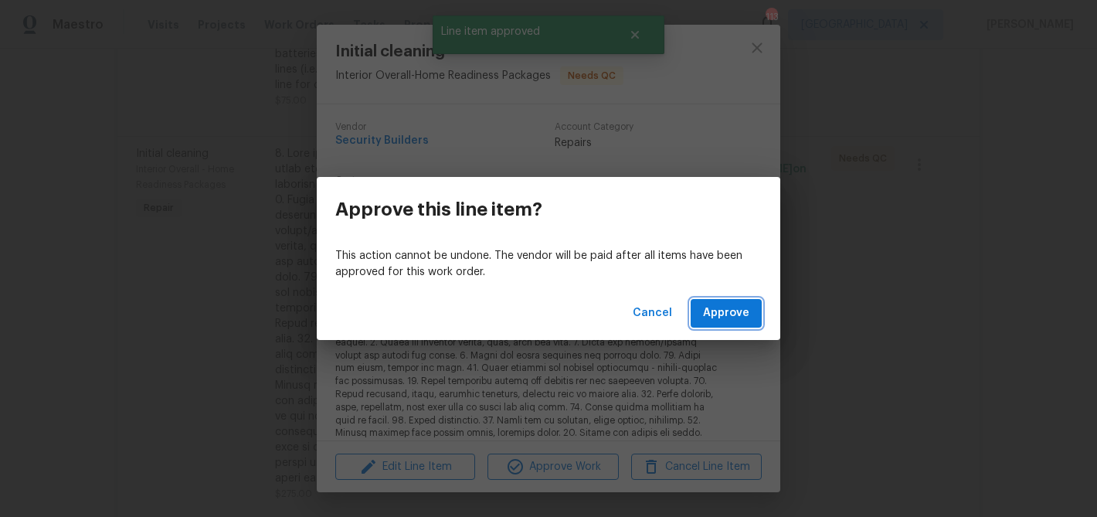
click at [746, 317] on span "Approve" at bounding box center [726, 313] width 46 height 19
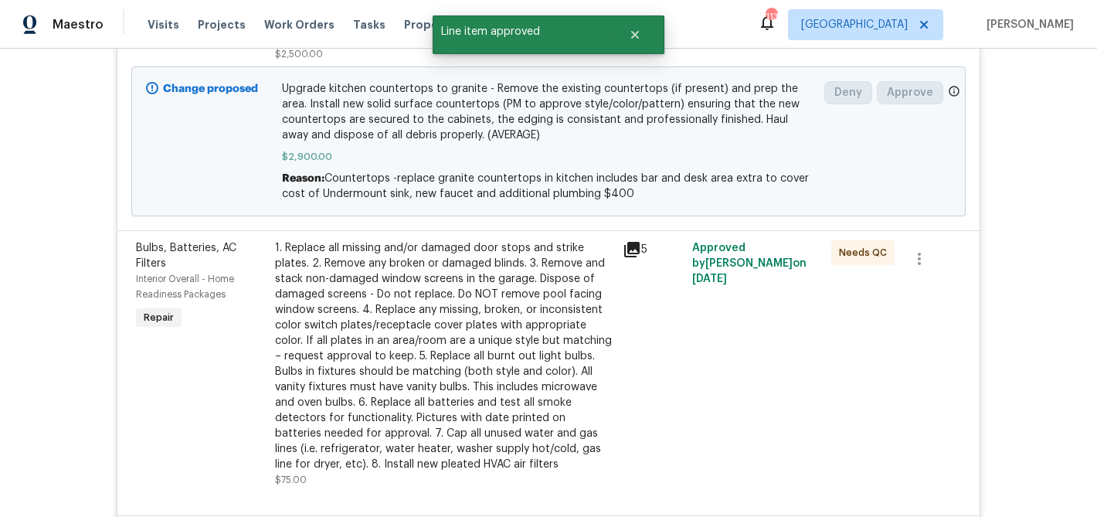
scroll to position [1372, 0]
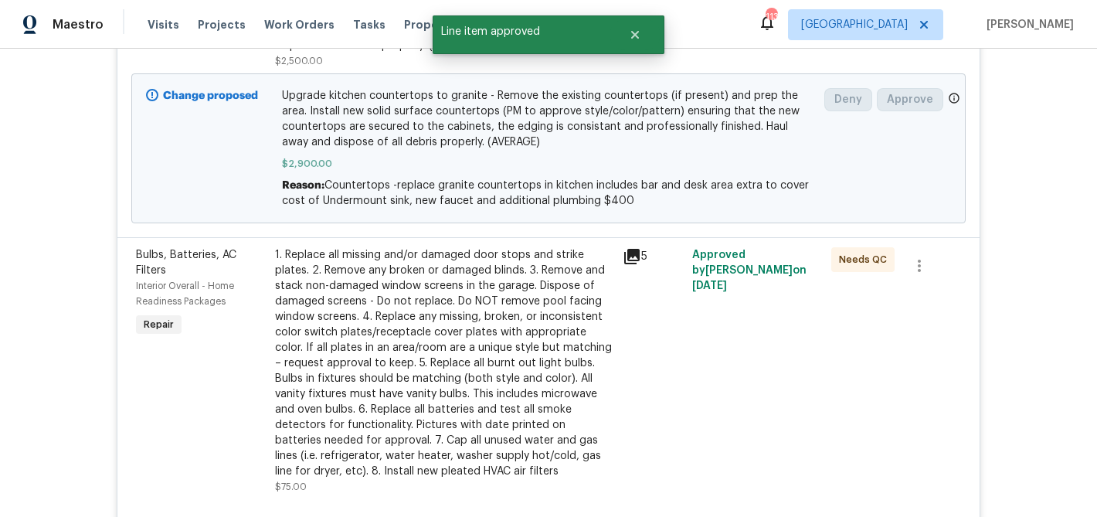
click at [572, 314] on div "1. Replace all missing and/or damaged door stops and strike plates. 2. Remove a…" at bounding box center [444, 363] width 338 height 232
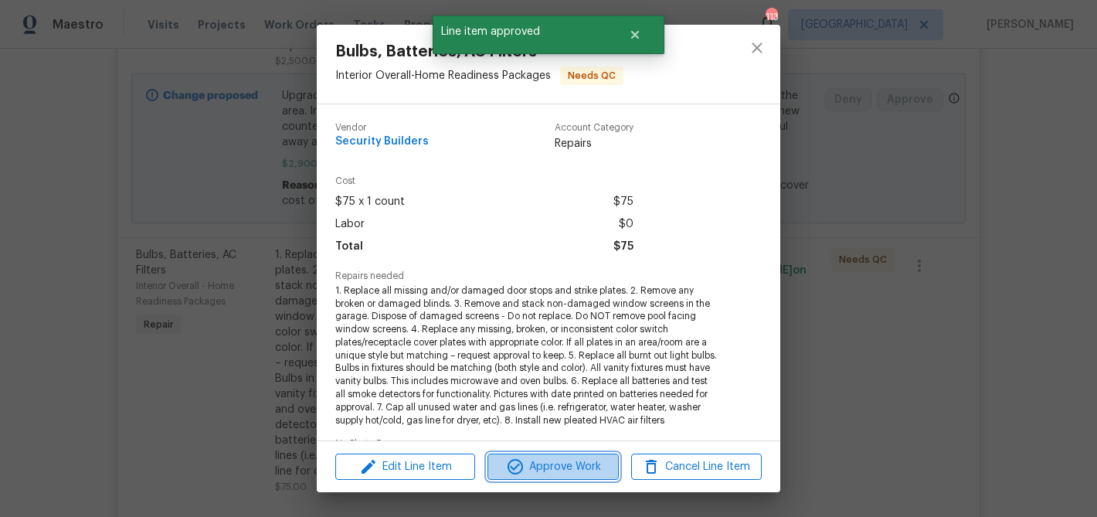
click at [595, 470] on span "Approve Work" at bounding box center [552, 466] width 121 height 19
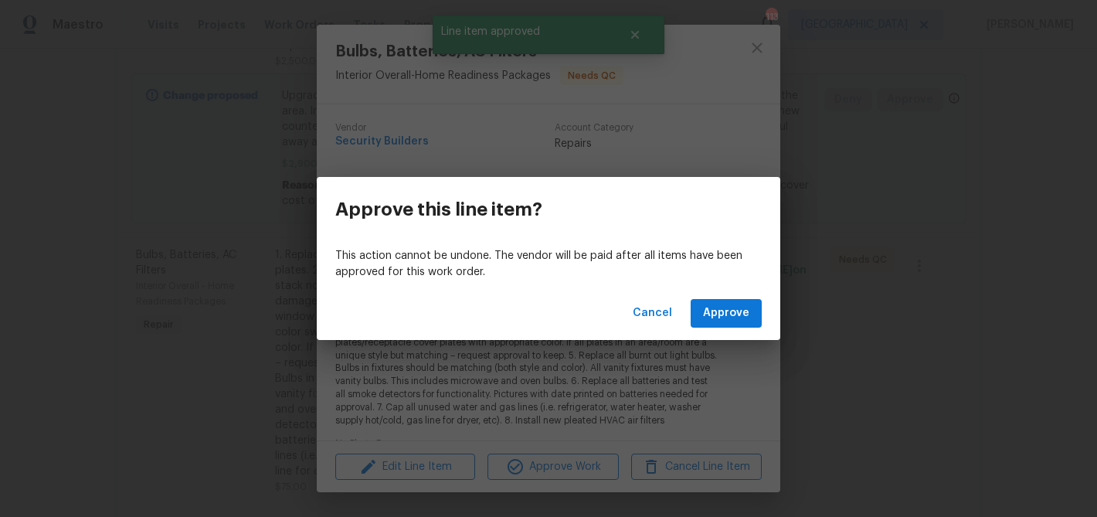
click at [729, 328] on div "Cancel Approve" at bounding box center [548, 313] width 463 height 53
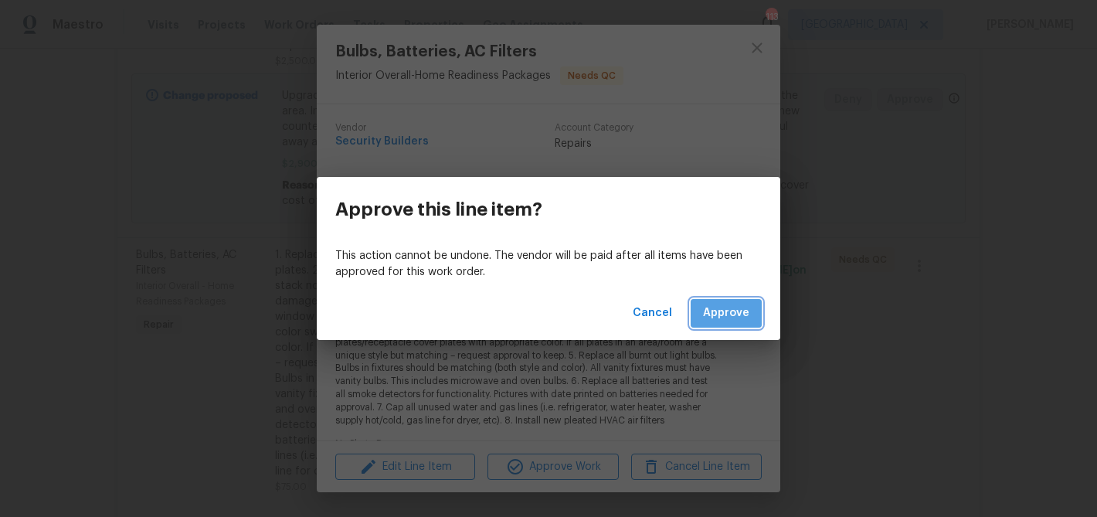
click at [728, 318] on span "Approve" at bounding box center [726, 313] width 46 height 19
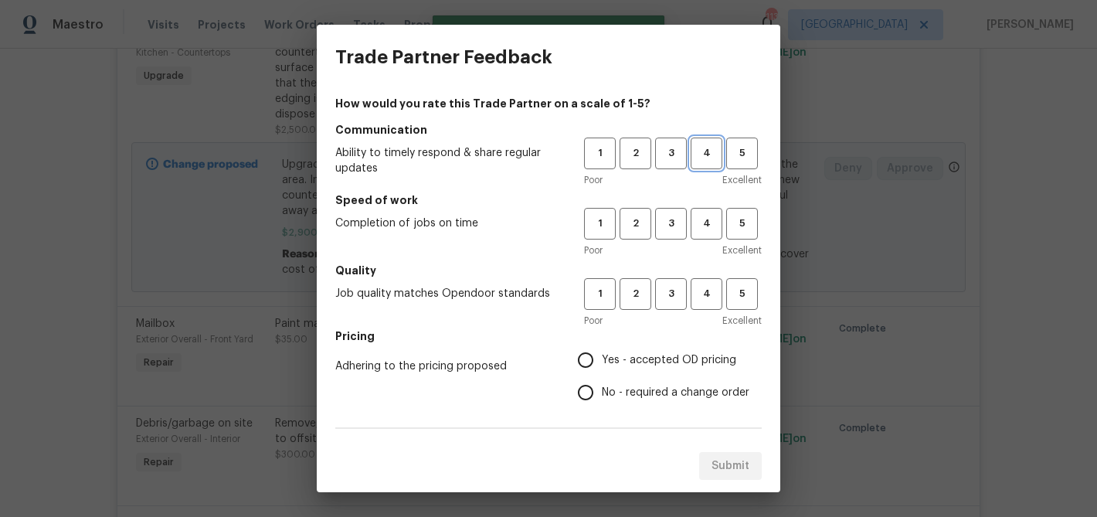
click at [705, 154] on span "4" at bounding box center [706, 153] width 29 height 18
click at [705, 218] on span "4" at bounding box center [706, 224] width 29 height 18
click at [705, 290] on span "4" at bounding box center [706, 294] width 29 height 18
click at [611, 352] on span "Yes - accepted OD pricing" at bounding box center [669, 360] width 134 height 16
click at [602, 351] on input "Yes - accepted OD pricing" at bounding box center [585, 360] width 32 height 32
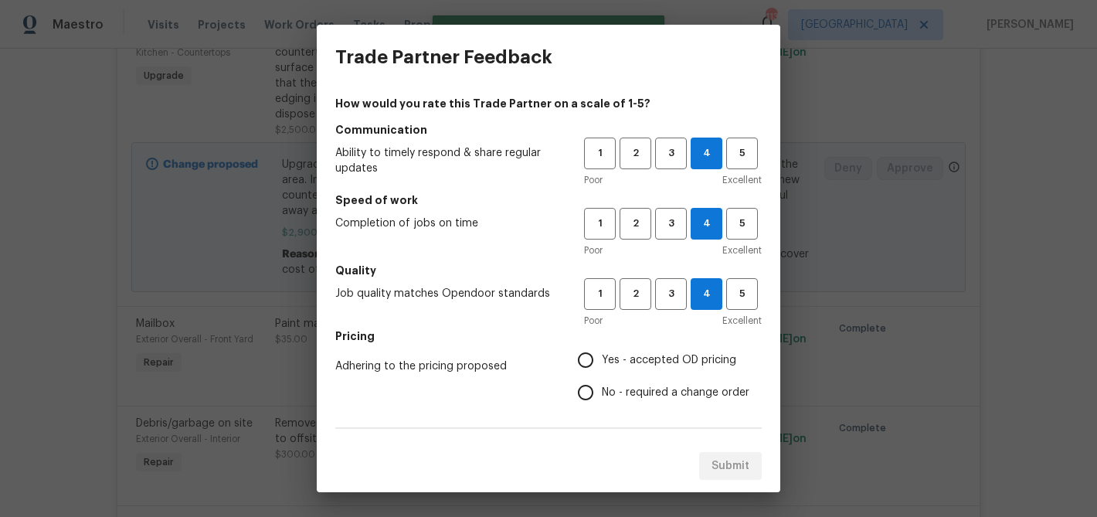
radio input "true"
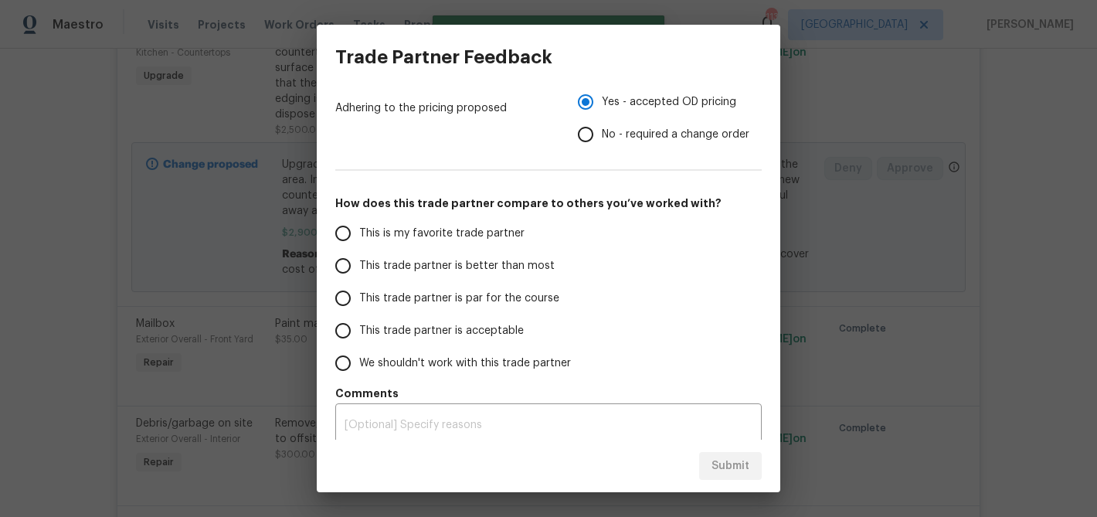
scroll to position [267, 0]
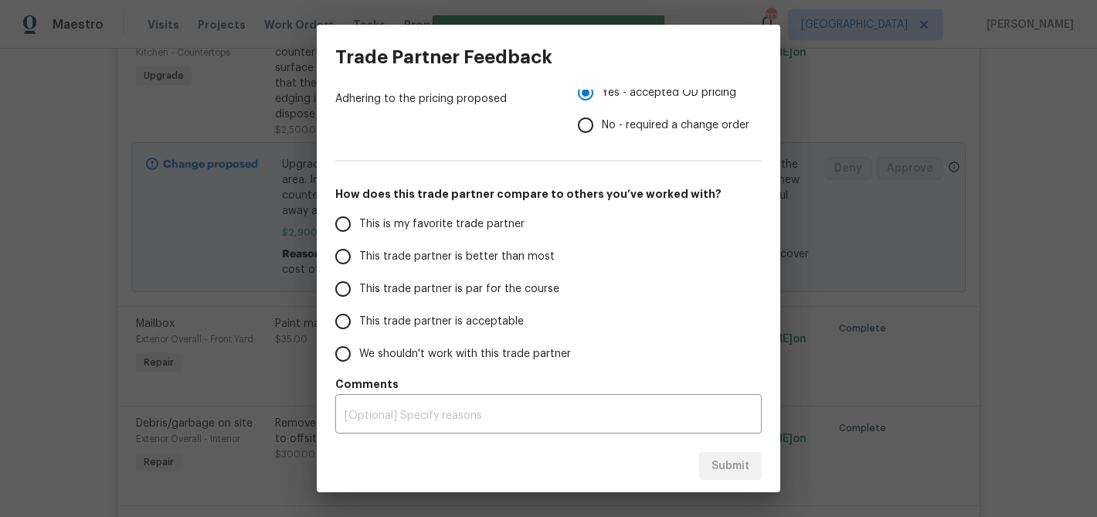
click at [511, 242] on label "This trade partner is better than most" at bounding box center [449, 256] width 244 height 32
click at [359, 242] on input "This trade partner is better than most" at bounding box center [343, 256] width 32 height 32
click at [733, 457] on span "Submit" at bounding box center [730, 465] width 38 height 19
radio input "true"
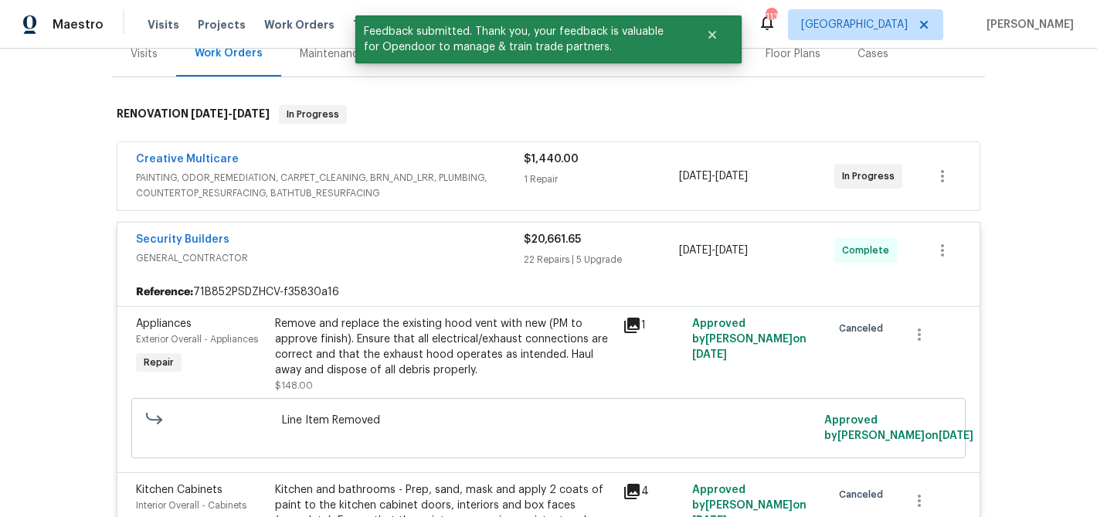
scroll to position [230, 0]
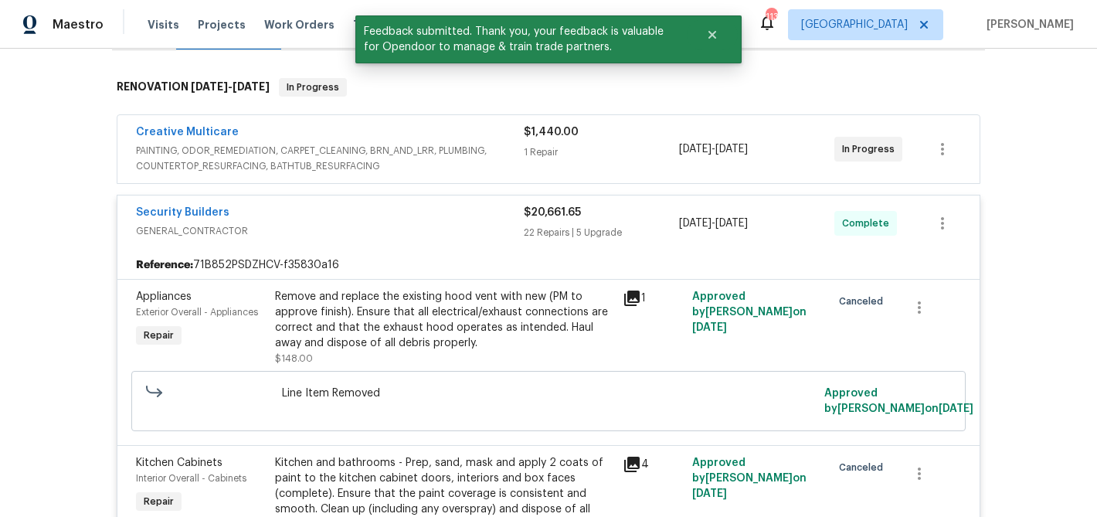
click at [398, 206] on div "Security Builders" at bounding box center [330, 214] width 388 height 19
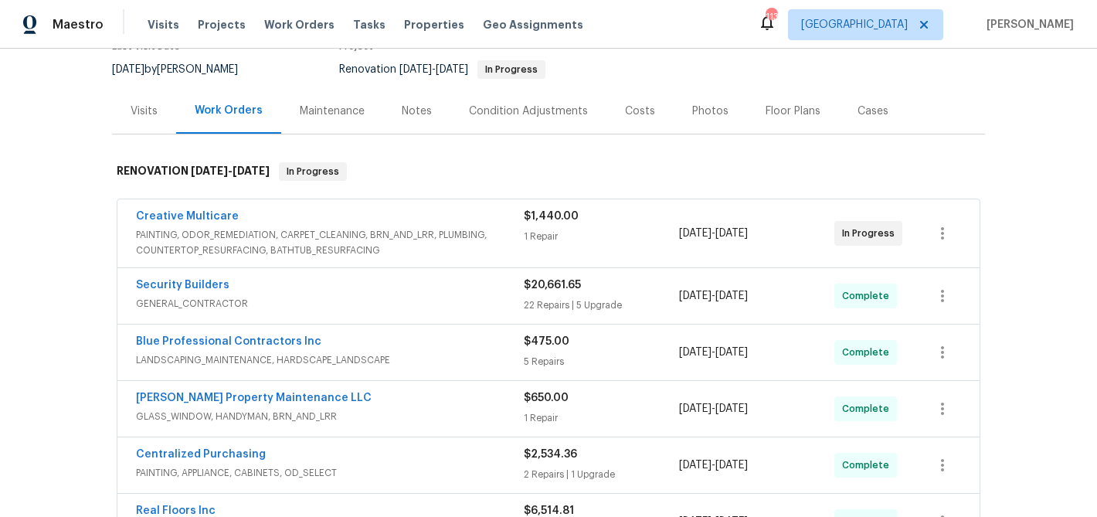
scroll to position [144, 0]
